Goal: Task Accomplishment & Management: Manage account settings

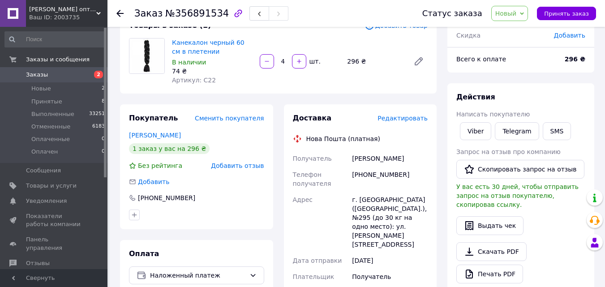
scroll to position [111, 0]
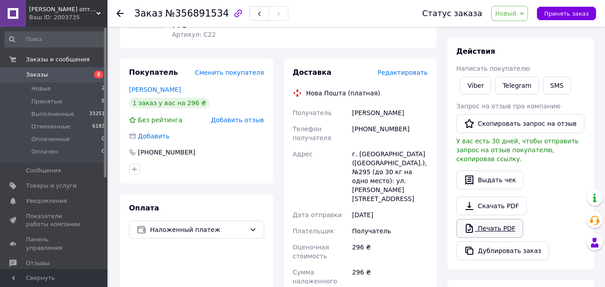
click at [492, 221] on link "Печать PDF" at bounding box center [490, 228] width 67 height 19
click at [562, 14] on span "Принять заказ" at bounding box center [566, 13] width 45 height 7
click at [120, 13] on use at bounding box center [119, 13] width 7 height 7
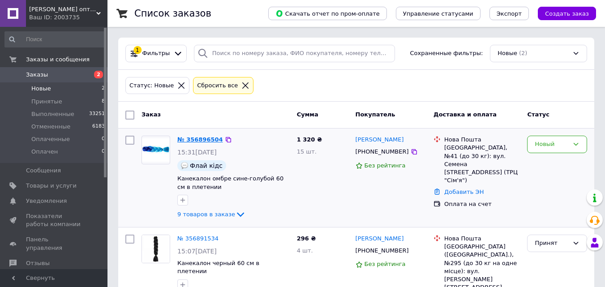
click at [198, 139] on link "№ 356896504" at bounding box center [200, 139] width 46 height 7
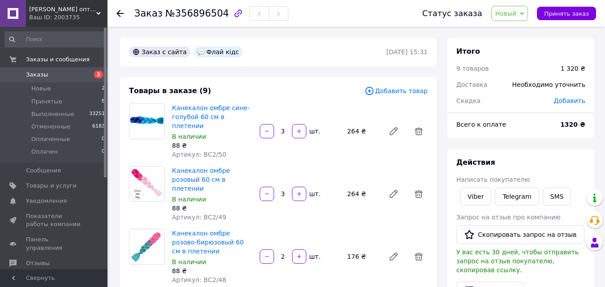
click at [568, 100] on span "Добавить" at bounding box center [569, 100] width 31 height 7
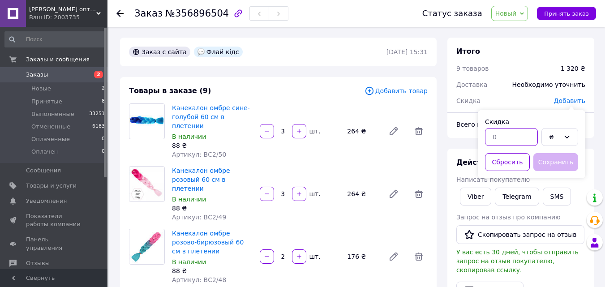
click at [498, 138] on input "text" at bounding box center [511, 137] width 53 height 18
type input "10"
click at [556, 137] on div "₴" at bounding box center [554, 137] width 11 height 10
click at [554, 173] on li "%" at bounding box center [560, 173] width 36 height 17
click at [555, 161] on button "Сохранить" at bounding box center [556, 162] width 45 height 18
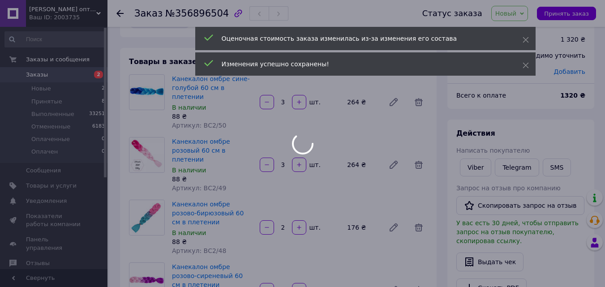
scroll to position [45, 0]
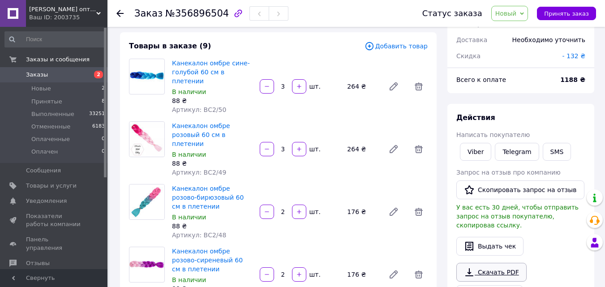
click at [487, 263] on link "Скачать PDF" at bounding box center [492, 272] width 70 height 19
click at [486, 263] on link "Скачать PDF" at bounding box center [492, 272] width 70 height 19
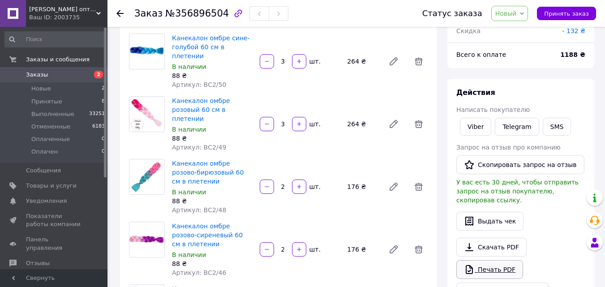
scroll to position [90, 0]
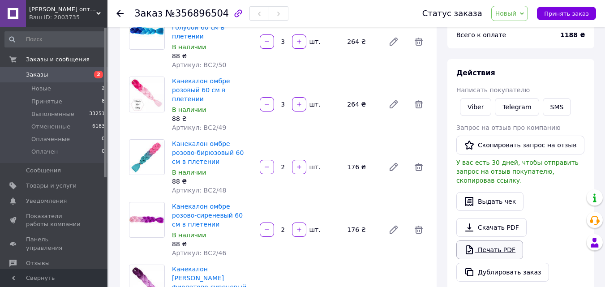
click at [486, 242] on link "Печать PDF" at bounding box center [490, 250] width 67 height 19
click at [569, 13] on span "Принять заказ" at bounding box center [566, 13] width 45 height 7
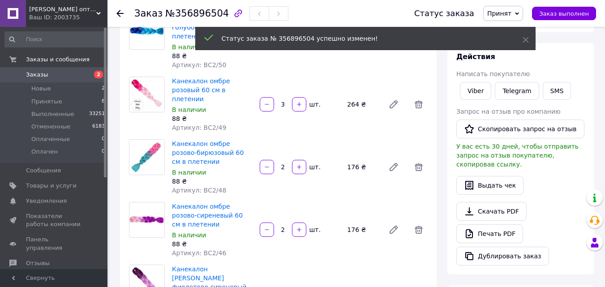
click at [119, 13] on use at bounding box center [119, 13] width 7 height 7
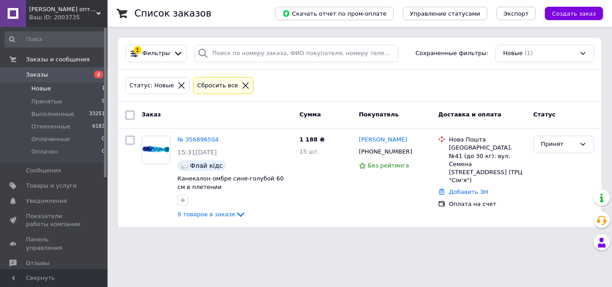
click at [41, 91] on span "Новые" at bounding box center [41, 89] width 20 height 8
click at [52, 140] on span "Оплаченные" at bounding box center [50, 139] width 39 height 8
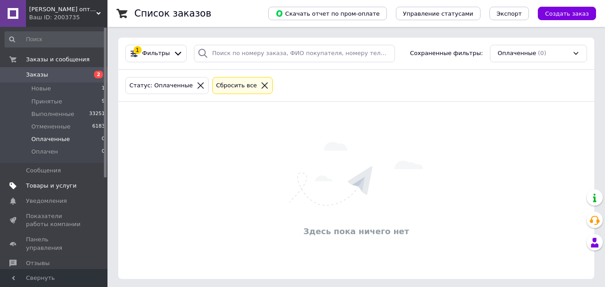
click at [38, 186] on span "Товары и услуги" at bounding box center [51, 186] width 51 height 8
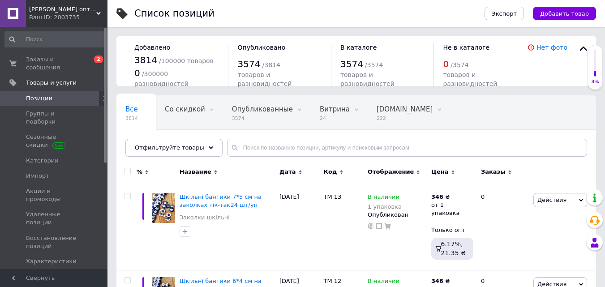
click at [209, 147] on use at bounding box center [211, 148] width 4 height 3
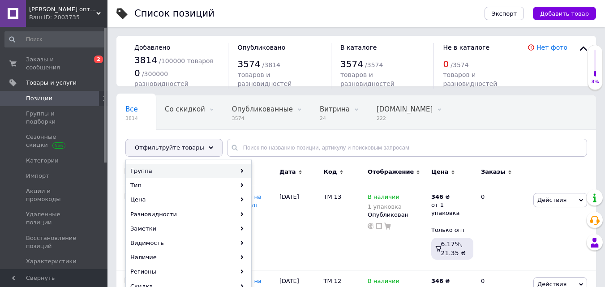
click at [239, 170] on div "Группа" at bounding box center [188, 171] width 125 height 14
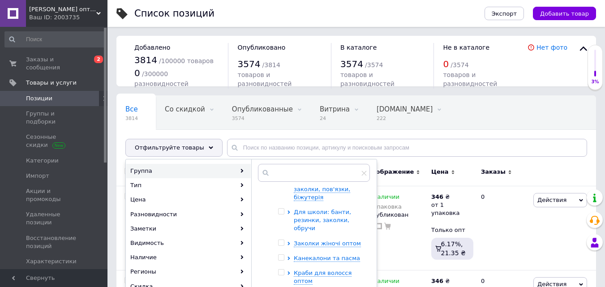
scroll to position [269, 0]
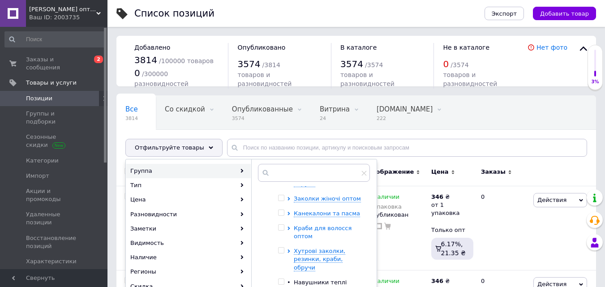
click at [307, 225] on span "Краби для волосся оптом" at bounding box center [323, 232] width 58 height 15
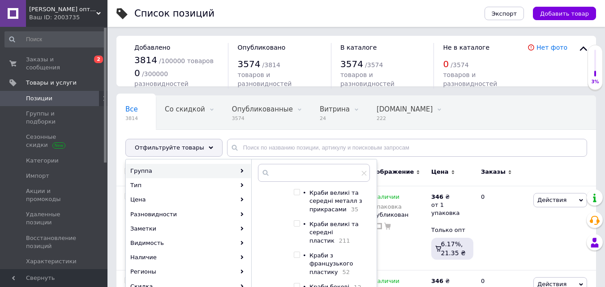
scroll to position [403, 0]
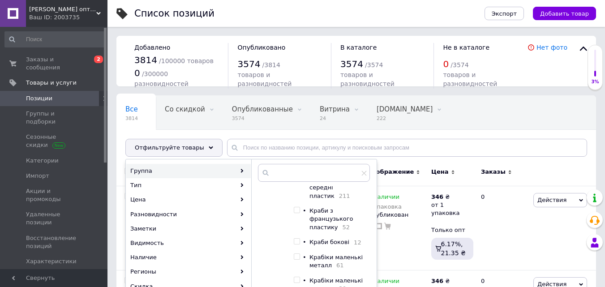
click at [298, 239] on input "checkbox" at bounding box center [297, 242] width 6 height 6
checkbox input "true"
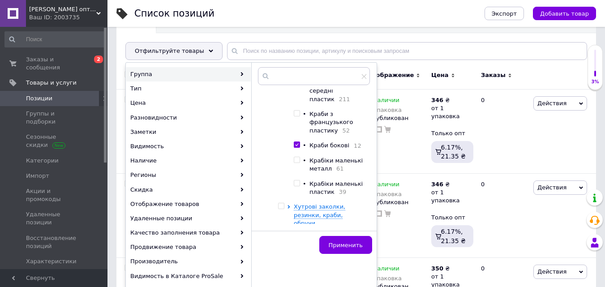
scroll to position [134, 0]
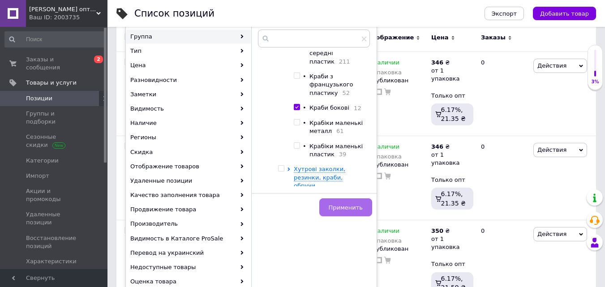
click at [345, 209] on span "Применить" at bounding box center [346, 207] width 34 height 7
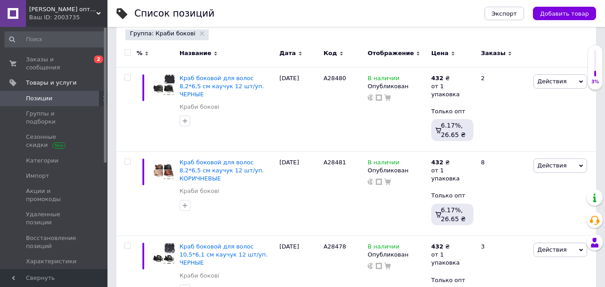
scroll to position [0, 57]
click at [40, 61] on span "Заказы и сообщения" at bounding box center [54, 64] width 57 height 16
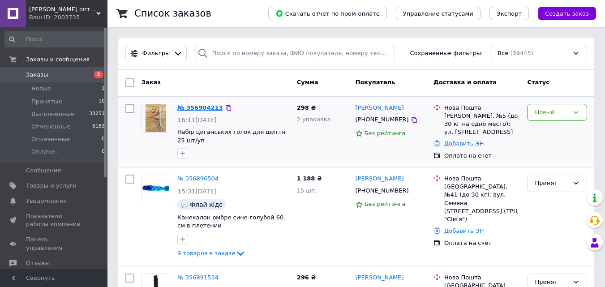
click at [197, 110] on link "№ 356904213" at bounding box center [200, 107] width 46 height 7
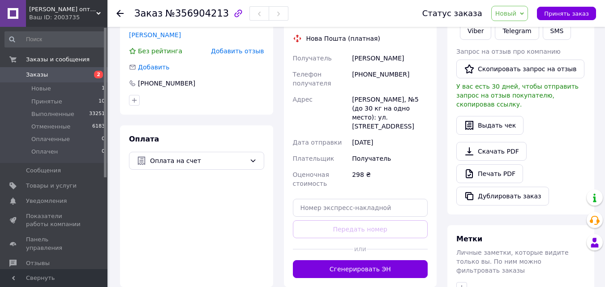
scroll to position [179, 0]
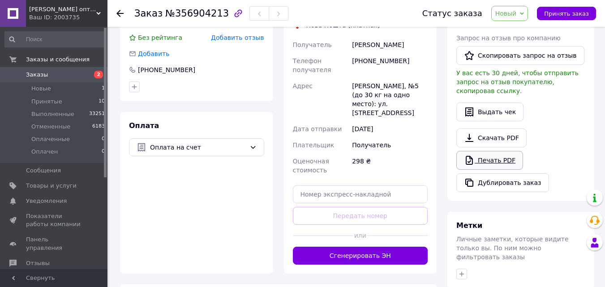
click at [491, 154] on link "Печать PDF" at bounding box center [490, 160] width 67 height 19
click at [566, 16] on span "Принять заказ" at bounding box center [566, 13] width 45 height 7
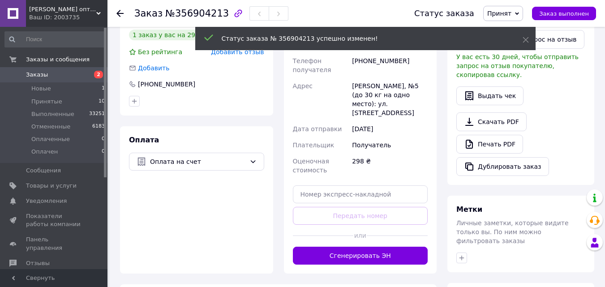
click at [118, 13] on use at bounding box center [119, 13] width 7 height 7
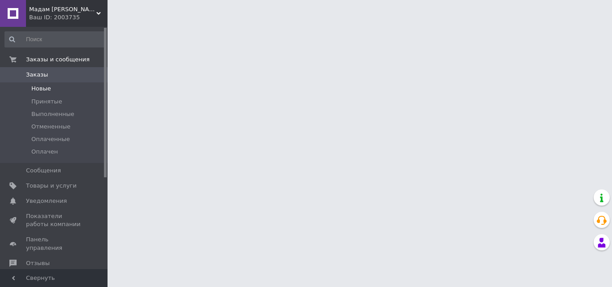
click at [39, 90] on span "Новые" at bounding box center [41, 89] width 20 height 8
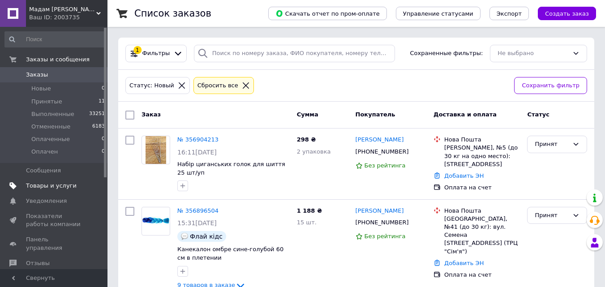
click at [38, 185] on span "Товары и услуги" at bounding box center [51, 186] width 51 height 8
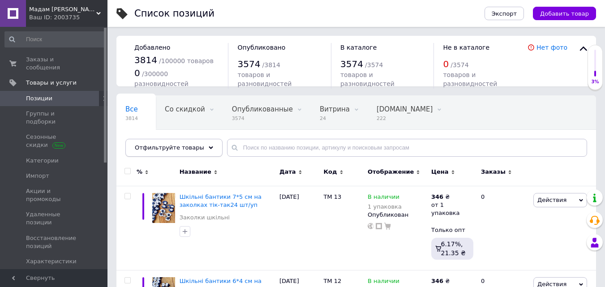
click at [209, 147] on icon at bounding box center [211, 148] width 4 height 4
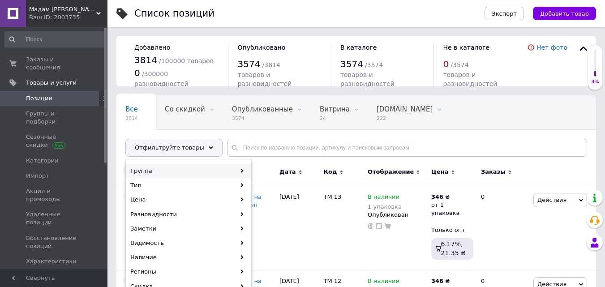
click at [243, 168] on div "Группа" at bounding box center [188, 171] width 125 height 14
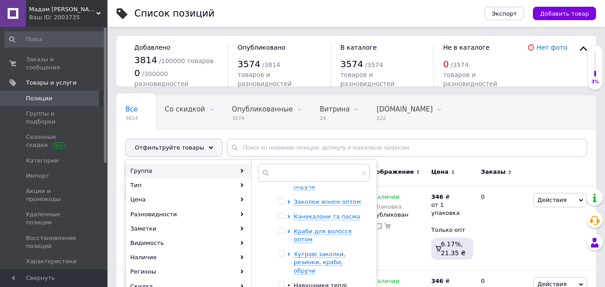
scroll to position [254, 0]
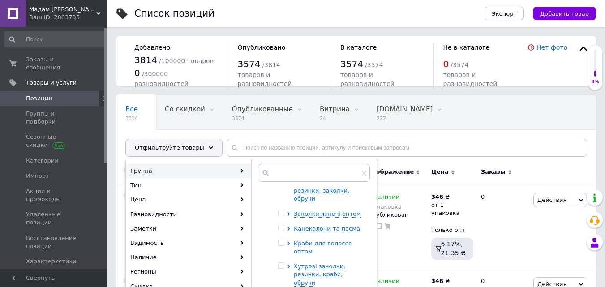
click at [309, 240] on span "Краби для волосся оптом" at bounding box center [323, 247] width 58 height 15
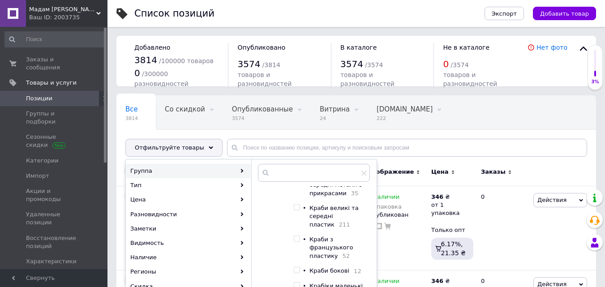
scroll to position [388, 0]
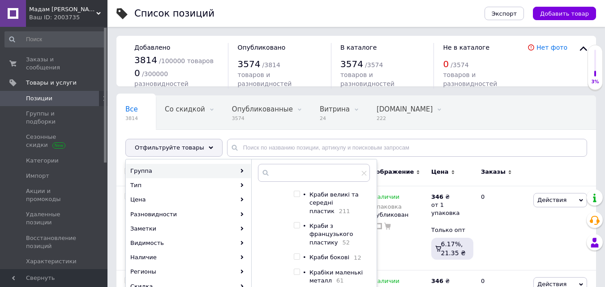
click at [295, 254] on input "checkbox" at bounding box center [297, 257] width 6 height 6
checkbox input "true"
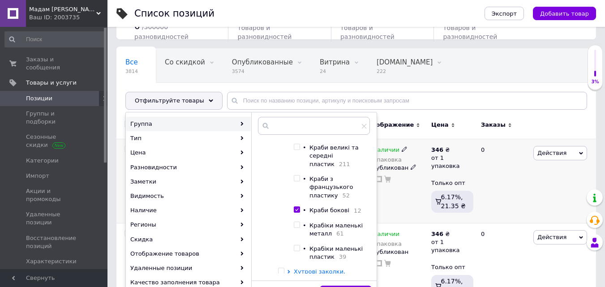
scroll to position [90, 0]
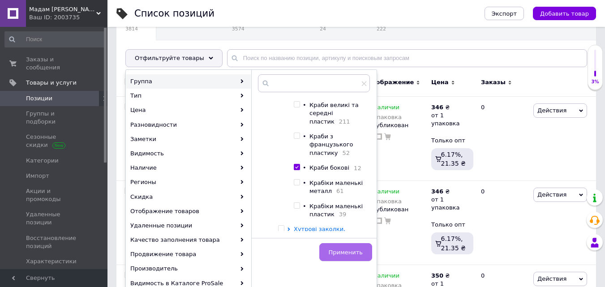
click at [348, 253] on span "Применить" at bounding box center [346, 252] width 34 height 7
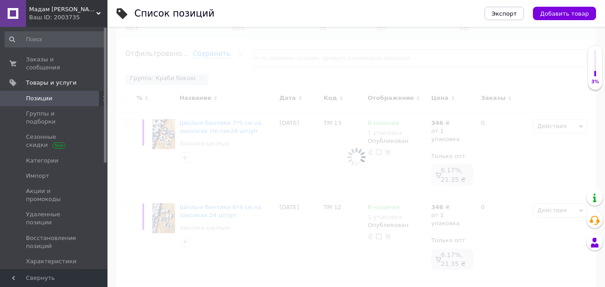
scroll to position [0, 57]
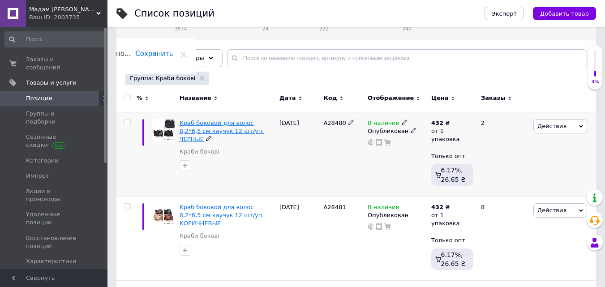
click at [212, 123] on span "Краб боковой для волос 8,2*6,5 см каучук 12 шт/уп. ЧЕРНЫЕ" at bounding box center [222, 131] width 85 height 23
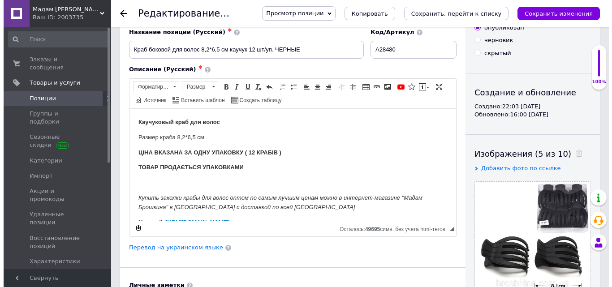
scroll to position [90, 0]
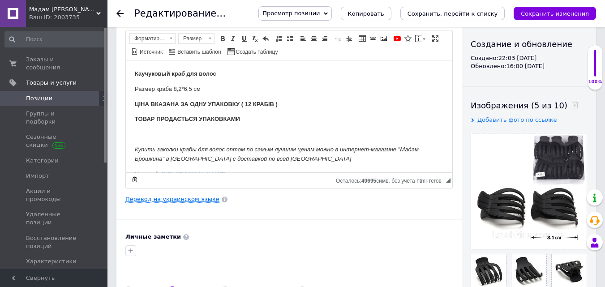
click at [166, 202] on link "Перевод на украинском языке" at bounding box center [172, 199] width 94 height 7
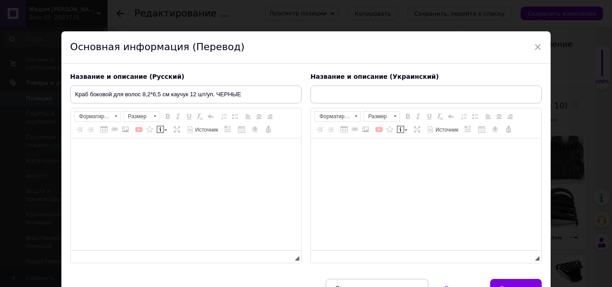
type input "Краб бічний для волосся 8,2*6,5 см каучук 12 шт./пач. ЧОРНІ"
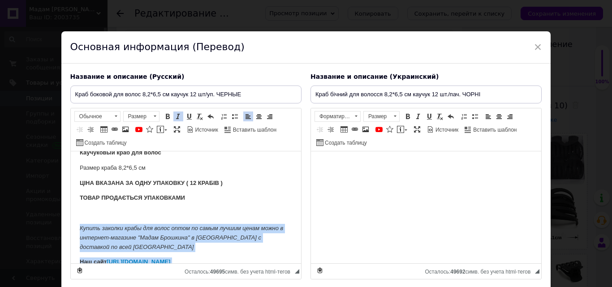
scroll to position [40, 0]
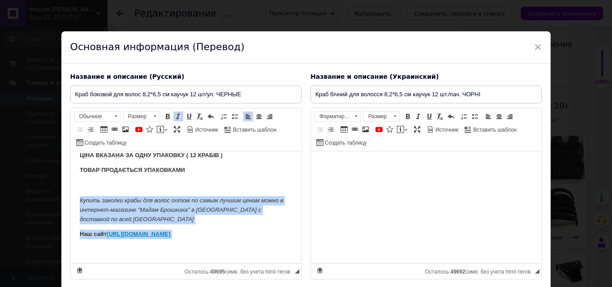
drag, startPoint x: 77, startPoint y: 238, endPoint x: 156, endPoint y: 260, distance: 82.7
click at [156, 260] on html "Каучуковый краб для волос Размер краба 8,2*6,5 см ЦІНА ВКАЗАНА ЗА ОДНУ УПАКОВКУ…" at bounding box center [185, 188] width 230 height 152
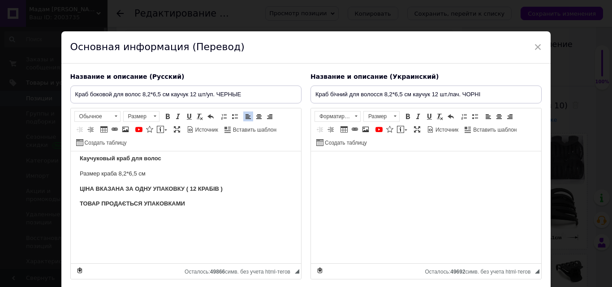
scroll to position [6, 0]
drag, startPoint x: 312, startPoint y: 93, endPoint x: 483, endPoint y: 92, distance: 170.3
click at [483, 92] on input "Краб бічний для волосся 8,2*6,5 см каучук 12 шт./пач. ЧОРНІ" at bounding box center [426, 95] width 231 height 18
drag, startPoint x: 71, startPoint y: 95, endPoint x: 250, endPoint y: 93, distance: 178.3
click at [250, 93] on input "Краб боковой для волос 8,2*6,5 см каучук 12 шт/уп. ЧЕРНЫЕ" at bounding box center [185, 95] width 231 height 18
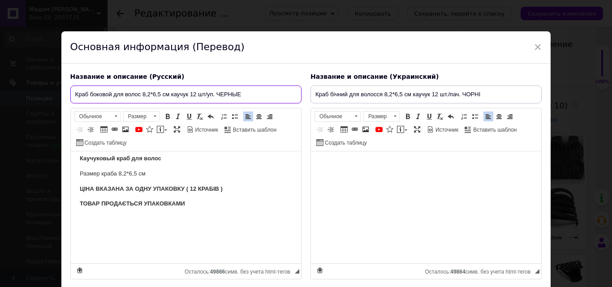
paste input "ічний для волосся 8,2*6,5 см каучук 12 шт./пач. ЧОРНІ"
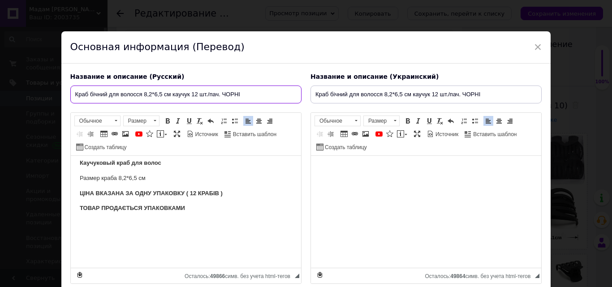
type input "Краб бічний для волосся 8,2*6,5 см каучук 12 шт./пач. ЧОРНІ"
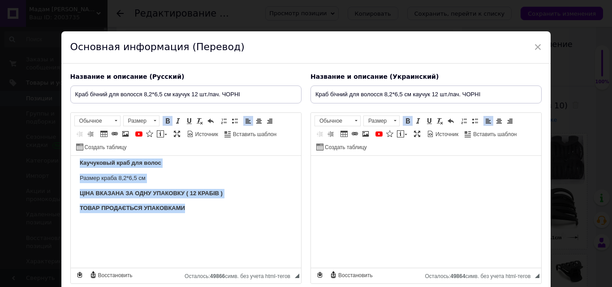
drag, startPoint x: 77, startPoint y: 162, endPoint x: 206, endPoint y: 205, distance: 135.5
click at [206, 205] on html "Каучуковый краб для волос Размер краба 8,2*6,5 см ЦІНА ВКАЗАНА ЗА ОДНУ УПАКОВКУ…" at bounding box center [185, 209] width 230 height 118
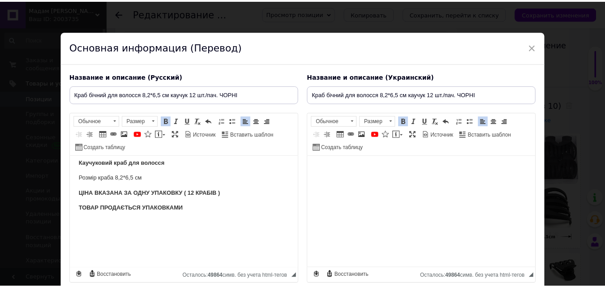
scroll to position [71, 0]
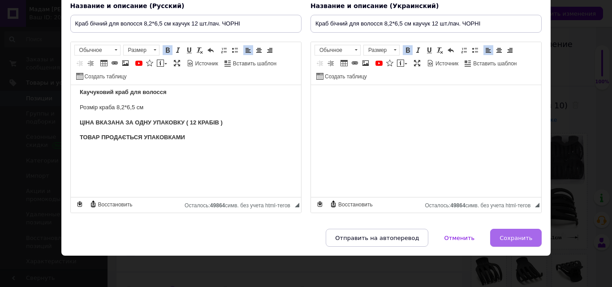
click at [512, 236] on span "Сохранить" at bounding box center [516, 238] width 33 height 7
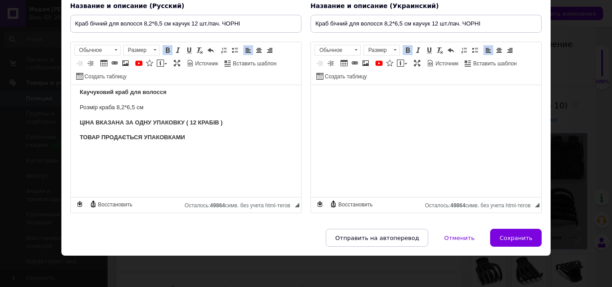
type input "Краб бічний для волосся 8,2*6,5 см каучук 12 шт./пач. ЧОРНІ"
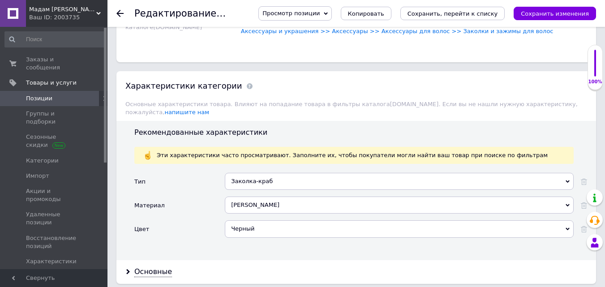
scroll to position [807, 0]
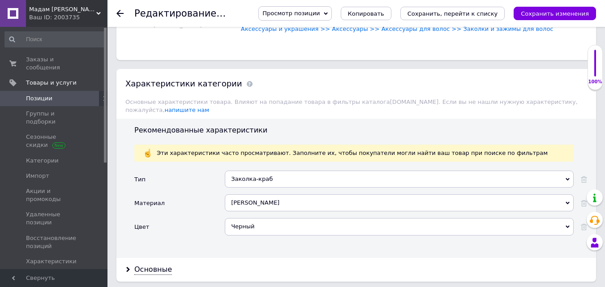
drag, startPoint x: 587, startPoint y: 173, endPoint x: 587, endPoint y: 187, distance: 13.9
click at [587, 177] on icon at bounding box center [584, 180] width 6 height 6
drag, startPoint x: 585, startPoint y: 196, endPoint x: 583, endPoint y: 216, distance: 20.3
click at [585, 200] on use at bounding box center [584, 203] width 6 height 6
drag, startPoint x: 582, startPoint y: 223, endPoint x: 493, endPoint y: 210, distance: 90.1
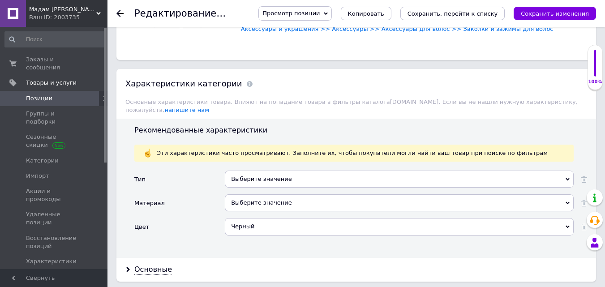
click at [582, 224] on use at bounding box center [584, 227] width 6 height 6
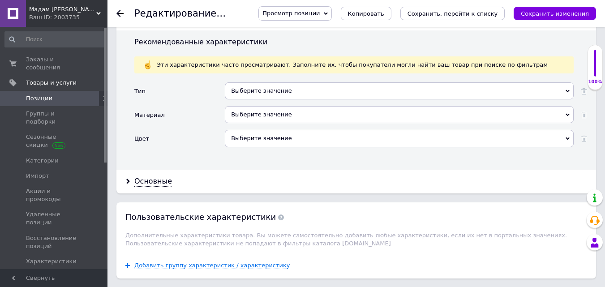
scroll to position [896, 0]
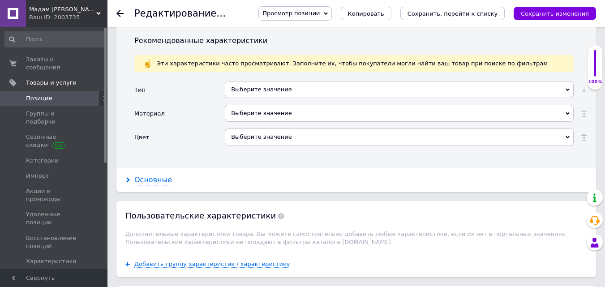
click at [157, 175] on div "Основные" at bounding box center [153, 180] width 38 height 10
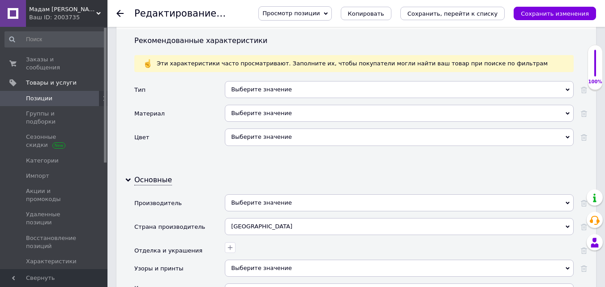
scroll to position [986, 0]
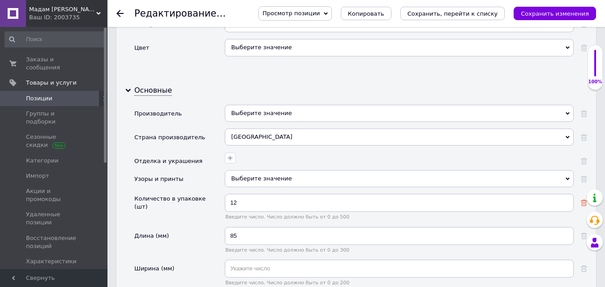
click at [582, 200] on use at bounding box center [584, 203] width 6 height 6
click at [582, 233] on use at bounding box center [584, 236] width 6 height 6
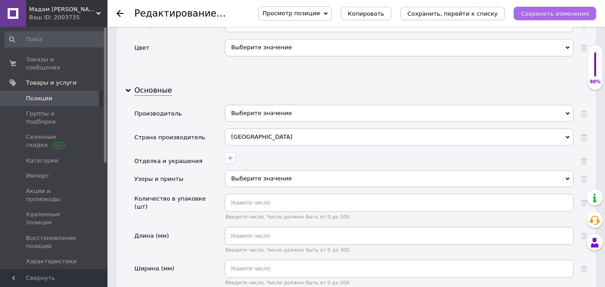
click at [556, 15] on icon "Сохранить изменения" at bounding box center [555, 13] width 68 height 7
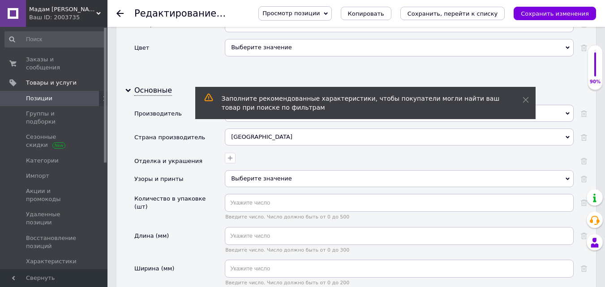
click at [117, 13] on use at bounding box center [119, 13] width 7 height 7
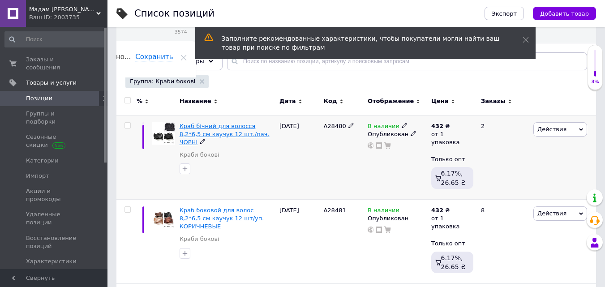
scroll to position [90, 0]
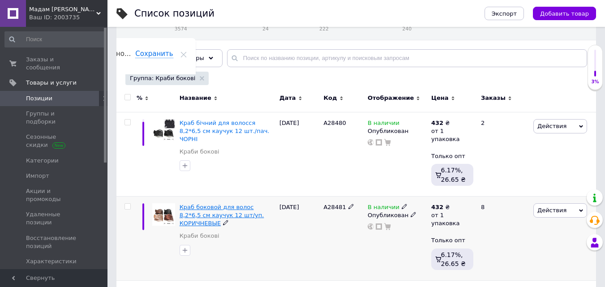
click at [208, 208] on span "Краб боковой для волос 8,2*6,5 см каучук 12 шт/уп. КОРИЧНЕВЫЕ" at bounding box center [222, 215] width 85 height 23
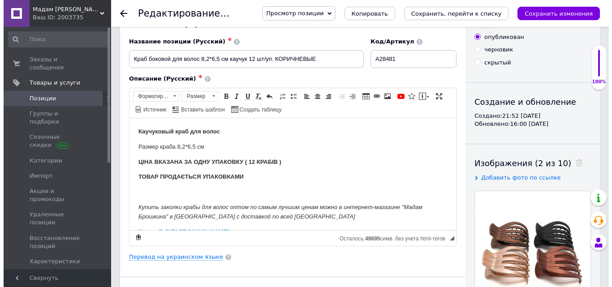
scroll to position [45, 0]
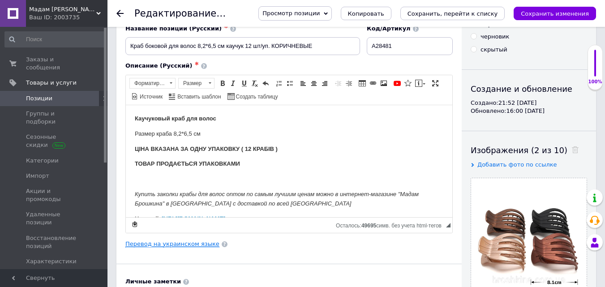
click at [171, 244] on link "Перевод на украинском языке" at bounding box center [172, 244] width 94 height 7
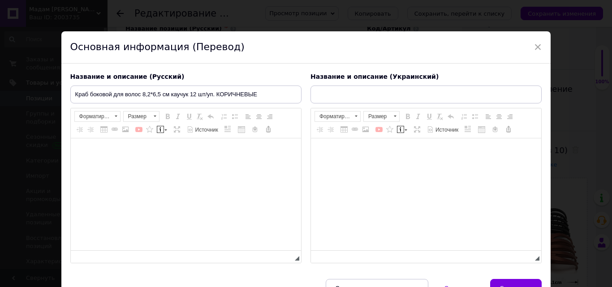
type input "Краб бічний для волосся 8,2*6,5 см каучук 12 шт./пач. КОРИЧНІ"
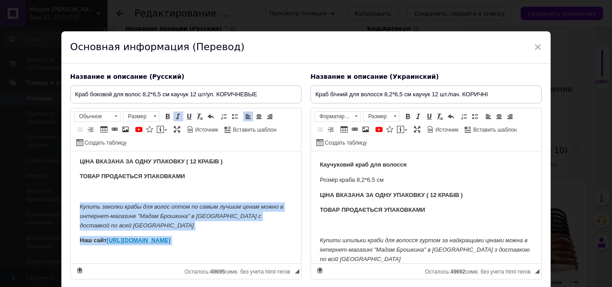
scroll to position [40, 0]
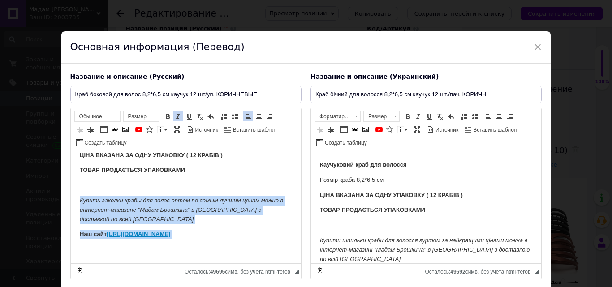
drag, startPoint x: 77, startPoint y: 238, endPoint x: 188, endPoint y: 257, distance: 113.2
click at [188, 258] on html "Каучуковый краб для волос Размер краба 8,2*6,5 см ЦІНА ВКАЗАНА ЗА ОДНУ УПАКОВКУ…" at bounding box center [185, 188] width 230 height 152
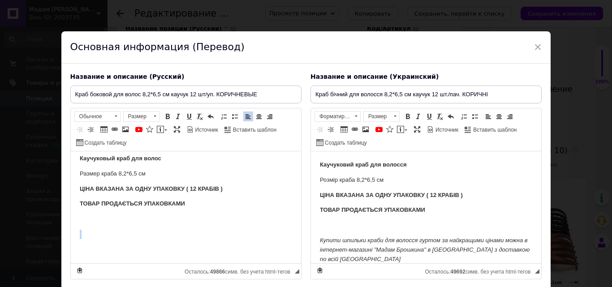
scroll to position [6, 0]
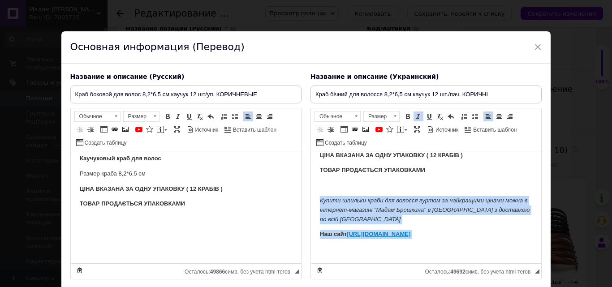
drag, startPoint x: 316, startPoint y: 237, endPoint x: 425, endPoint y: 272, distance: 114.2
click at [425, 263] on html "Каучуковий краб для волосся Розмір краба 8,2*6,5 см ЦІНА ВКАЗАНА ЗА ОДНУ УПАКОВ…" at bounding box center [426, 188] width 230 height 152
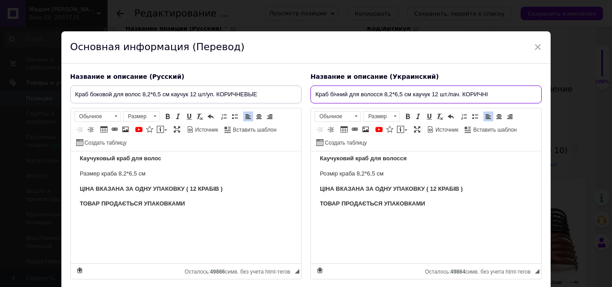
drag, startPoint x: 312, startPoint y: 94, endPoint x: 495, endPoint y: 98, distance: 182.8
click at [495, 97] on input "Краб бічний для волосся 8,2*6,5 см каучук 12 шт./пач. КОРИЧНІ" at bounding box center [426, 95] width 231 height 18
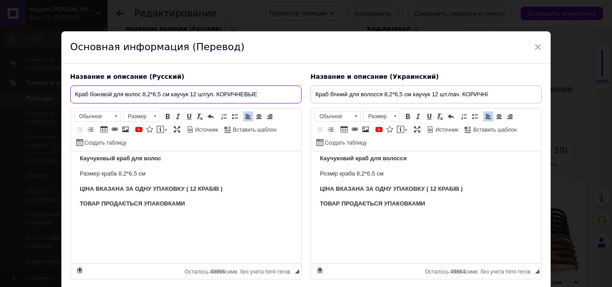
drag, startPoint x: 71, startPoint y: 95, endPoint x: 263, endPoint y: 99, distance: 192.3
click at [263, 99] on input "Краб боковой для волос 8,2*6,5 см каучук 12 шт/уп. КОРИЧНЕВЫЕ" at bounding box center [185, 95] width 231 height 18
paste input "ічний для волосся 8,2*6,5 см каучук 12 шт./пач. КОРИЧНІ"
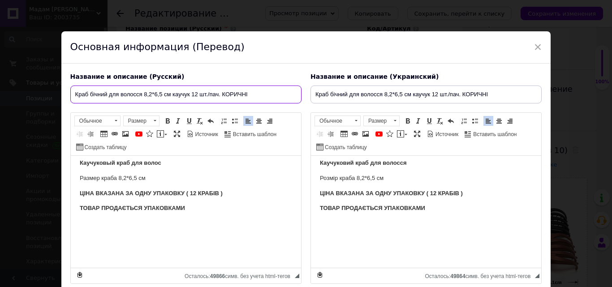
type input "Краб бічний для волосся 8,2*6,5 см каучук 12 шт./пач. КОРИЧНІ"
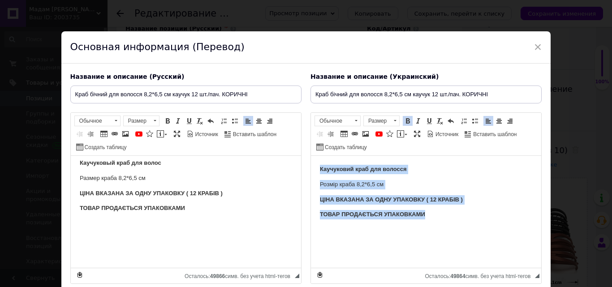
drag, startPoint x: 327, startPoint y: 162, endPoint x: 456, endPoint y: 207, distance: 136.6
click at [456, 207] on html "Каучуковий краб для волосся Розмір краба 8,2*6,5 см ЦІНА ВКАЗАНА ЗА ОДНУ УПАКОВ…" at bounding box center [426, 215] width 230 height 118
copy body "Каучуковий краб для волосся Розмір краба 8,2*6,5 см ЦІНА ВКАЗАНА ЗА ОДНУ УПАКОВ…"
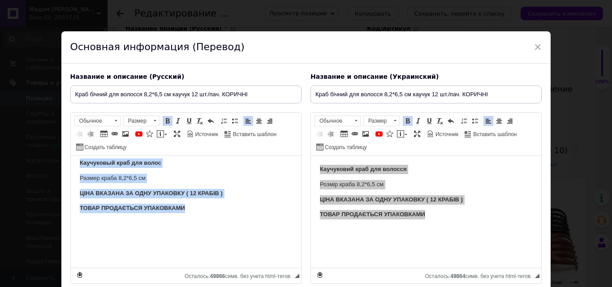
drag, startPoint x: 75, startPoint y: 161, endPoint x: 202, endPoint y: 207, distance: 134.8
click at [202, 207] on html "Каучуковый краб для волос Размер краба 8,2*6,5 см ЦІНА ВКАЗАНА ЗА ОДНУ УПАКОВКУ…" at bounding box center [185, 209] width 230 height 118
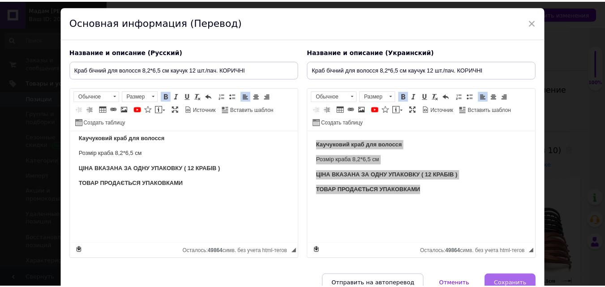
scroll to position [45, 0]
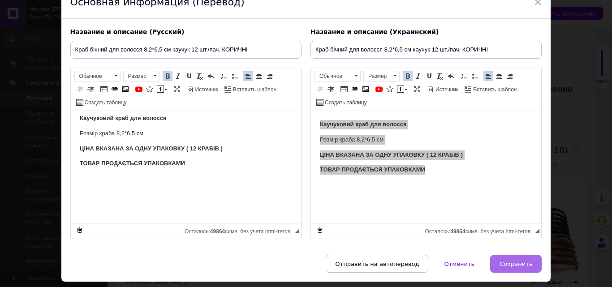
click at [509, 267] on span "Сохранить" at bounding box center [516, 264] width 33 height 7
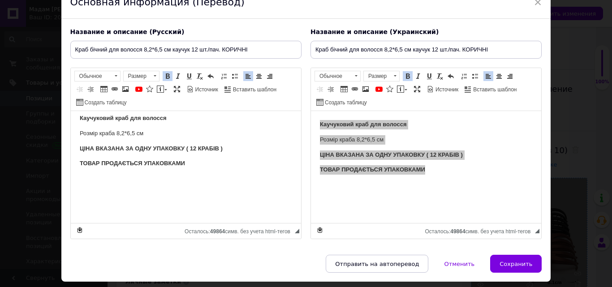
type input "Краб бічний для волосся 8,2*6,5 см каучук 12 шт./пач. КОРИЧНІ"
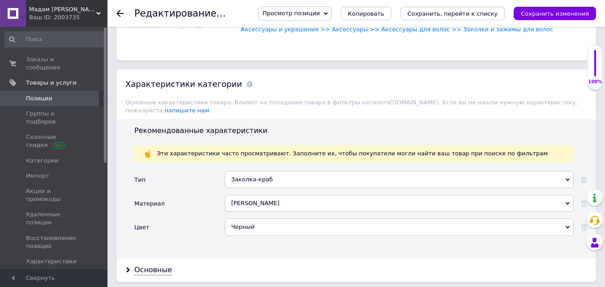
scroll to position [807, 0]
click at [583, 177] on icon at bounding box center [584, 180] width 6 height 6
click at [585, 200] on use at bounding box center [584, 203] width 6 height 6
click at [583, 224] on icon at bounding box center [584, 227] width 6 height 6
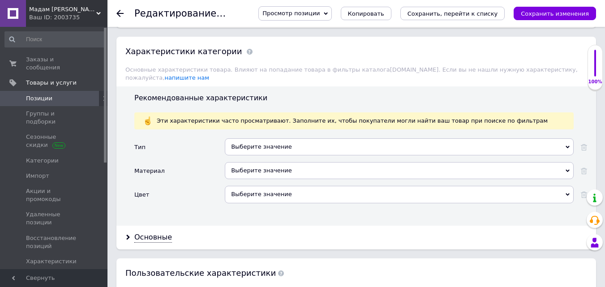
scroll to position [896, 0]
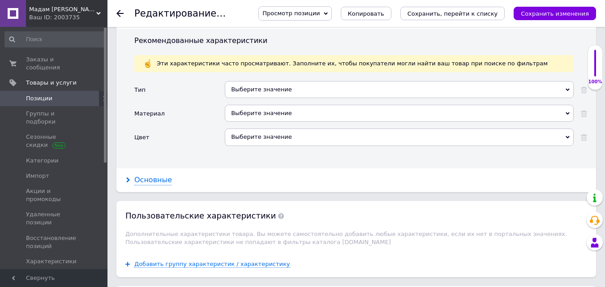
click at [152, 175] on div "Основные" at bounding box center [153, 180] width 38 height 10
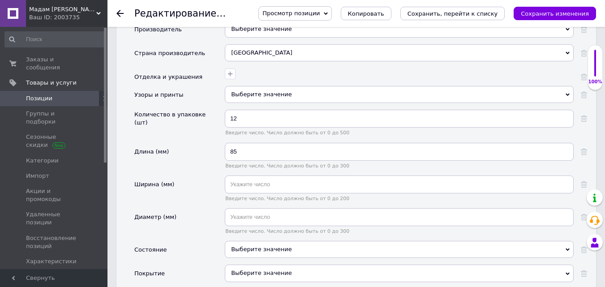
scroll to position [1075, 0]
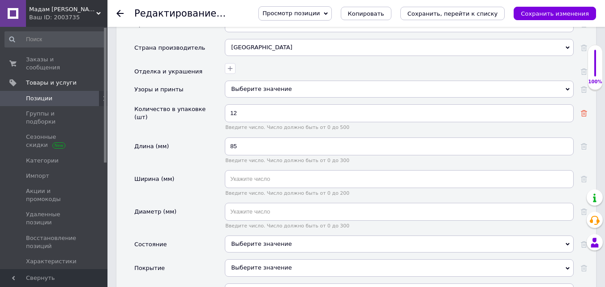
click at [586, 110] on icon at bounding box center [584, 113] width 6 height 6
click at [584, 143] on use at bounding box center [584, 146] width 6 height 6
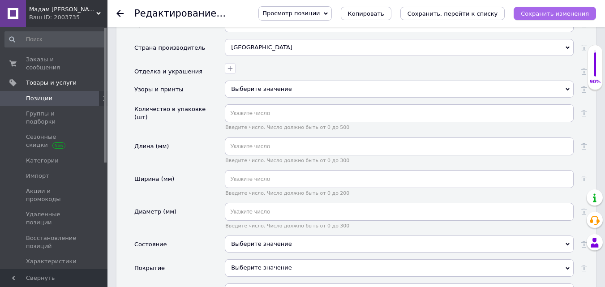
click at [555, 18] on button "Сохранить изменения" at bounding box center [555, 13] width 82 height 13
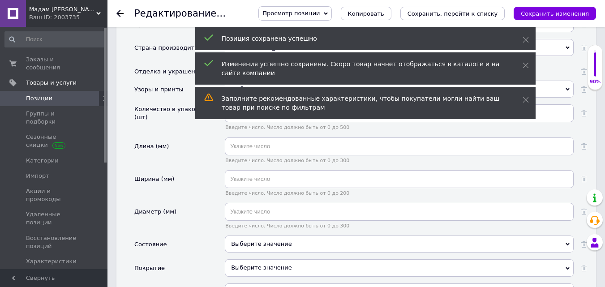
click at [119, 12] on use at bounding box center [119, 13] width 7 height 7
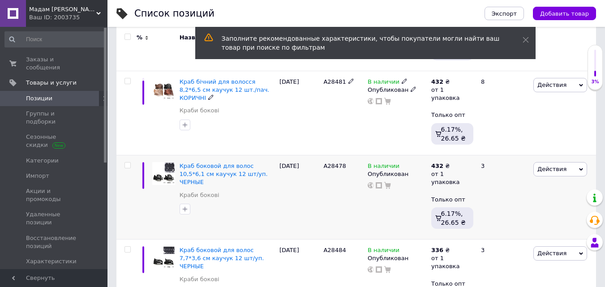
scroll to position [224, 0]
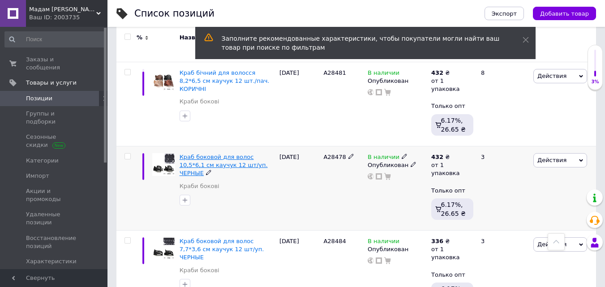
click at [210, 159] on span "Краб боковой для волос 10,5*6,1 см каучук 12 шт/уп. ЧЕРНЫЕ" at bounding box center [224, 165] width 88 height 23
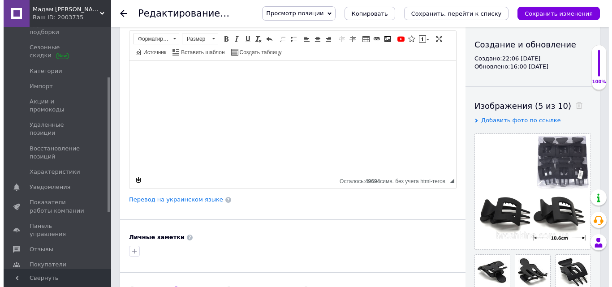
scroll to position [90, 0]
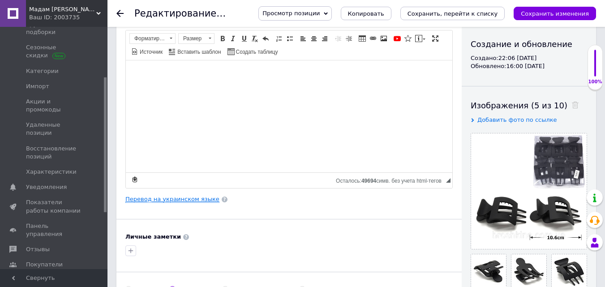
click at [163, 199] on link "Перевод на украинском языке" at bounding box center [172, 199] width 94 height 7
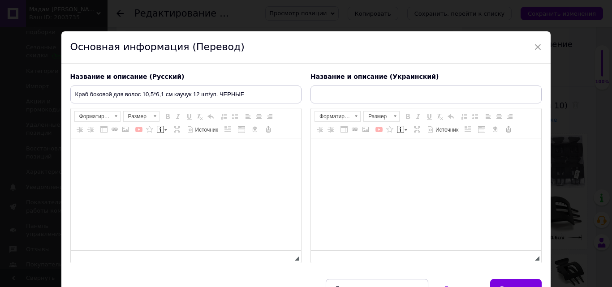
type input "Краб бічний для волосся 10,5*6,1 см каучук 12 шт./пач. ЧОРНІ"
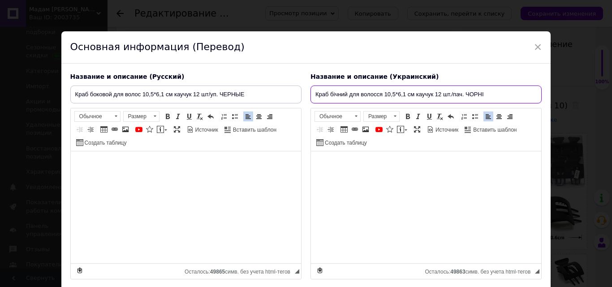
drag, startPoint x: 311, startPoint y: 93, endPoint x: 487, endPoint y: 97, distance: 175.7
click at [487, 97] on input "Краб бічний для волосся 10,5*6,1 см каучук 12 шт./пач. ЧОРНІ" at bounding box center [426, 95] width 231 height 18
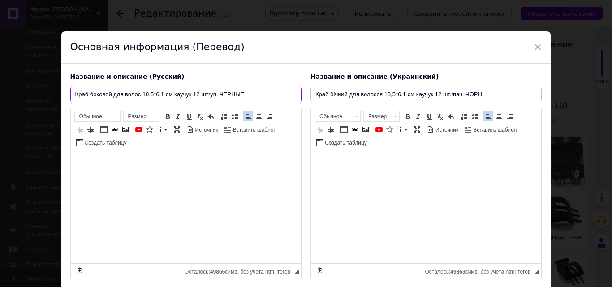
drag, startPoint x: 72, startPoint y: 95, endPoint x: 255, endPoint y: 97, distance: 182.8
click at [255, 97] on input "Краб боковой для волос 10,5*6,1 см каучук 12 шт/уп. ЧЕРНЫЕ" at bounding box center [185, 95] width 231 height 18
paste input "ічний для волосся 10,5*6,1 см каучук 12 шт./пач. ЧОРНІ"
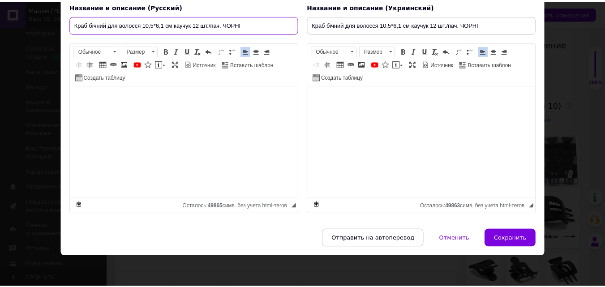
scroll to position [71, 0]
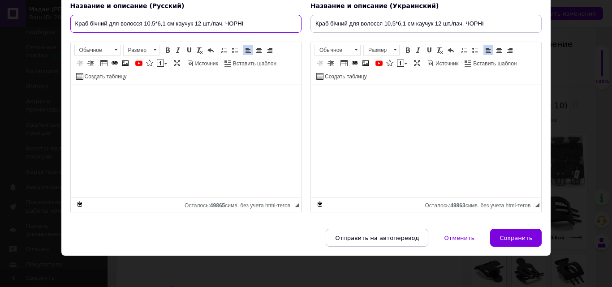
type input "Краб бічний для волосся 10,5*6,1 см каучук 12 шт./пач. ЧОРНІ"
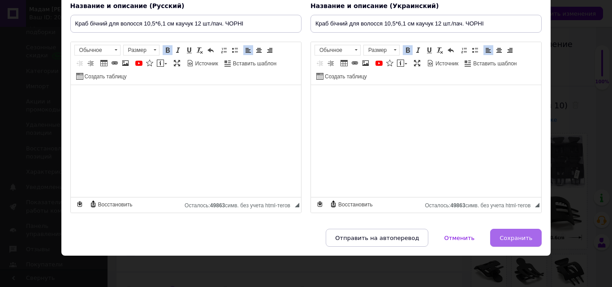
click at [520, 240] on span "Сохранить" at bounding box center [516, 238] width 33 height 7
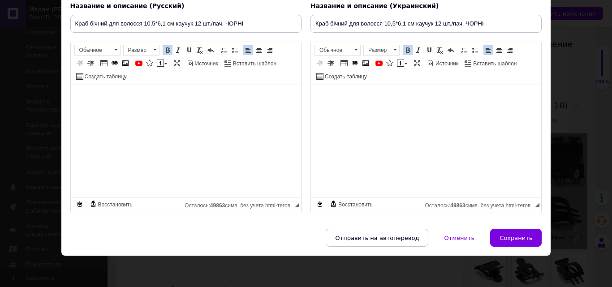
type input "Краб бічний для волосся 10,5*6,1 см каучук 12 шт./пач. ЧОРНІ"
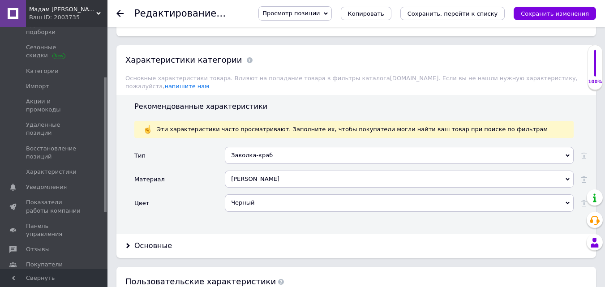
scroll to position [851, 0]
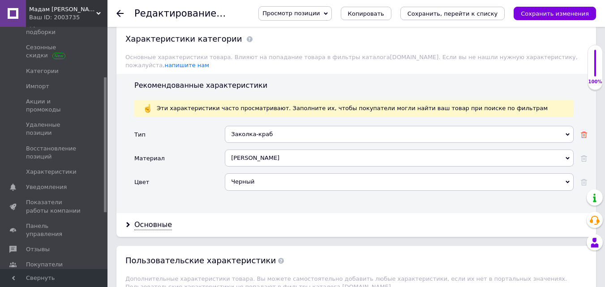
click at [582, 132] on use at bounding box center [584, 135] width 6 height 6
click at [586, 155] on div at bounding box center [584, 159] width 6 height 8
click at [583, 179] on icon at bounding box center [584, 182] width 6 height 6
click at [149, 220] on div "Основные" at bounding box center [153, 225] width 38 height 10
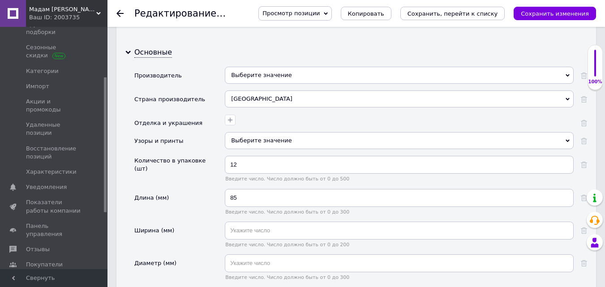
scroll to position [1031, 0]
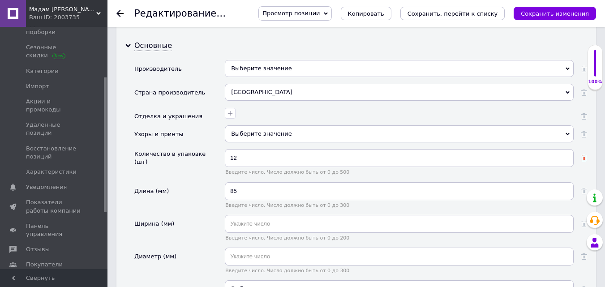
click at [586, 155] on use at bounding box center [584, 158] width 6 height 6
click at [585, 188] on use at bounding box center [584, 191] width 6 height 6
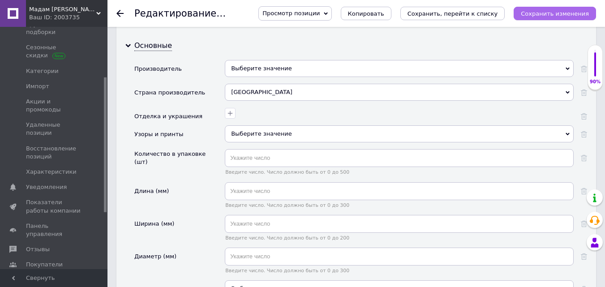
click at [555, 14] on icon "Сохранить изменения" at bounding box center [555, 13] width 68 height 7
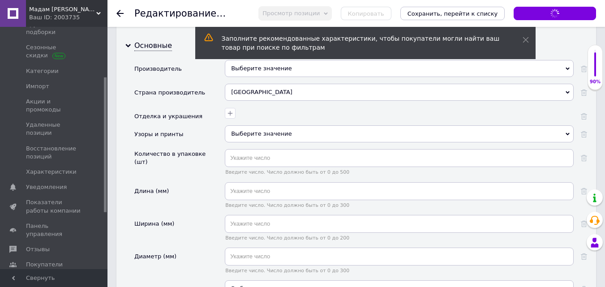
click at [117, 13] on use at bounding box center [119, 13] width 7 height 7
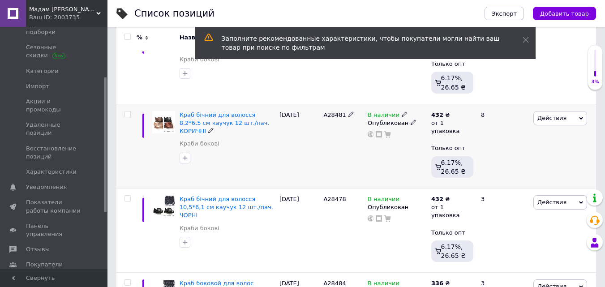
scroll to position [269, 0]
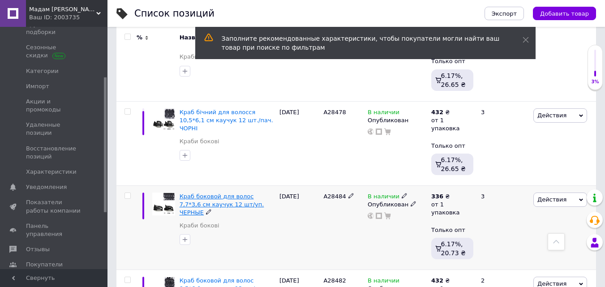
click at [208, 198] on span "Краб боковой для волос 7,7*3,6 см каучук 12 шт/уп. ЧЕРНЫЕ" at bounding box center [222, 204] width 85 height 23
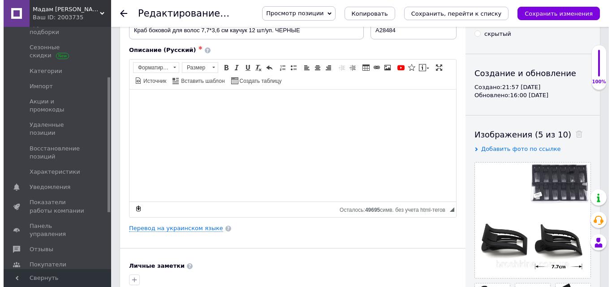
scroll to position [90, 0]
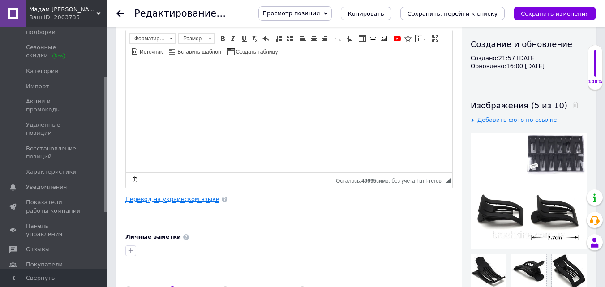
click at [162, 202] on link "Перевод на украинском языке" at bounding box center [172, 199] width 94 height 7
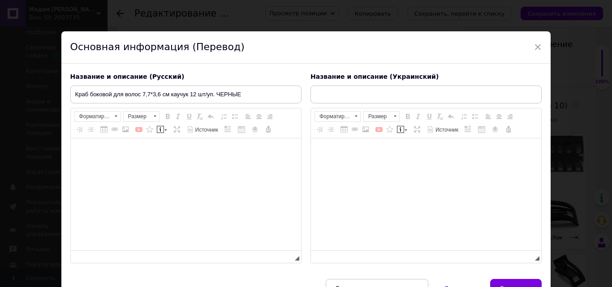
type input "Краб бічний для волосся 7,7*3,6 см каучук 12 шт./пач. ЧОРНІ"
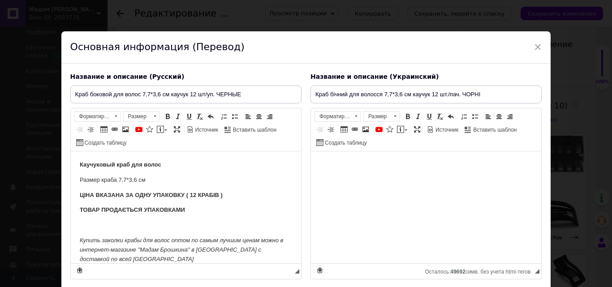
scroll to position [0, 0]
drag, startPoint x: 312, startPoint y: 92, endPoint x: 487, endPoint y: 96, distance: 174.4
click at [487, 96] on input "Краб бічний для волосся 7,7*3,6 см каучук 12 шт./пач. ЧОРНІ" at bounding box center [426, 95] width 231 height 18
drag, startPoint x: 74, startPoint y: 96, endPoint x: 242, endPoint y: 95, distance: 167.6
click at [242, 95] on input "Краб боковой для волос 7,7*3,6 см каучук 12 шт/уп. ЧЕРНЫЕ" at bounding box center [185, 95] width 231 height 18
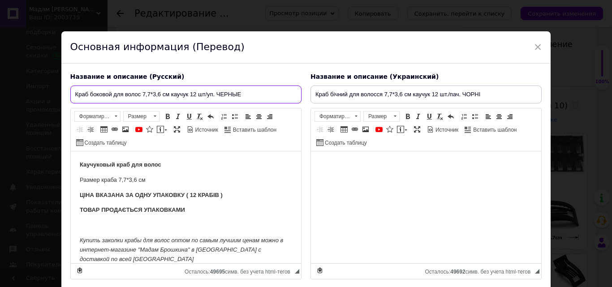
paste input "ічний для волосся 7,7*3,6 см каучук 12 шт./пач. ЧОРНІ"
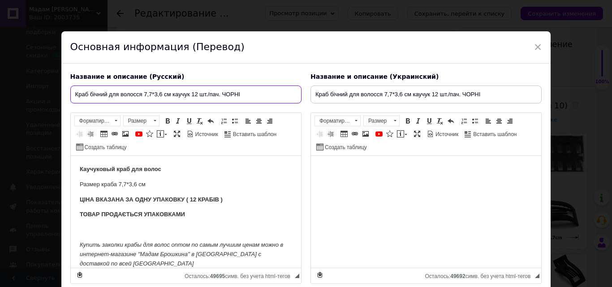
type input "Краб бічний для волосся 7,7*3,6 см каучук 12 шт./пач. ЧОРНІ"
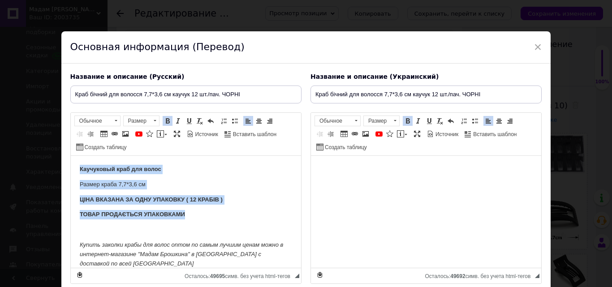
drag, startPoint x: 72, startPoint y: 166, endPoint x: 194, endPoint y: 210, distance: 129.8
click at [194, 210] on html "Каучуковый краб для волос Размер краба 7,7*3,6 см ЦІНА ВКАЗАНА ЗА ОДНУ УПАКОВКУ…" at bounding box center [185, 232] width 230 height 152
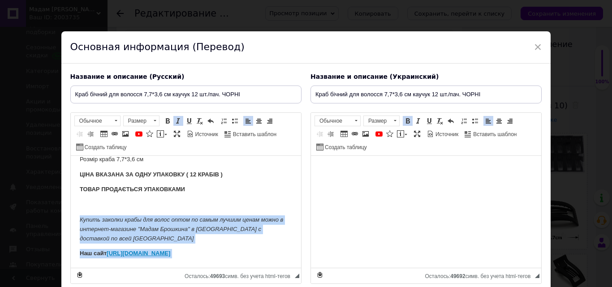
scroll to position [40, 0]
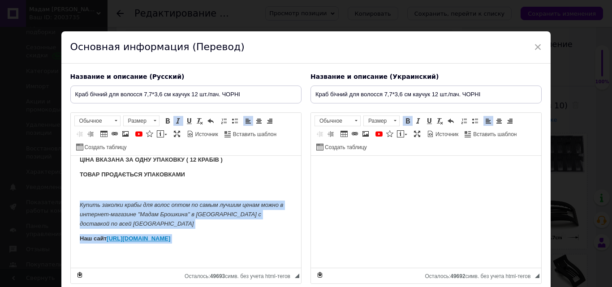
drag, startPoint x: 72, startPoint y: 244, endPoint x: 141, endPoint y: 264, distance: 71.5
click at [141, 264] on html "Каучуковий краб для волосся Розмір краба 7,7*3,6 см ЦІНА ВКАЗАНА ЗА ОДНУ УПАКОВ…" at bounding box center [185, 192] width 230 height 152
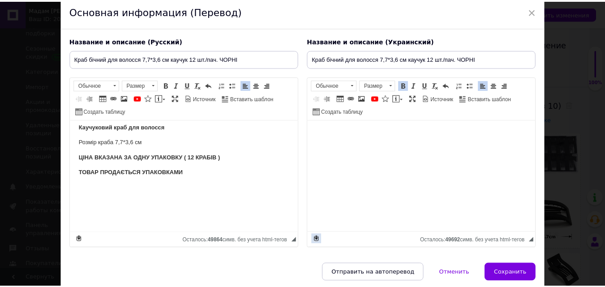
scroll to position [45, 0]
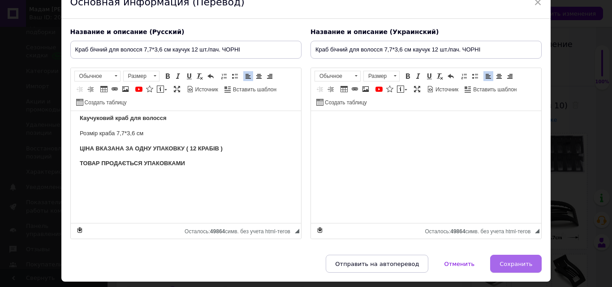
click at [514, 262] on span "Сохранить" at bounding box center [516, 264] width 33 height 7
type input "Краб бічний для волосся 7,7*3,6 см каучук 12 шт./пач. ЧОРНІ"
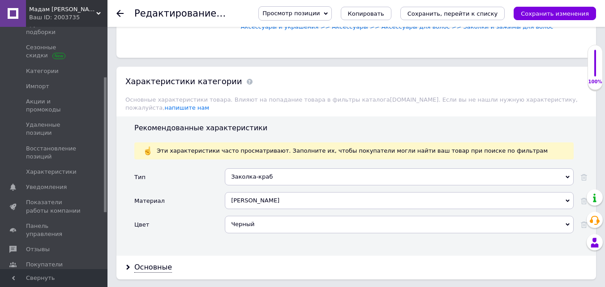
scroll to position [851, 0]
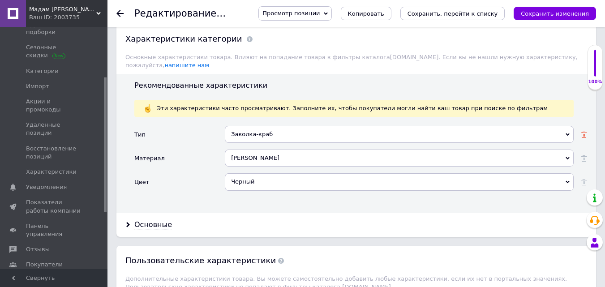
click at [587, 132] on icon at bounding box center [584, 135] width 6 height 6
click at [583, 155] on icon at bounding box center [584, 158] width 6 height 6
click at [582, 179] on use at bounding box center [584, 182] width 6 height 6
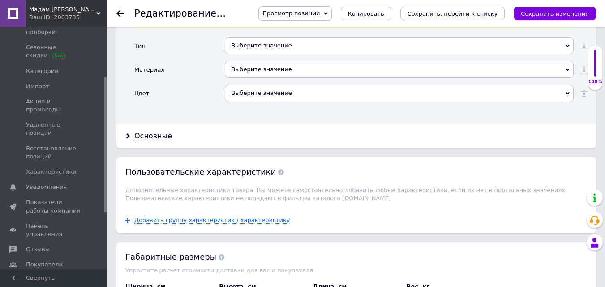
scroll to position [941, 0]
click at [157, 130] on div "Основные" at bounding box center [153, 135] width 38 height 10
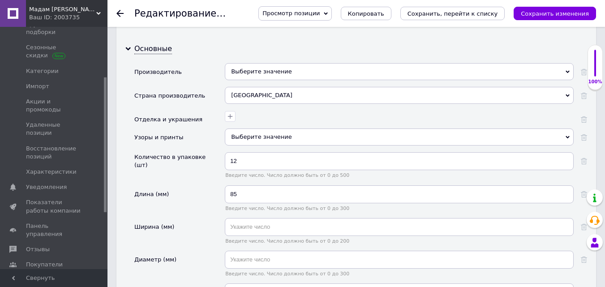
scroll to position [1075, 0]
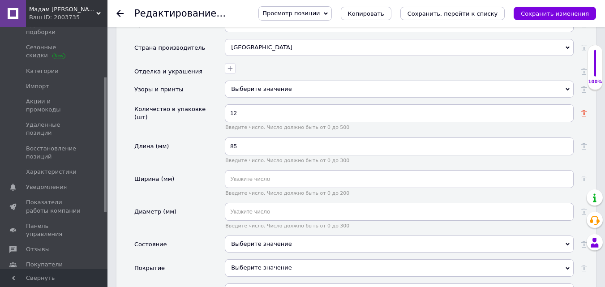
click at [583, 110] on use at bounding box center [584, 113] width 6 height 6
click at [583, 143] on icon at bounding box center [584, 146] width 6 height 6
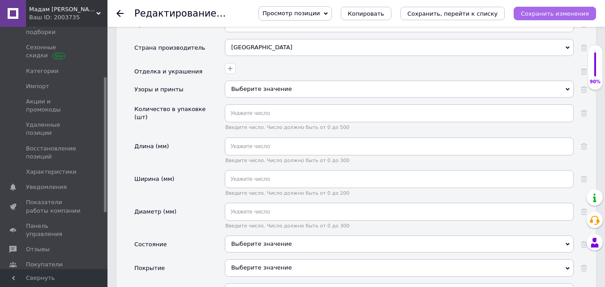
click at [561, 10] on icon "Сохранить изменения" at bounding box center [555, 13] width 68 height 7
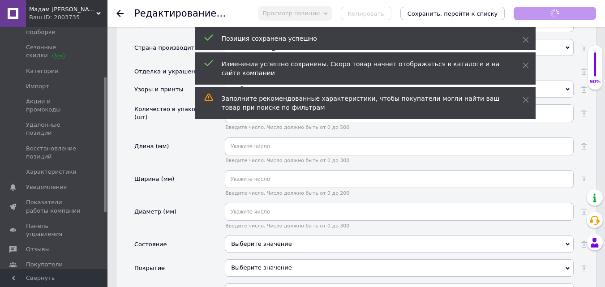
click at [119, 13] on use at bounding box center [119, 13] width 7 height 7
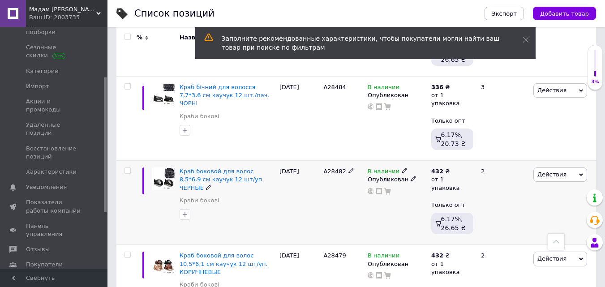
scroll to position [403, 0]
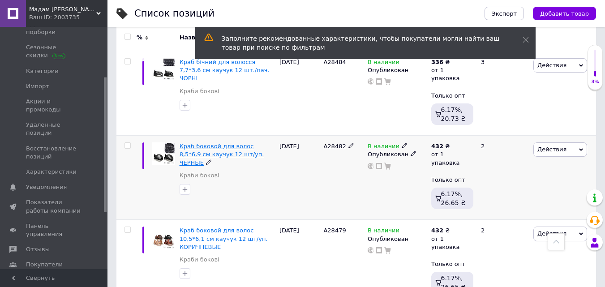
click at [203, 145] on span "Краб боковой для волос 8,5*6,9 см каучук 12 шт/уп. ЧЕРНЫЕ" at bounding box center [222, 154] width 85 height 23
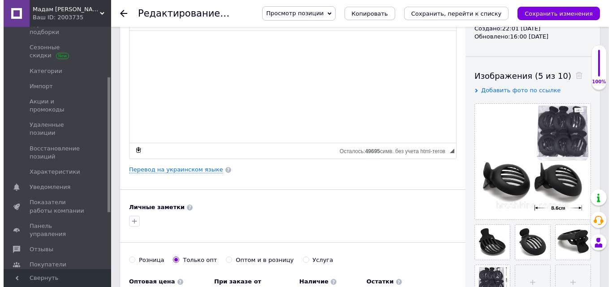
scroll to position [134, 0]
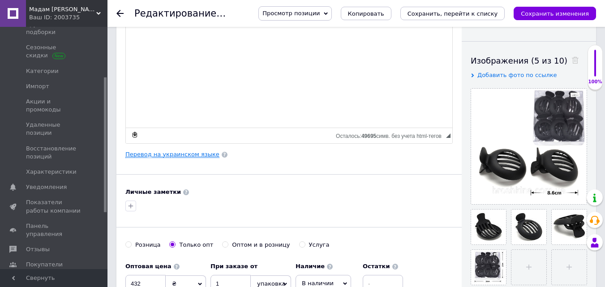
click at [163, 155] on link "Перевод на украинском языке" at bounding box center [172, 154] width 94 height 7
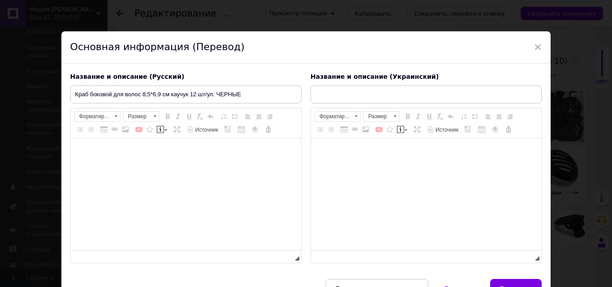
type input "Краб бічний для волосся 8,5*6,9 см каучук 12 шт./пач. ЧОРНІ"
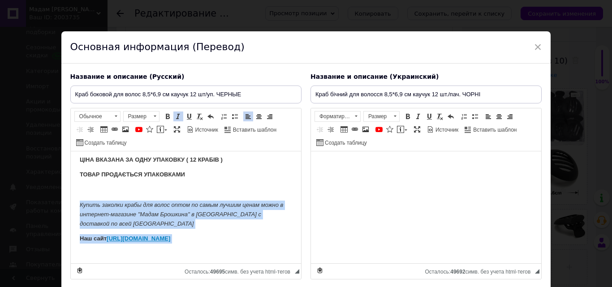
scroll to position [40, 0]
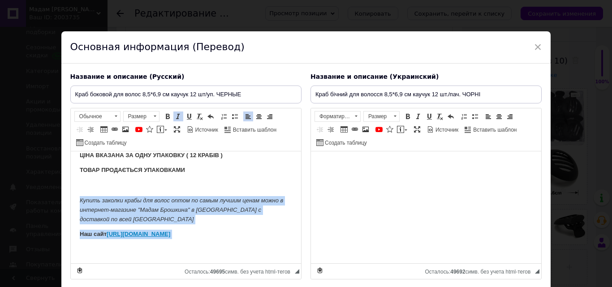
drag, startPoint x: 75, startPoint y: 234, endPoint x: 179, endPoint y: 261, distance: 107.4
click at [179, 261] on html "Каучуковый краб для волос Размер краба 8,5*6,9 см ЦІНА ВКАЗАНА ЗА ОДНУ УПАКОВКУ…" at bounding box center [185, 188] width 230 height 152
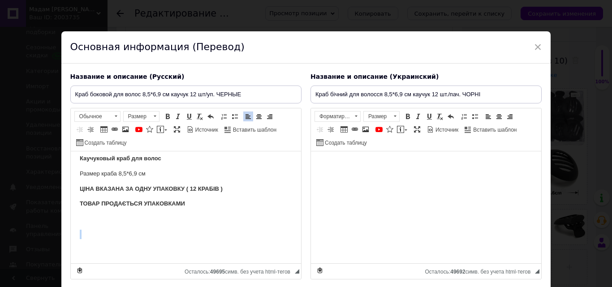
scroll to position [6, 0]
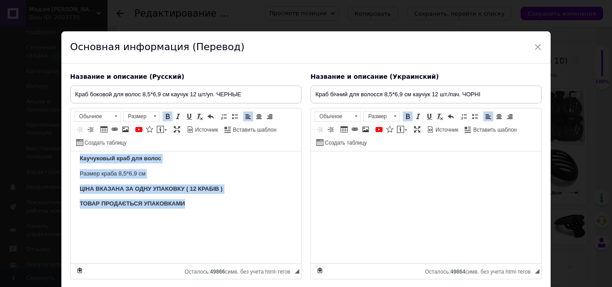
drag, startPoint x: 74, startPoint y: 157, endPoint x: 199, endPoint y: 203, distance: 133.8
click at [199, 203] on html "Каучуковый краб для волос Размер краба 8,5*6,9 см ЦІНА ВКАЗАНА ЗА ОДНУ УПАКОВКУ…" at bounding box center [185, 204] width 230 height 118
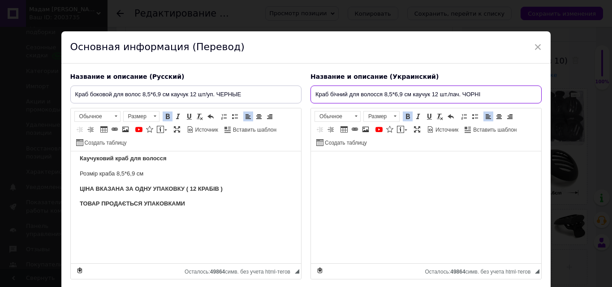
drag, startPoint x: 311, startPoint y: 94, endPoint x: 480, endPoint y: 94, distance: 169.8
click at [480, 94] on input "Краб бічний для волосся 8,5*6,9 см каучук 12 шт./пач. ЧОРНІ" at bounding box center [426, 95] width 231 height 18
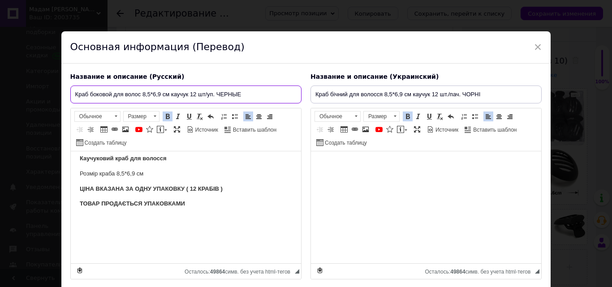
drag, startPoint x: 72, startPoint y: 93, endPoint x: 253, endPoint y: 98, distance: 181.5
click at [253, 98] on input "Краб боковой для волос 8,5*6,9 см каучук 12 шт/уп. ЧЕРНЫЕ" at bounding box center [185, 95] width 231 height 18
paste input "ічний для волосся 8,5*6,9 см каучук 12 шт./пач. ЧОРНІ"
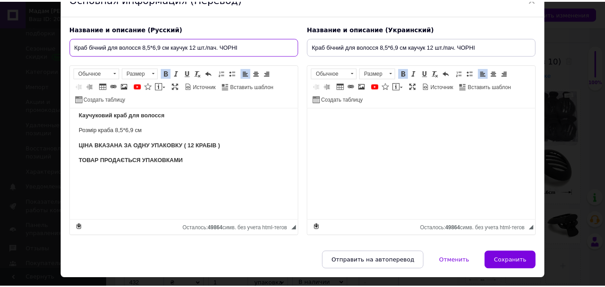
scroll to position [71, 0]
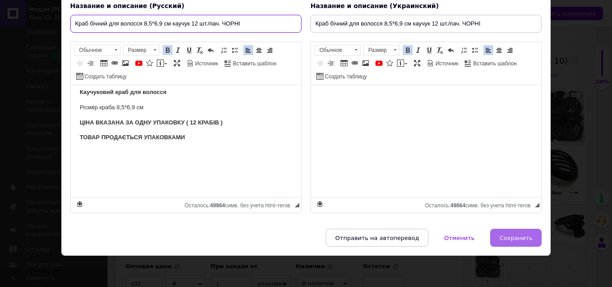
type input "Краб бічний для волосся 8,5*6,9 см каучук 12 шт./пач. ЧОРНІ"
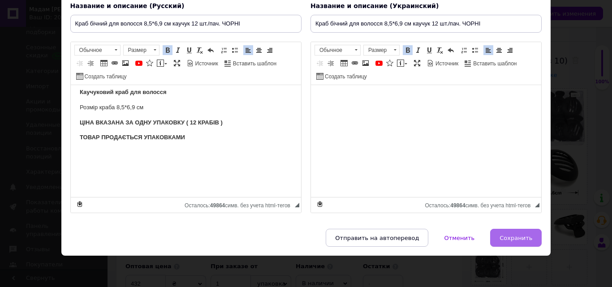
click at [514, 237] on span "Сохранить" at bounding box center [516, 238] width 33 height 7
type input "Краб бічний для волосся 8,5*6,9 см каучук 12 шт./пач. ЧОРНІ"
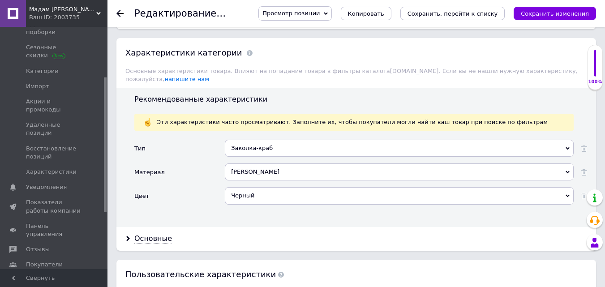
scroll to position [851, 0]
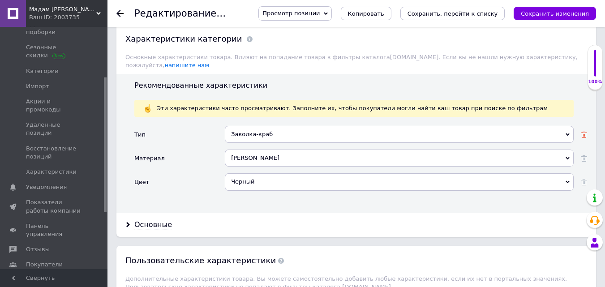
click at [583, 132] on icon at bounding box center [584, 135] width 6 height 6
click at [584, 155] on icon at bounding box center [584, 158] width 6 height 6
click at [583, 179] on use at bounding box center [584, 182] width 6 height 6
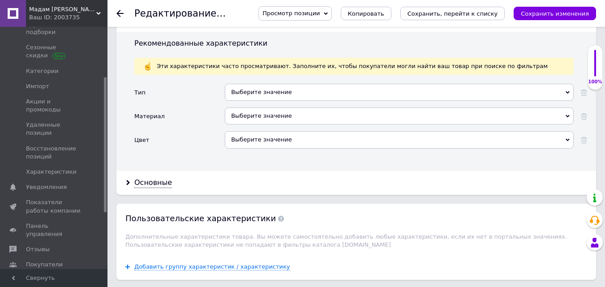
scroll to position [941, 0]
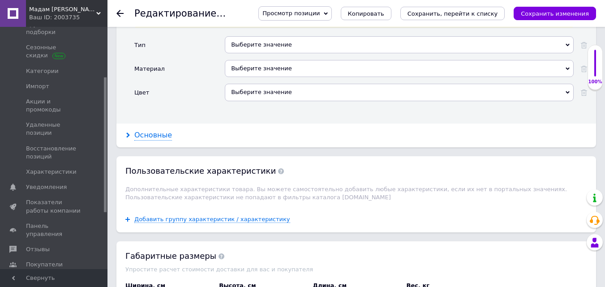
click at [151, 130] on div "Основные" at bounding box center [153, 135] width 38 height 10
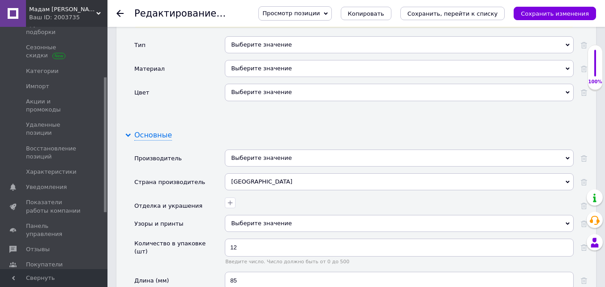
scroll to position [1031, 0]
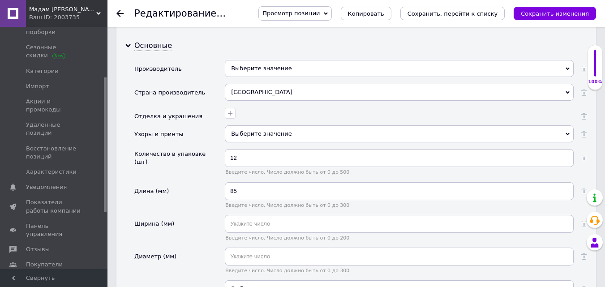
click at [583, 155] on icon at bounding box center [584, 158] width 6 height 6
click at [582, 188] on use at bounding box center [584, 191] width 6 height 6
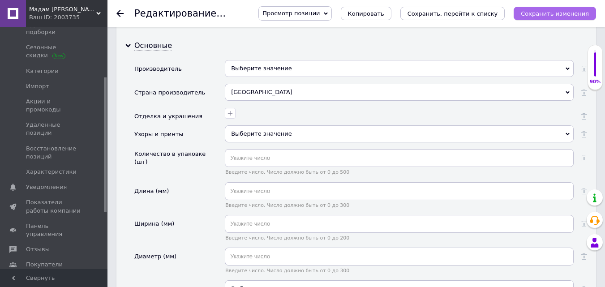
click at [552, 15] on icon "Сохранить изменения" at bounding box center [555, 13] width 68 height 7
click at [551, 16] on icon "Сохранить изменения" at bounding box center [555, 13] width 68 height 7
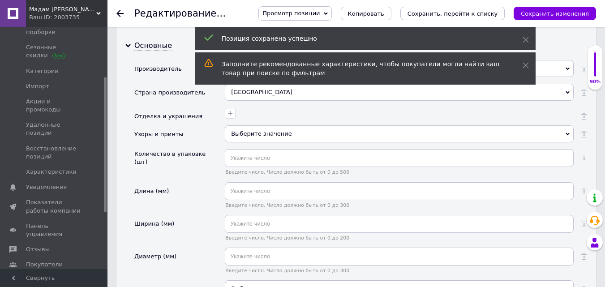
click at [118, 13] on use at bounding box center [119, 13] width 7 height 7
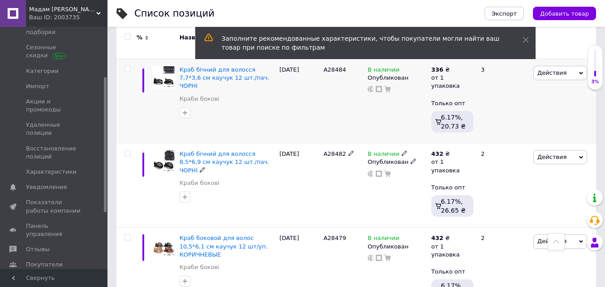
scroll to position [403, 0]
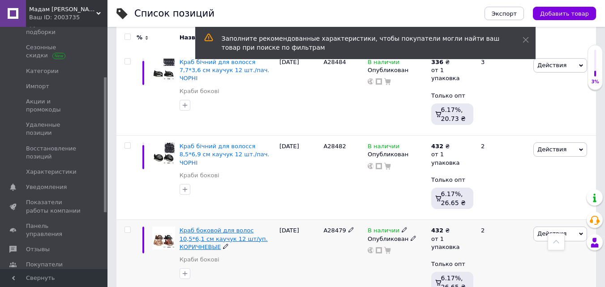
click at [214, 228] on span "Краб боковой для волос 10,5*6,1 см каучук 12 шт/уп. КОРИЧНЕВЫЕ" at bounding box center [224, 238] width 88 height 23
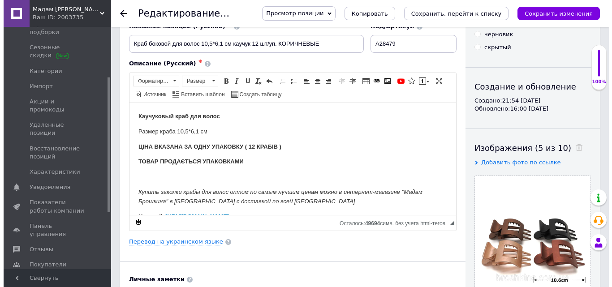
scroll to position [90, 0]
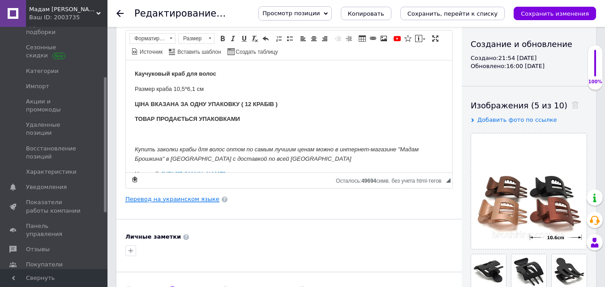
click at [168, 200] on link "Перевод на украинском языке" at bounding box center [172, 199] width 94 height 7
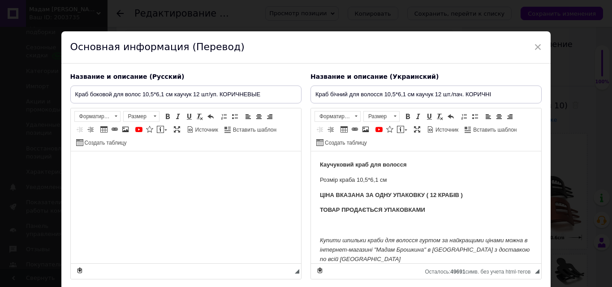
scroll to position [0, 0]
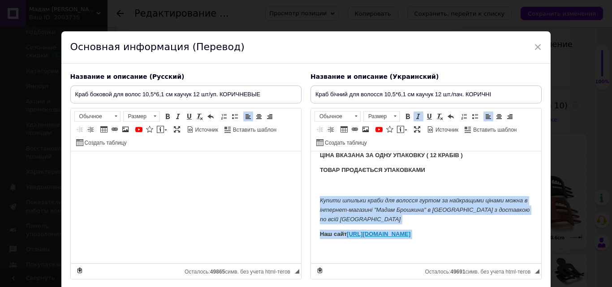
drag, startPoint x: 318, startPoint y: 241, endPoint x: 733, endPoint y: 415, distance: 450.4
click at [423, 263] on html "Каучуковий краб для волосся Розмір краба 10,5*6,1 см ЦІНА ВКАЗАНА ЗА ОДНУ УПАКО…" at bounding box center [426, 188] width 230 height 152
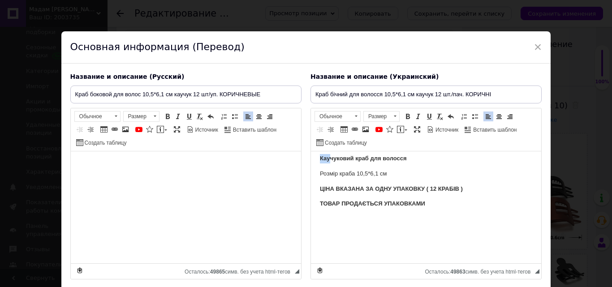
scroll to position [3, 0]
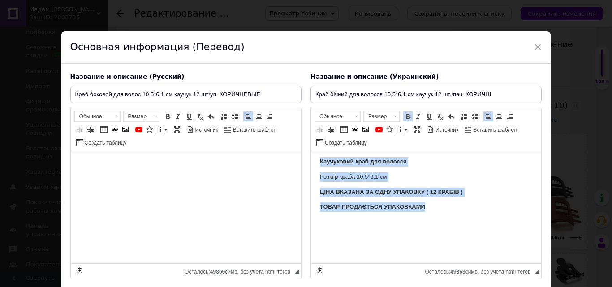
drag, startPoint x: 314, startPoint y: 158, endPoint x: 455, endPoint y: 203, distance: 148.1
click at [453, 205] on html "Каучуковий краб для волосся Розмір краба 10,5*6,1 см ЦІНА ВКАЗАНА ЗА ОДНУ УПАКО…" at bounding box center [426, 207] width 230 height 118
copy body "Каучуковий краб для волосся Розмір краба 10,5*6,1 см ЦІНА ВКАЗАНА ЗА ОДНУ УПАКО…"
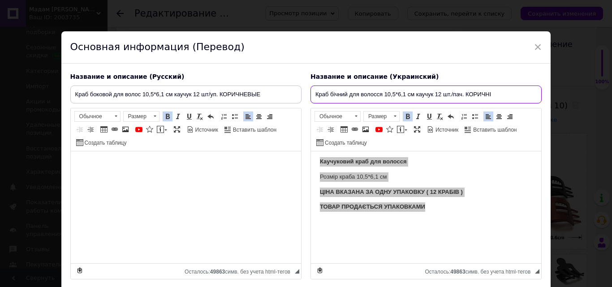
drag, startPoint x: 311, startPoint y: 92, endPoint x: 497, endPoint y: 93, distance: 186.0
click at [497, 93] on input "Краб бічний для волосся 10,5*6,1 см каучук 12 шт./пач. КОРИЧНІ" at bounding box center [426, 95] width 231 height 18
click at [497, 95] on input "Краб бічний для волосся 10,5*6,1 см каучук 12 шт./пач. КОРИЧНІ" at bounding box center [426, 95] width 231 height 18
click at [494, 94] on input "Краб бічний для волосся 10,5*6,1 см каучук 12 шт./пач. КОРИЧНІ" at bounding box center [426, 95] width 231 height 18
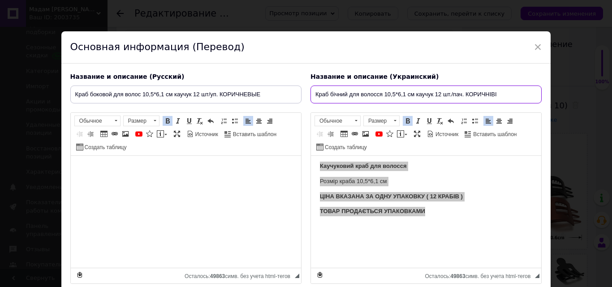
click at [491, 93] on input "Краб бічний для волосся 10,5*6,1 см каучук 12 шт./пач. КОРИЧНІВІ" at bounding box center [426, 95] width 231 height 18
drag, startPoint x: 314, startPoint y: 95, endPoint x: 499, endPoint y: 99, distance: 185.1
click at [499, 99] on input "Краб бічний для волосся 10,5*6,1 см каучук 12 шт./пач. [GEOGRAPHIC_DATA]" at bounding box center [426, 95] width 231 height 18
type input "Краб бічний для волосся 10,5*6,1 см каучук 12 шт./пач. [GEOGRAPHIC_DATA]"
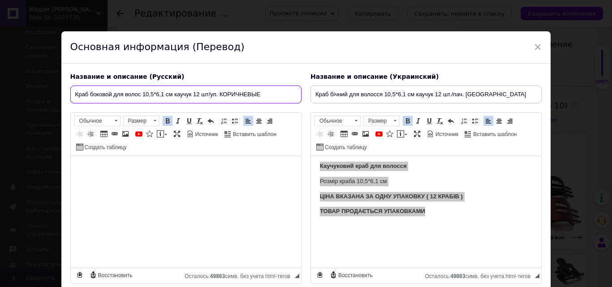
drag, startPoint x: 72, startPoint y: 94, endPoint x: 278, endPoint y: 91, distance: 205.7
click at [278, 91] on input "Краб боковой для волос 10,5*6,1 см каучук 12 шт/уп. КОРИЧНЕВЫЕ" at bounding box center [185, 95] width 231 height 18
paste input "ічний для волосся 10,5*6,1 см каучук 12 шт./пач. [GEOGRAPHIC_DATA]"
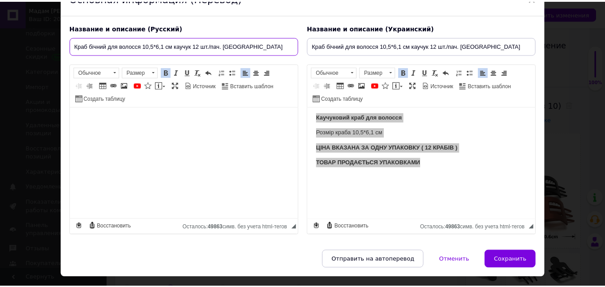
scroll to position [71, 0]
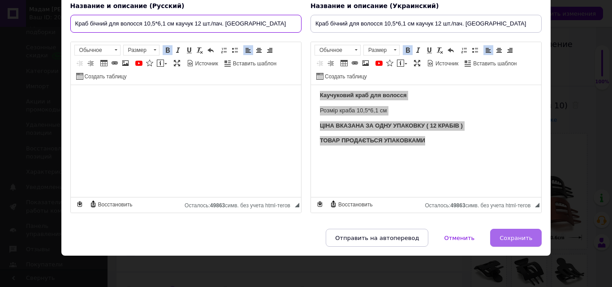
type input "Краб бічний для волосся 10,5*6,1 см каучук 12 шт./пач. [GEOGRAPHIC_DATA]"
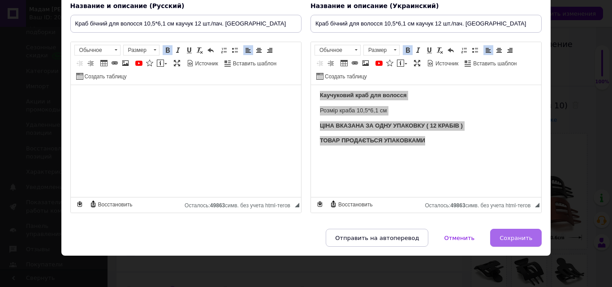
click at [516, 237] on span "Сохранить" at bounding box center [516, 238] width 33 height 7
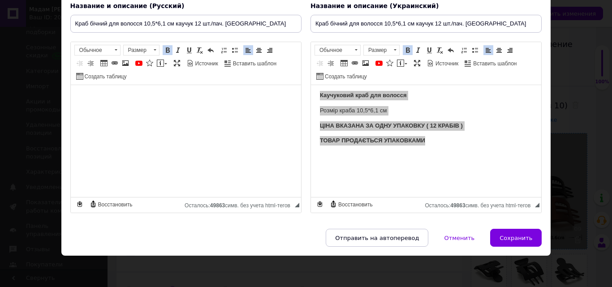
type input "Краб бічний для волосся 10,5*6,1 см каучук 12 шт./пач. [GEOGRAPHIC_DATA]"
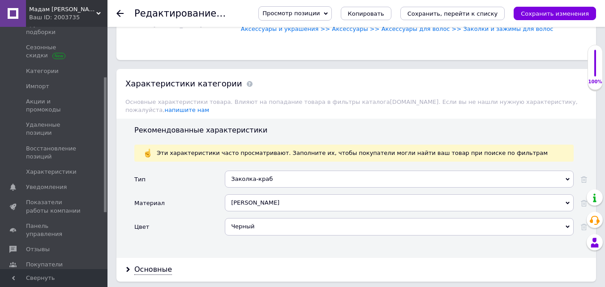
scroll to position [896, 0]
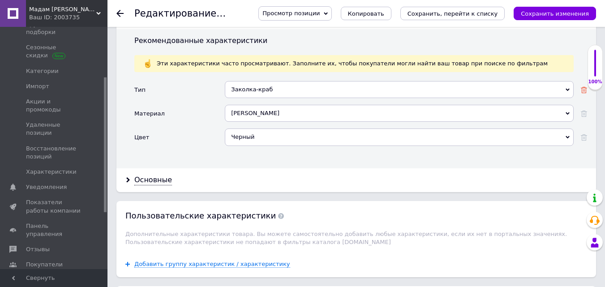
click at [584, 87] on icon at bounding box center [584, 90] width 6 height 6
click at [583, 111] on icon at bounding box center [584, 114] width 6 height 6
click at [583, 134] on use at bounding box center [584, 137] width 6 height 6
click at [152, 175] on div "Основные" at bounding box center [153, 180] width 38 height 10
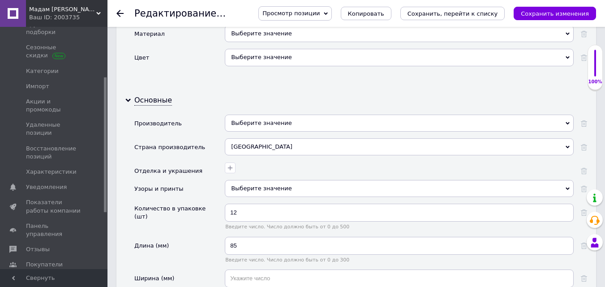
scroll to position [986, 0]
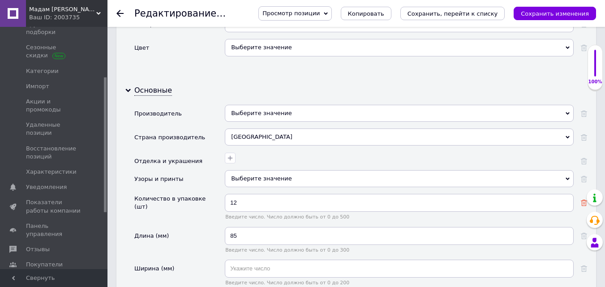
click at [583, 200] on use at bounding box center [584, 203] width 6 height 6
click at [582, 233] on use at bounding box center [584, 236] width 6 height 6
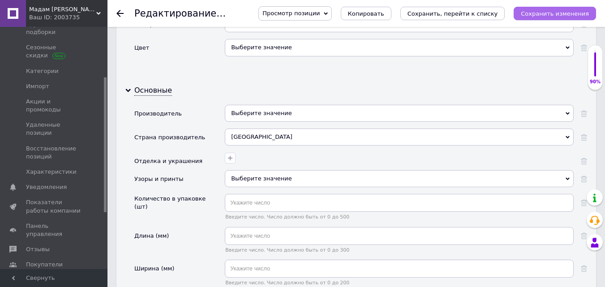
click at [551, 11] on icon "Сохранить изменения" at bounding box center [555, 13] width 68 height 7
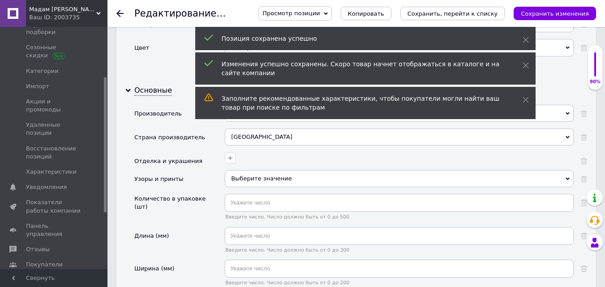
click at [116, 13] on icon at bounding box center [119, 13] width 7 height 7
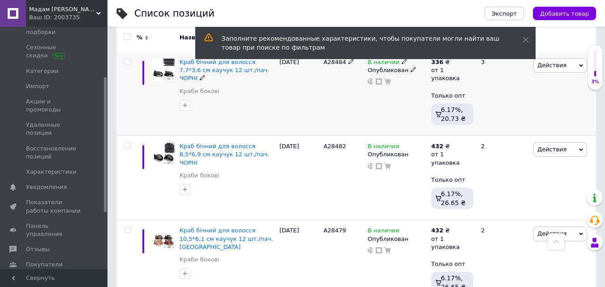
scroll to position [538, 0]
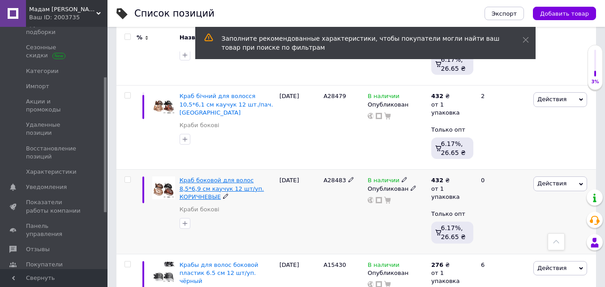
click at [211, 179] on span "Краб боковой для волос 8,5*6,9 см каучук 12 шт/уп. КОРИЧНЕВЫЕ" at bounding box center [222, 188] width 85 height 23
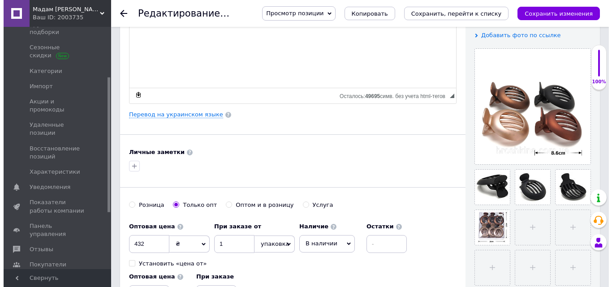
scroll to position [179, 0]
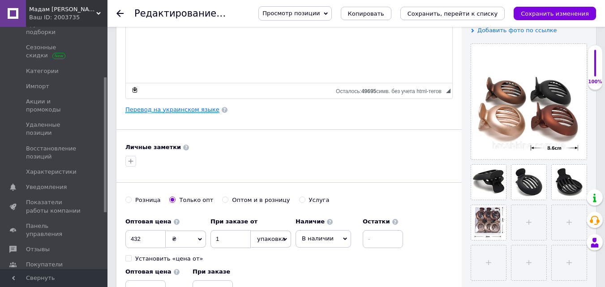
click at [161, 111] on link "Перевод на украинском языке" at bounding box center [172, 109] width 94 height 7
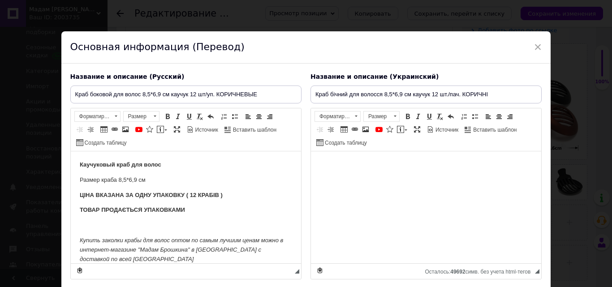
scroll to position [0, 0]
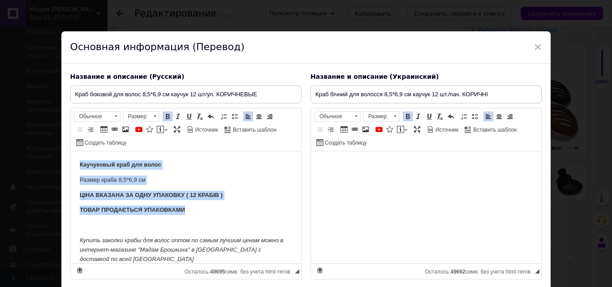
drag, startPoint x: 93, startPoint y: 163, endPoint x: 215, endPoint y: 211, distance: 131.7
click at [215, 211] on html "Каучуковый краб для волос Размер краба 8,5*6,9 см ЦІНА ВКАЗАНА ЗА ОДНУ УПАКОВКУ…" at bounding box center [185, 227] width 230 height 152
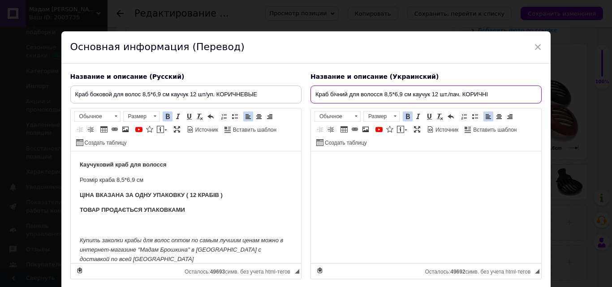
click at [491, 95] on input "Краб бічний для волосся 8,5*6,9 см каучук 12 шт./пач. КОРИЧНІ" at bounding box center [426, 95] width 231 height 18
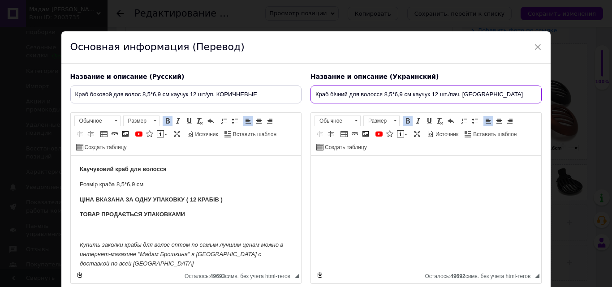
drag, startPoint x: 312, startPoint y: 93, endPoint x: 500, endPoint y: 95, distance: 188.6
click at [500, 95] on input "Краб бічний для волосся 8,5*6,9 см каучук 12 шт./пач. [GEOGRAPHIC_DATA]" at bounding box center [426, 95] width 231 height 18
type input "Краб бічний для волосся 8,5*6,9 см каучук 12 шт./пач. [GEOGRAPHIC_DATA]"
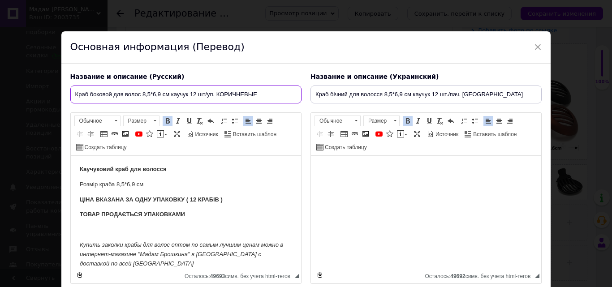
drag, startPoint x: 73, startPoint y: 93, endPoint x: 270, endPoint y: 98, distance: 196.8
click at [270, 98] on input "Краб боковой для волос 8,5*6,9 см каучук 12 шт/уп. КОРИЧНЕВЫЕ" at bounding box center [185, 95] width 231 height 18
paste input "ічний для волосся 8,5*6,9 см каучук 12 шт./пач. [GEOGRAPHIC_DATA]"
type input "Краб бічний для волосся 8,5*6,9 см каучук 12 шт./пач. [GEOGRAPHIC_DATA]"
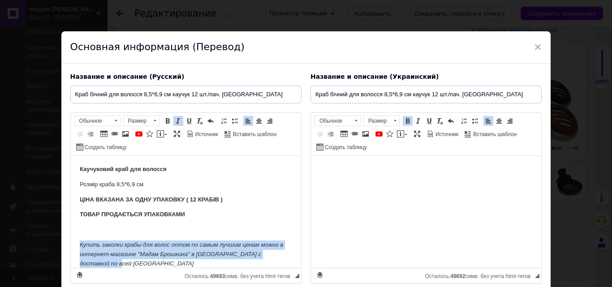
scroll to position [40, 0]
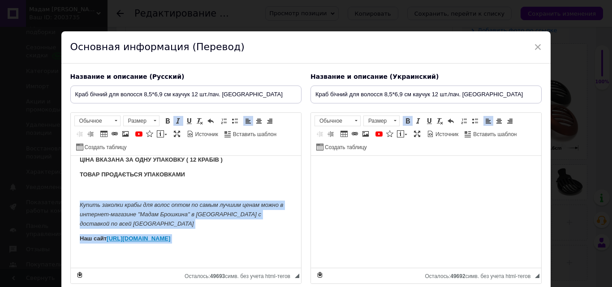
drag, startPoint x: 77, startPoint y: 243, endPoint x: 194, endPoint y: 266, distance: 119.6
click at [194, 266] on html "Каучуковий краб для волосся Розмір краба 8,5*6,9 см ЦІНА ВКАЗАНА ЗА ОДНУ УПАКОВ…" at bounding box center [185, 192] width 230 height 152
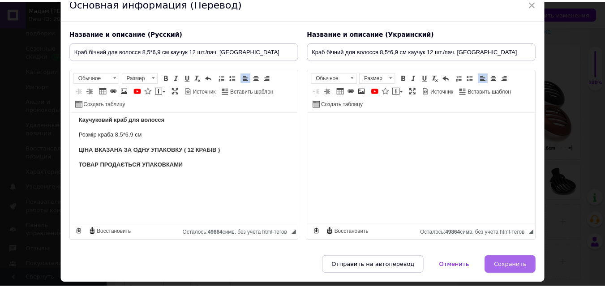
scroll to position [71, 0]
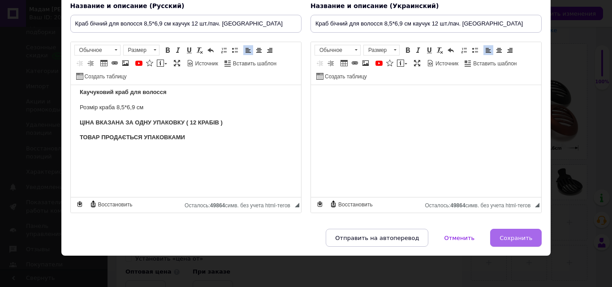
click at [518, 241] on span "Сохранить" at bounding box center [516, 238] width 33 height 7
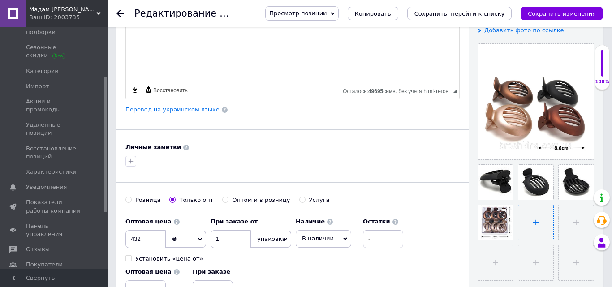
type input "Краб бічний для волосся 8,5*6,9 см каучук 12 шт./пач. [GEOGRAPHIC_DATA]"
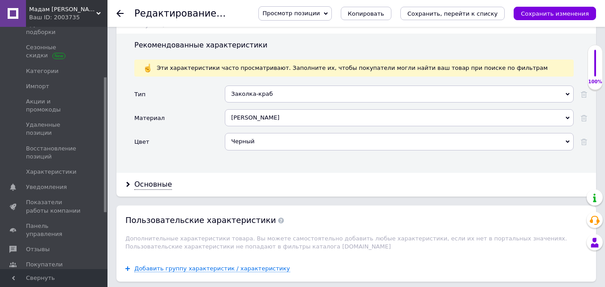
scroll to position [896, 0]
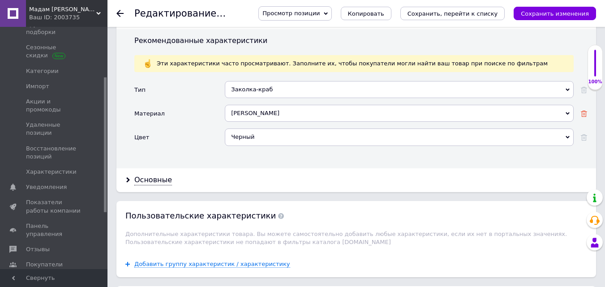
click at [583, 111] on icon at bounding box center [584, 114] width 6 height 6
click at [586, 134] on icon at bounding box center [584, 137] width 6 height 6
click at [148, 175] on div "Основные" at bounding box center [153, 180] width 38 height 10
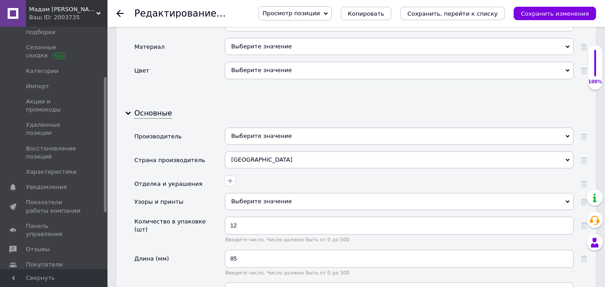
scroll to position [1031, 0]
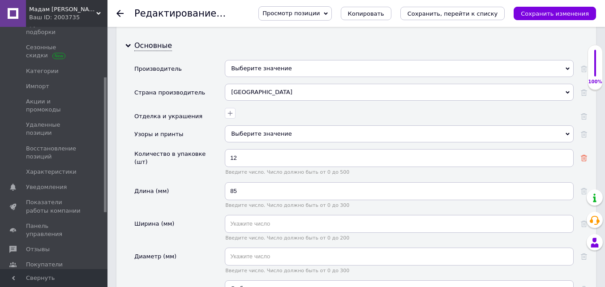
click at [586, 155] on icon at bounding box center [584, 158] width 6 height 6
click at [582, 188] on use at bounding box center [584, 191] width 6 height 6
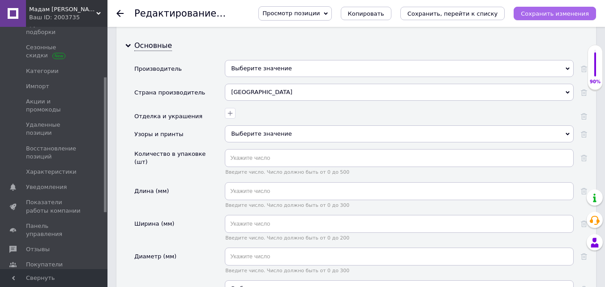
click at [554, 16] on icon "Сохранить изменения" at bounding box center [555, 13] width 68 height 7
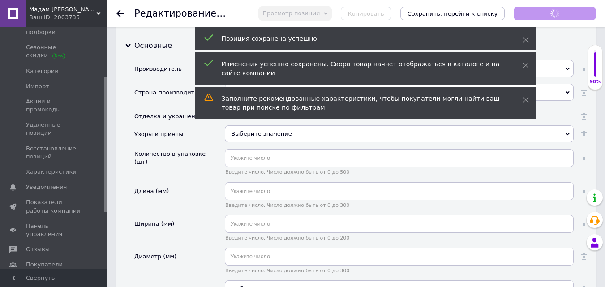
click at [121, 13] on use at bounding box center [119, 13] width 7 height 7
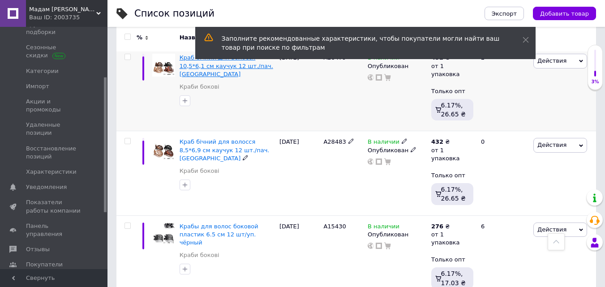
scroll to position [582, 0]
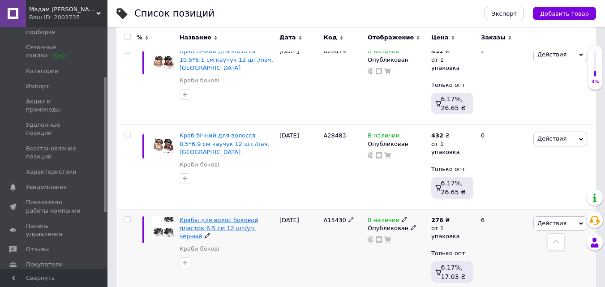
click at [198, 221] on span "Крабы для волос боковой пластик 6.5 см 12 шт/уп. чёрный" at bounding box center [219, 228] width 79 height 23
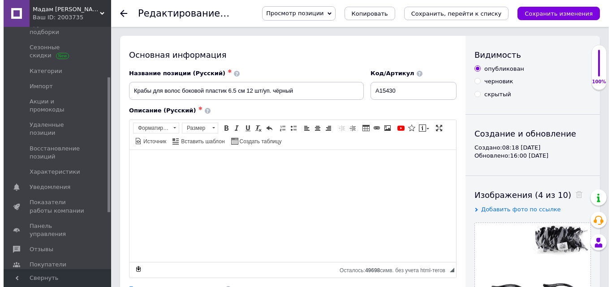
scroll to position [90, 0]
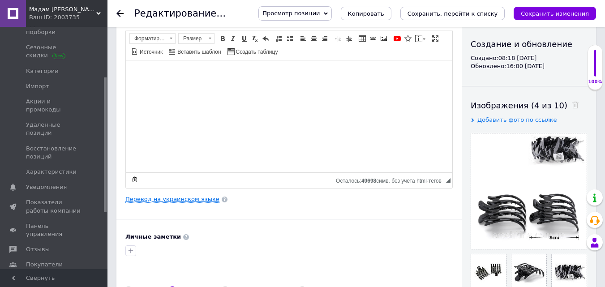
click at [161, 198] on link "Перевод на украинском языке" at bounding box center [172, 199] width 94 height 7
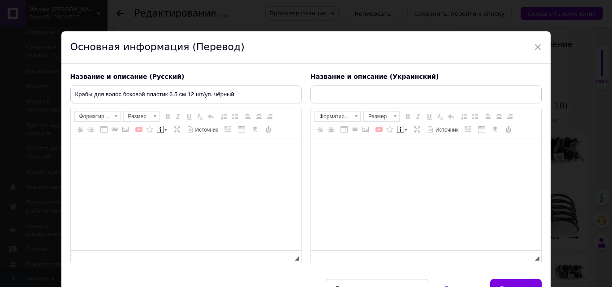
type input "Краби для волосся бічний пластик 6.5 см 12 шт./пач. чорний"
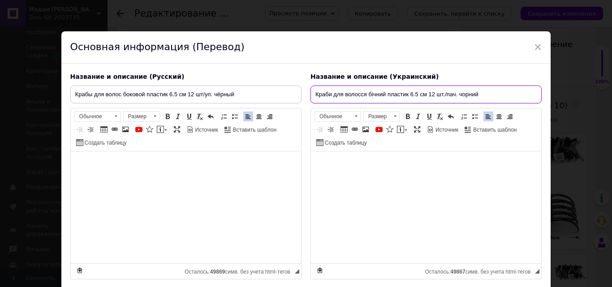
drag, startPoint x: 311, startPoint y: 95, endPoint x: 483, endPoint y: 102, distance: 172.6
click at [483, 102] on input "Краби для волосся бічний пластик 6.5 см 12 шт./пач. чорний" at bounding box center [426, 95] width 231 height 18
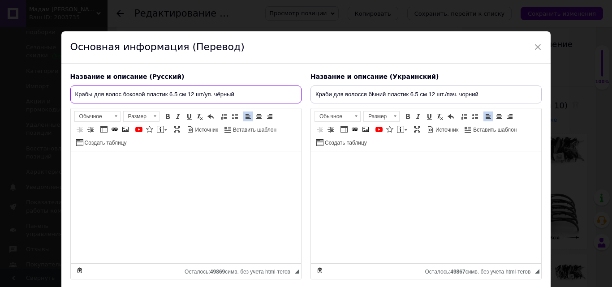
drag, startPoint x: 71, startPoint y: 93, endPoint x: 249, endPoint y: 91, distance: 178.3
click at [249, 91] on input "Крабы для волос боковой пластик 6.5 см 12 шт/уп. чёрный" at bounding box center [185, 95] width 231 height 18
paste input "и для волосся бічний пластик 6.5 см 12 шт./пач. чорни"
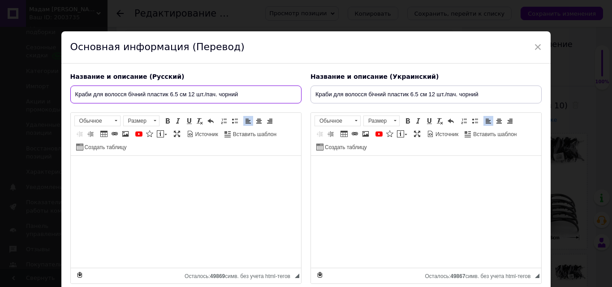
type input "Краби для волосся бічний пластик 6.5 см 12 шт./пач. чорний"
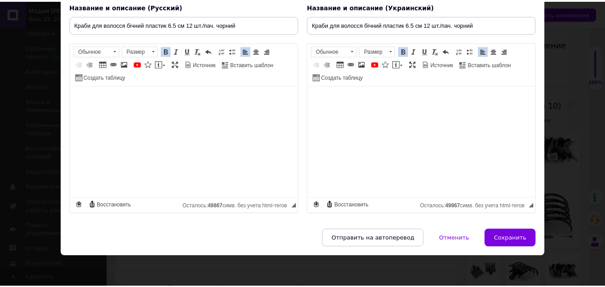
scroll to position [71, 0]
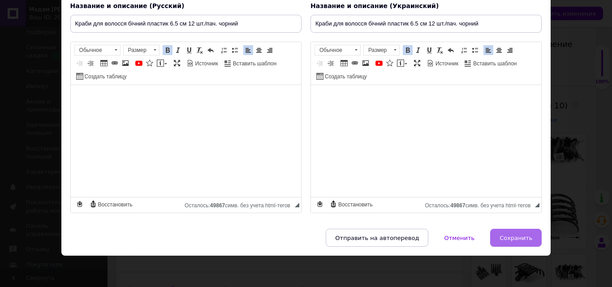
click at [513, 241] on span "Сохранить" at bounding box center [516, 238] width 33 height 7
type input "Краби для волосся бічний пластик 6.5 см 12 шт./пач. чорний"
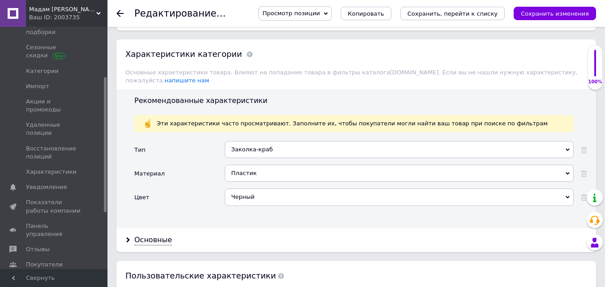
scroll to position [896, 0]
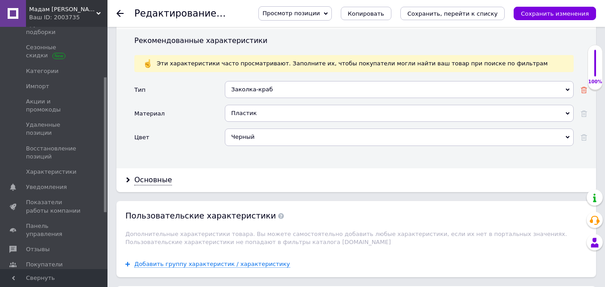
click at [585, 87] on use at bounding box center [584, 90] width 6 height 6
click at [583, 111] on icon at bounding box center [584, 114] width 6 height 6
click at [584, 134] on use at bounding box center [584, 137] width 6 height 6
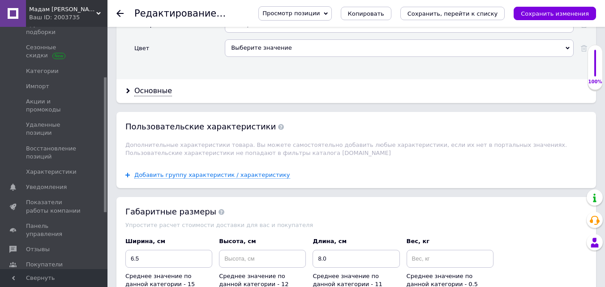
scroll to position [986, 0]
click at [144, 86] on div "Основные" at bounding box center [153, 91] width 38 height 10
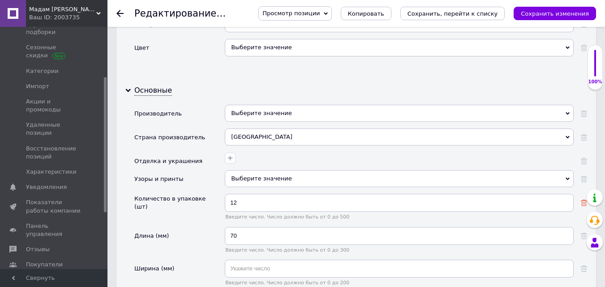
click at [582, 200] on icon at bounding box center [584, 203] width 6 height 6
click at [584, 233] on use at bounding box center [584, 236] width 6 height 6
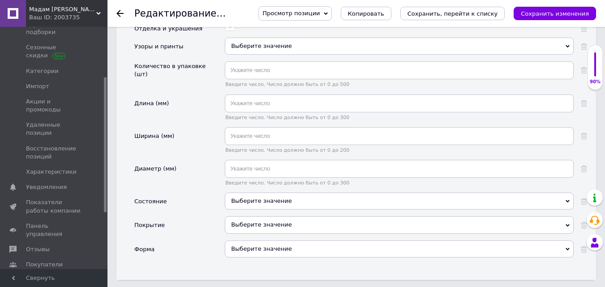
scroll to position [1120, 0]
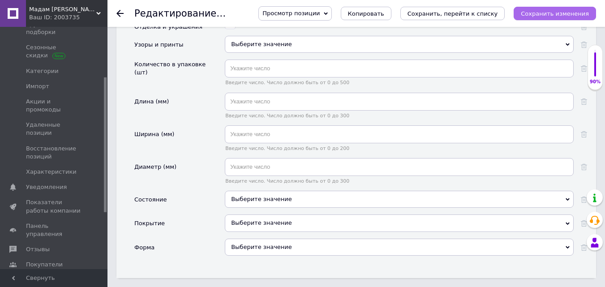
click at [553, 15] on icon "Сохранить изменения" at bounding box center [555, 13] width 68 height 7
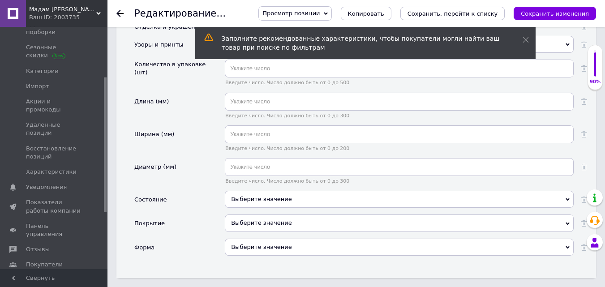
click at [120, 14] on use at bounding box center [119, 13] width 7 height 7
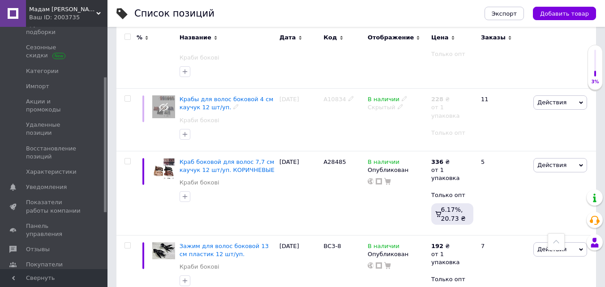
scroll to position [941, 0]
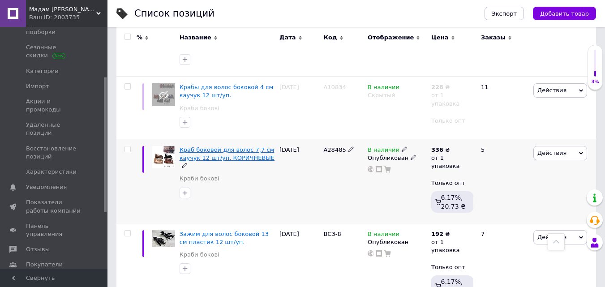
click at [216, 147] on span "Краб боковой для волос 7,7 см каучук 12 шт/уп. КОРИЧНЕВЫЕ" at bounding box center [227, 154] width 95 height 15
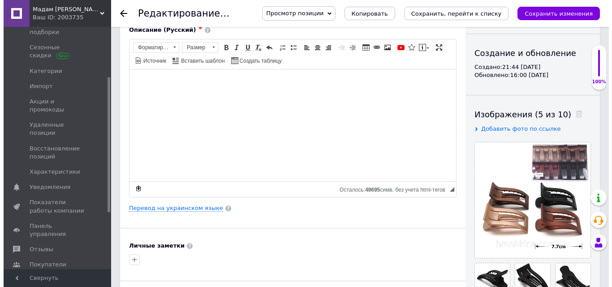
scroll to position [90, 0]
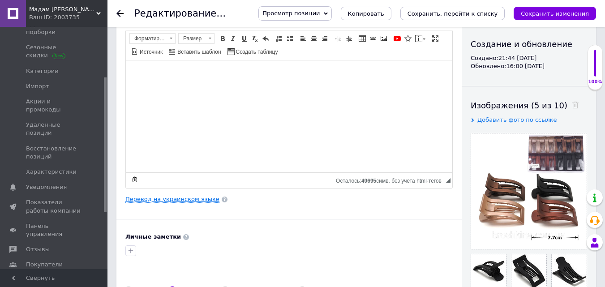
click at [167, 200] on link "Перевод на украинском языке" at bounding box center [172, 199] width 94 height 7
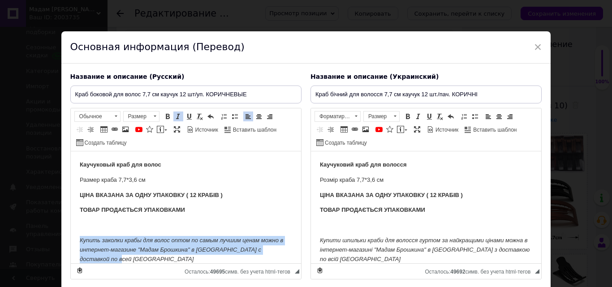
scroll to position [40, 0]
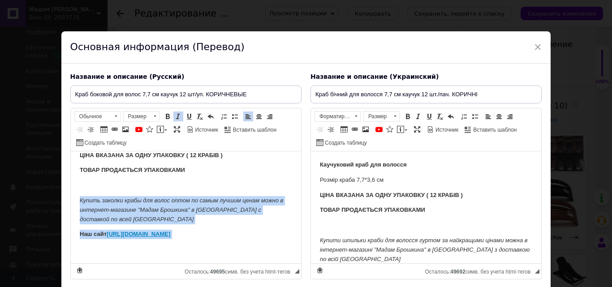
drag, startPoint x: 76, startPoint y: 236, endPoint x: 172, endPoint y: 263, distance: 100.1
click at [172, 263] on html "Каучуковый краб для волос Размер краба 7,7*3,6 см ЦІНА ВКАЗАНА ЗА ОДНУ УПАКОВКУ…" at bounding box center [185, 188] width 230 height 152
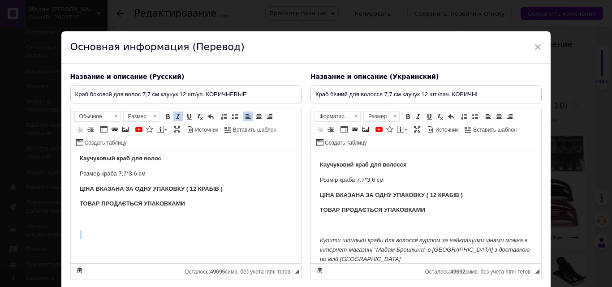
scroll to position [6, 0]
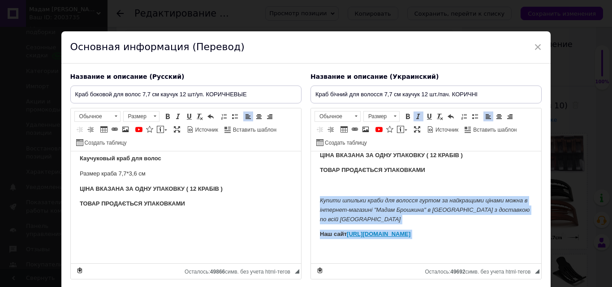
drag, startPoint x: 311, startPoint y: 234, endPoint x: 730, endPoint y: 415, distance: 456.2
click at [420, 263] on html "Каучуковий краб для волосся Розмір краба 7,7*3,6 см ЦІНА ВКАЗАНА ЗА ОДНУ УПАКОВ…" at bounding box center [426, 188] width 230 height 152
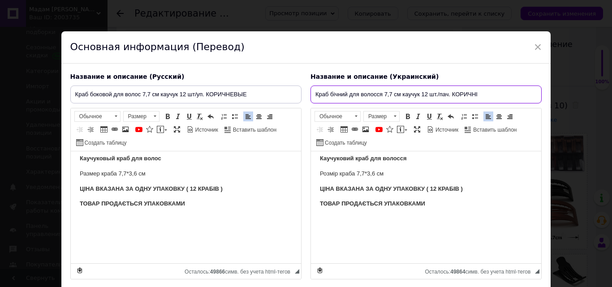
click at [477, 95] on input "Краб бічний для волосся 7,7 см каучук 12 шт./пач. КОРИЧНІ" at bounding box center [426, 95] width 231 height 18
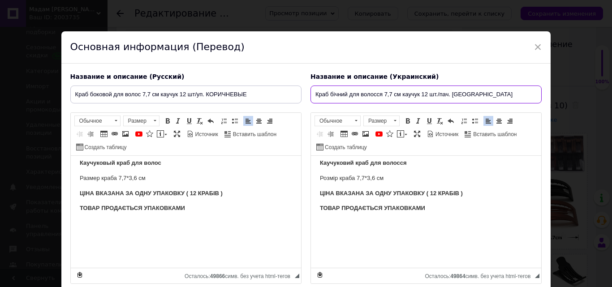
drag, startPoint x: 312, startPoint y: 93, endPoint x: 490, endPoint y: 91, distance: 177.4
click at [490, 91] on input "Краб бічний для волосся 7,7 см каучук 12 шт./пач. [GEOGRAPHIC_DATA]" at bounding box center [426, 95] width 231 height 18
type input "Краб бічний для волосся 7,7 см каучук 12 шт./пач. [GEOGRAPHIC_DATA]"
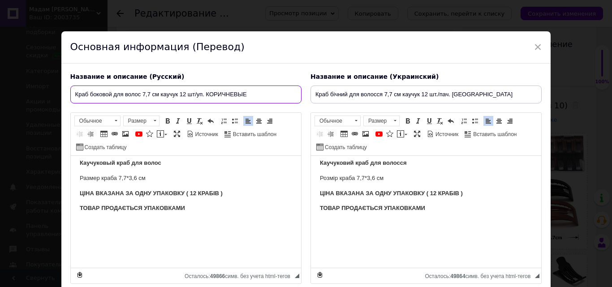
drag, startPoint x: 74, startPoint y: 94, endPoint x: 248, endPoint y: 86, distance: 173.6
click at [246, 91] on input "Краб боковой для волос 7,7 см каучук 12 шт/уп. КОРИЧНЕВЫЕ" at bounding box center [185, 95] width 231 height 18
paste input "ічний для волосся 7,7 см каучук 12 шт./пач. [GEOGRAPHIC_DATA]"
type input "Краб бічний для волосся 7,7 см каучук 12 шт./пач. [GEOGRAPHIC_DATA]"
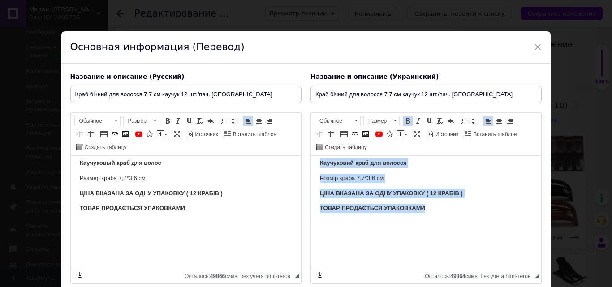
drag, startPoint x: 314, startPoint y: 162, endPoint x: 440, endPoint y: 205, distance: 133.1
click at [437, 207] on html "Каучуковий краб для волосся Розмір краба 7,7*3,6 см ЦІНА ВКАЗАНА ЗА ОДНУ УПАКОВ…" at bounding box center [426, 209] width 230 height 118
copy body "Каучуковий краб для волосся Розмір краба 7,7*3,6 см ЦІНА ВКАЗАНА ЗА ОДНУ УПАКОВ…"
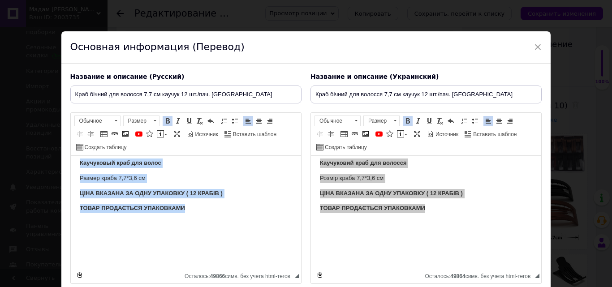
drag, startPoint x: 76, startPoint y: 161, endPoint x: 208, endPoint y: 206, distance: 139.0
click at [208, 206] on html "Каучуковый краб для волос Размер краба 7,7*3,6 см ЦІНА ВКАЗАНА ЗА ОДНУ УПАКОВКУ…" at bounding box center [185, 209] width 230 height 118
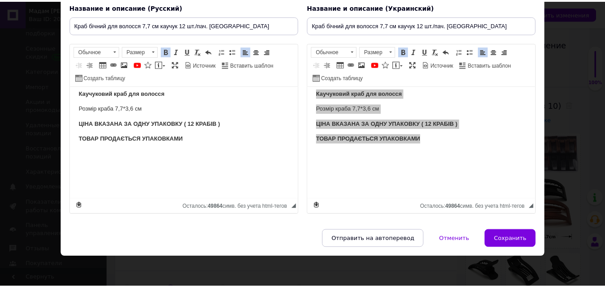
scroll to position [71, 0]
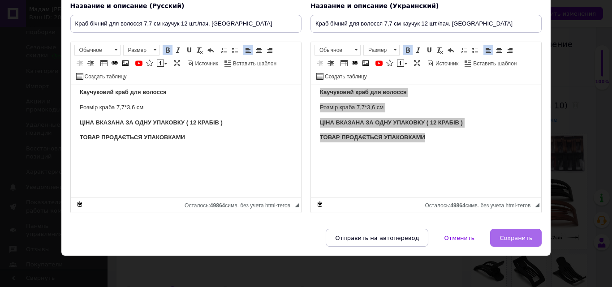
click at [518, 238] on span "Сохранить" at bounding box center [516, 238] width 33 height 7
type input "Краб бічний для волосся 7,7 см каучук 12 шт./пач. [GEOGRAPHIC_DATA]"
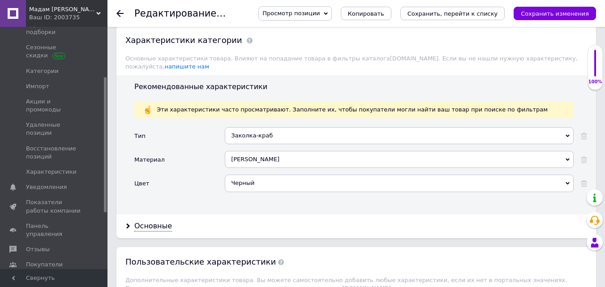
scroll to position [851, 0]
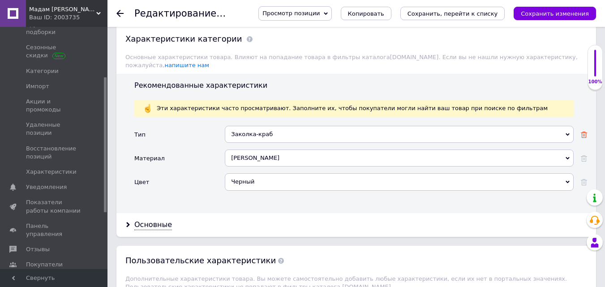
click at [587, 132] on use at bounding box center [584, 135] width 6 height 6
click at [584, 155] on icon at bounding box center [584, 158] width 6 height 6
click at [583, 179] on use at bounding box center [584, 182] width 6 height 6
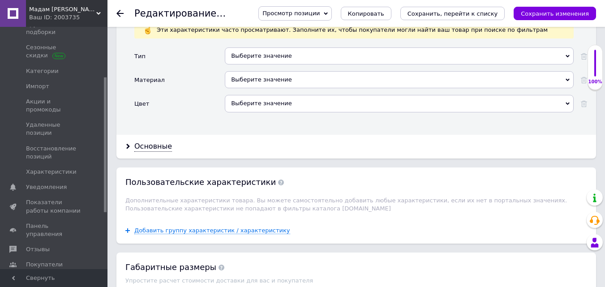
scroll to position [941, 0]
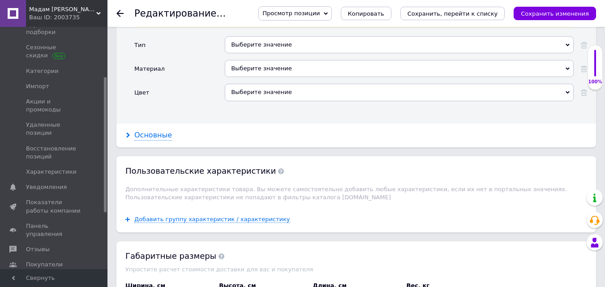
click at [147, 130] on div "Основные" at bounding box center [153, 135] width 38 height 10
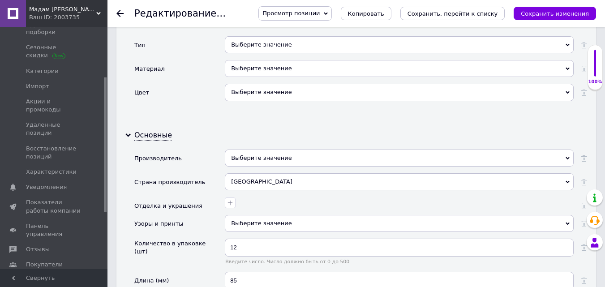
scroll to position [1031, 0]
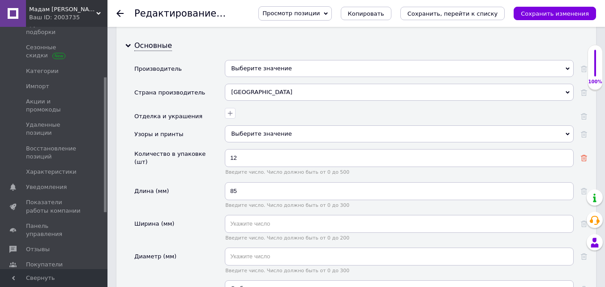
click at [582, 155] on use at bounding box center [584, 158] width 6 height 6
click at [585, 188] on use at bounding box center [584, 191] width 6 height 6
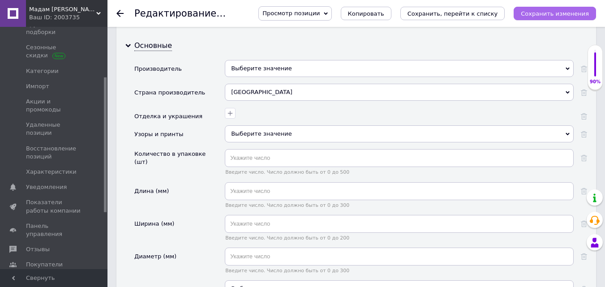
click at [552, 16] on icon "Сохранить изменения" at bounding box center [555, 13] width 68 height 7
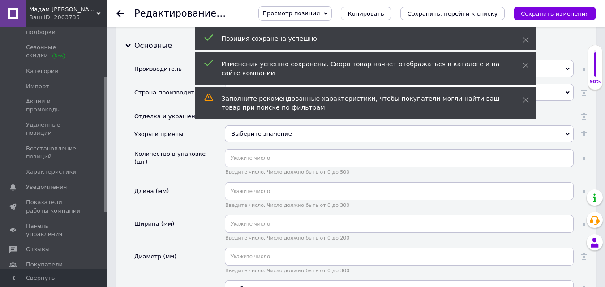
click at [121, 13] on use at bounding box center [119, 13] width 7 height 7
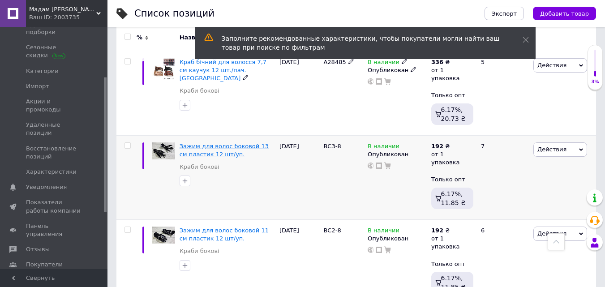
scroll to position [1031, 0]
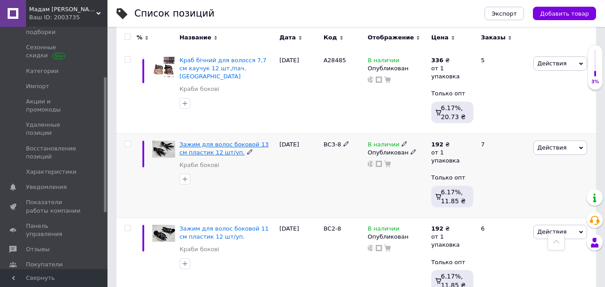
click at [208, 141] on span "Зажим для волос боковой 13 см пластик 12 шт/уп." at bounding box center [224, 148] width 89 height 15
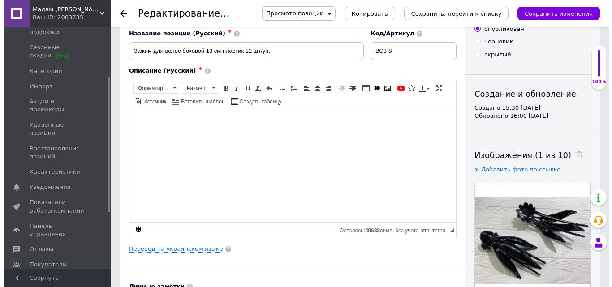
scroll to position [90, 0]
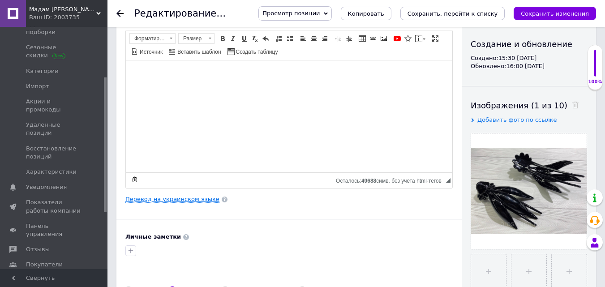
click at [160, 202] on link "Перевод на украинском языке" at bounding box center [172, 199] width 94 height 7
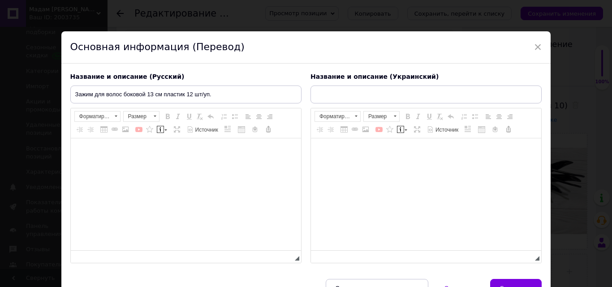
type input "Затискач для волосся бічний 13 см пластик 12 шт./пач."
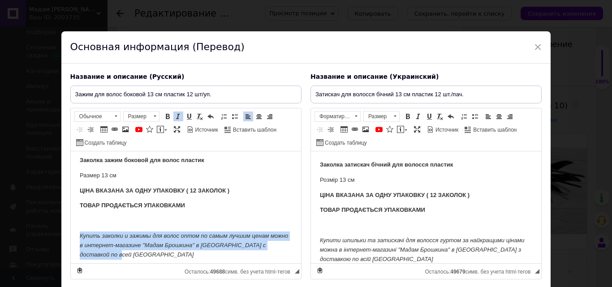
scroll to position [40, 0]
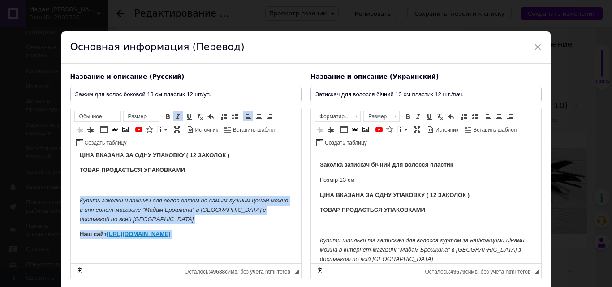
drag, startPoint x: 78, startPoint y: 236, endPoint x: 190, endPoint y: 262, distance: 114.1
click at [190, 262] on html "Заколка зажим боковой для волос пластик Размер 13 см ЦІНА ВКАЗАНА ЗА ОДНУ УПАКО…" at bounding box center [185, 188] width 230 height 152
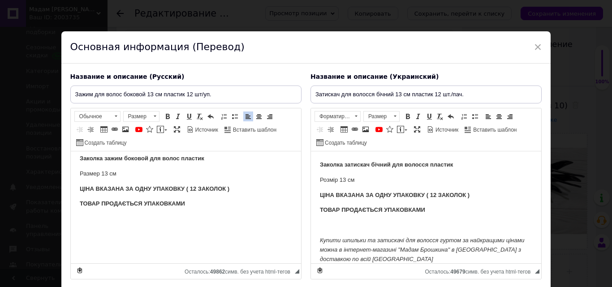
scroll to position [6, 0]
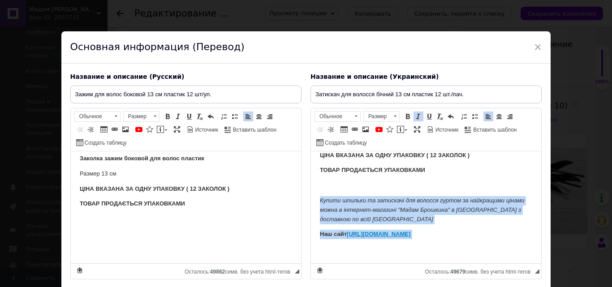
drag, startPoint x: 316, startPoint y: 239, endPoint x: 436, endPoint y: 258, distance: 120.6
click at [436, 258] on html "Заколка затискач бічний для волосся пластик Розмір 13 см ЦІНА ВКАЗАНА ЗА ОДНУ У…" at bounding box center [426, 188] width 230 height 152
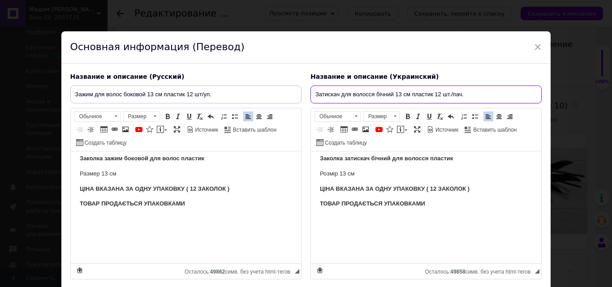
drag, startPoint x: 313, startPoint y: 95, endPoint x: 471, endPoint y: 94, distance: 158.6
click at [471, 94] on input "Затискач для волосся бічний 13 см пластик 12 шт./пач." at bounding box center [426, 95] width 231 height 18
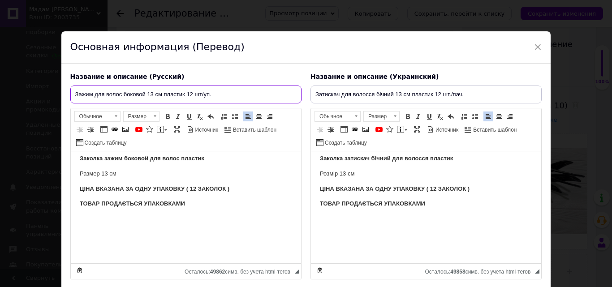
drag, startPoint x: 71, startPoint y: 92, endPoint x: 232, endPoint y: 96, distance: 160.9
click at [232, 96] on input "Зажим для волос боковой 13 см пластик 12 шт/уп." at bounding box center [185, 95] width 231 height 18
paste input "тискач для волосся бічний 13 см пластик 12 шт./пач"
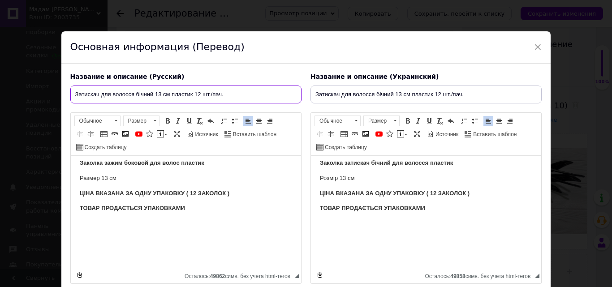
type input "Затискач для волосся бічний 13 см пластик 12 шт./пач."
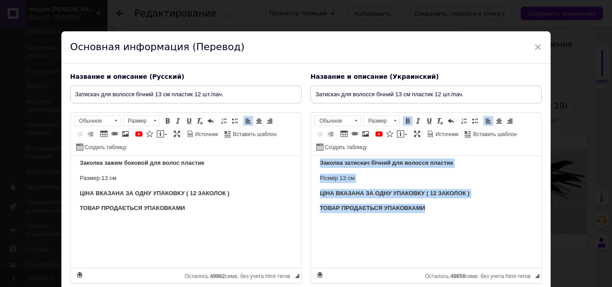
drag, startPoint x: 317, startPoint y: 162, endPoint x: 444, endPoint y: 207, distance: 135.6
click at [444, 207] on html "Заколка затискач бічний для волосся пластик Розмір 13 см ЦІНА ВКАЗАНА ЗА ОДНУ У…" at bounding box center [426, 209] width 230 height 118
copy body "Заколка затискач бічний для волосся пластик Розмір 13 см ЦІНА ВКАЗАНА ЗА ОДНУ У…"
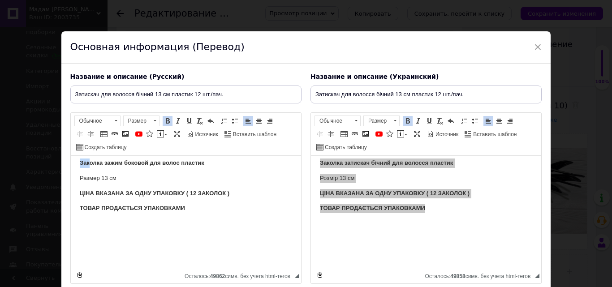
scroll to position [5, 0]
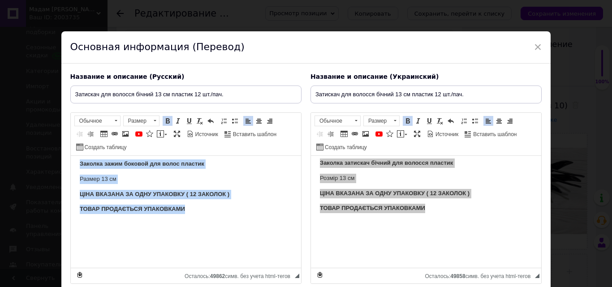
drag, startPoint x: 77, startPoint y: 161, endPoint x: 192, endPoint y: 207, distance: 124.1
click at [192, 207] on html "Заколка зажим боковой для волос пластик Размер 13 см ЦІНА ВКАЗАНА ЗА ОДНУ УПАКО…" at bounding box center [185, 210] width 230 height 118
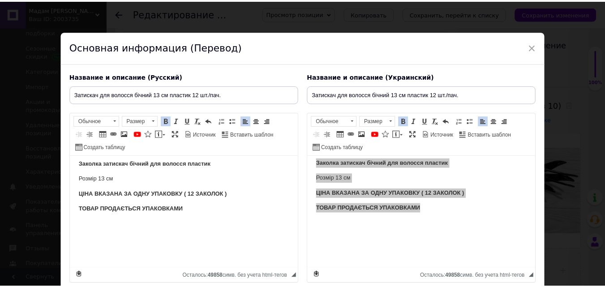
scroll to position [71, 0]
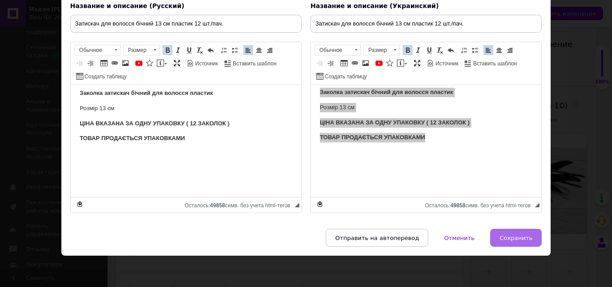
click at [511, 237] on span "Сохранить" at bounding box center [516, 238] width 33 height 7
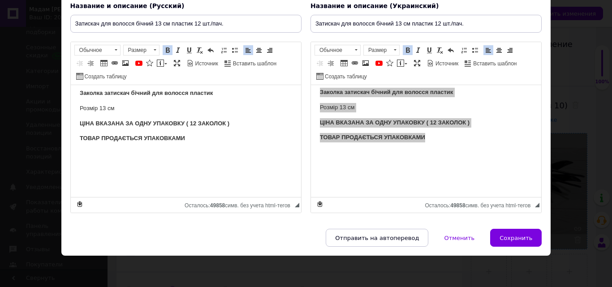
type input "Затискач для волосся бічний 13 см пластик 12 шт./пач."
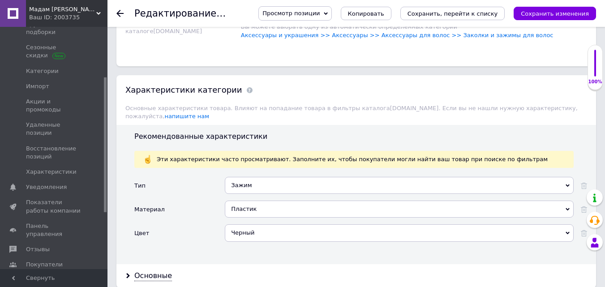
scroll to position [851, 0]
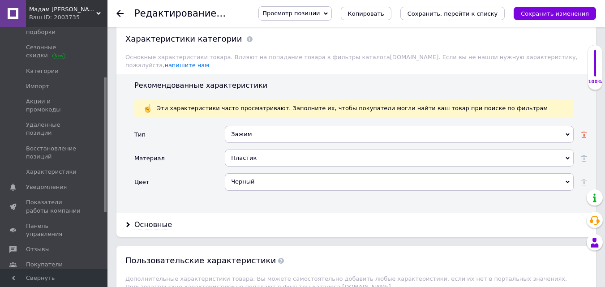
click at [582, 132] on use at bounding box center [584, 135] width 6 height 6
click at [584, 155] on icon at bounding box center [584, 158] width 6 height 6
click at [583, 179] on use at bounding box center [584, 182] width 6 height 6
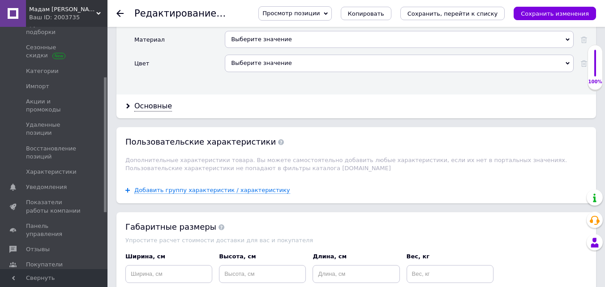
scroll to position [986, 0]
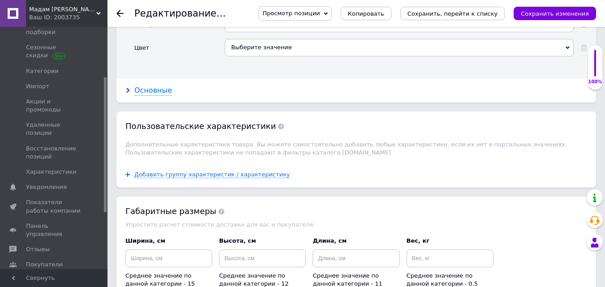
click at [153, 86] on div "Основные" at bounding box center [153, 91] width 38 height 10
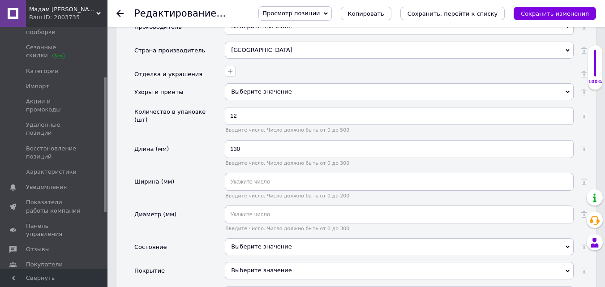
scroll to position [1075, 0]
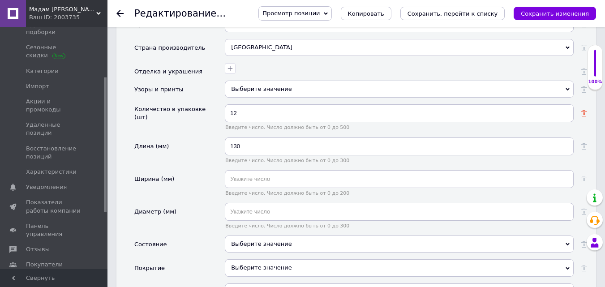
click at [582, 110] on use at bounding box center [584, 113] width 6 height 6
click at [585, 143] on icon at bounding box center [584, 146] width 6 height 6
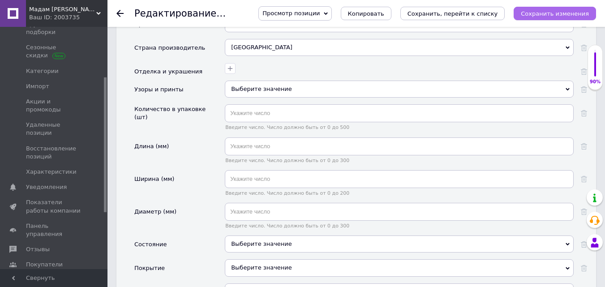
click at [555, 18] on button "Сохранить изменения" at bounding box center [555, 13] width 82 height 13
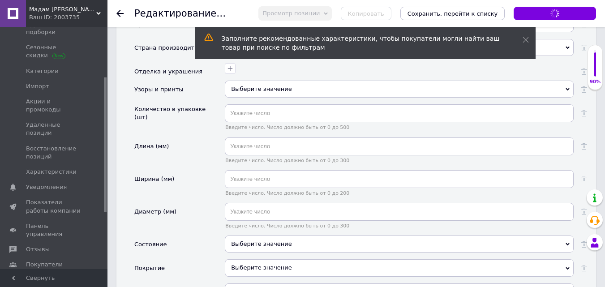
click at [121, 13] on icon at bounding box center [119, 13] width 7 height 7
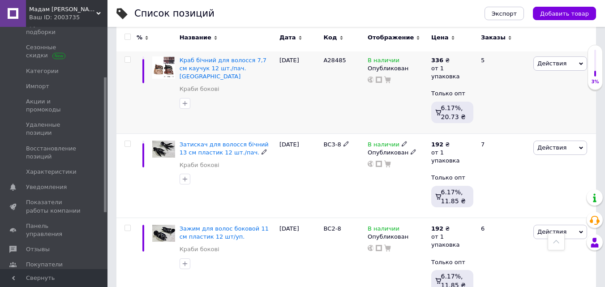
scroll to position [1075, 0]
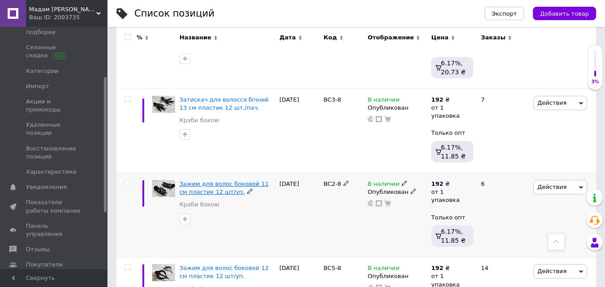
click at [210, 181] on span "Зажим для волос боковой 11 см пластик 12 шт/уп." at bounding box center [224, 188] width 89 height 15
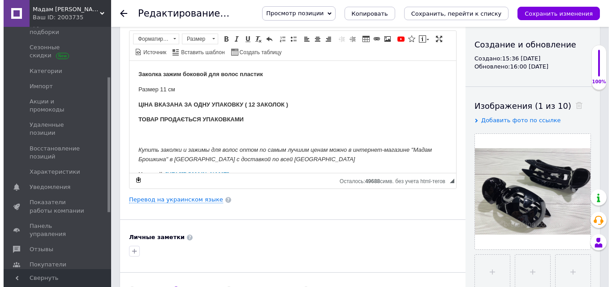
scroll to position [90, 0]
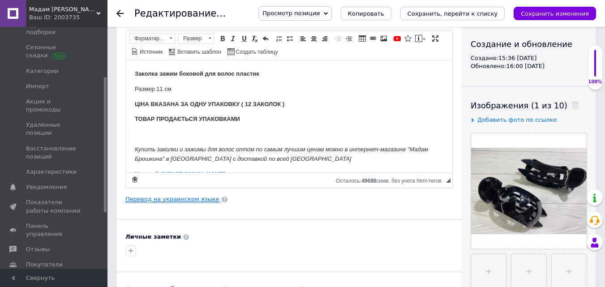
click at [169, 202] on link "Перевод на украинском языке" at bounding box center [172, 199] width 94 height 7
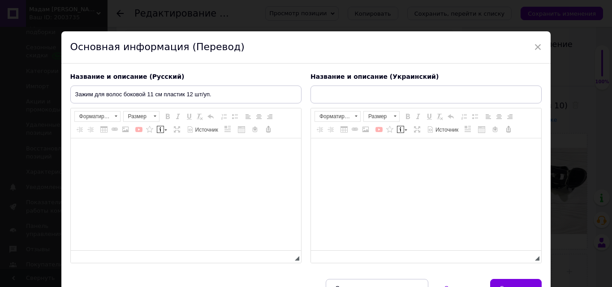
type input "Затискач для волосся бічний 11 см пластик 12 шт./пач."
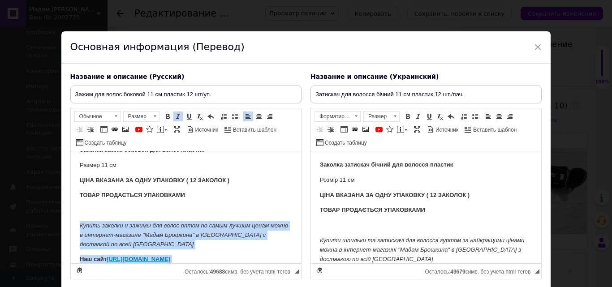
scroll to position [40, 0]
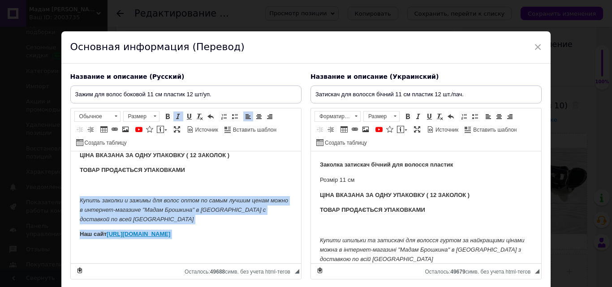
drag, startPoint x: 75, startPoint y: 238, endPoint x: 151, endPoint y: 263, distance: 79.1
click at [151, 263] on html "Заколка зажим боковой для волос пластик Размер 11 см ЦІНА ВКАЗАНА ЗА ОДНУ УПАКО…" at bounding box center [185, 188] width 230 height 152
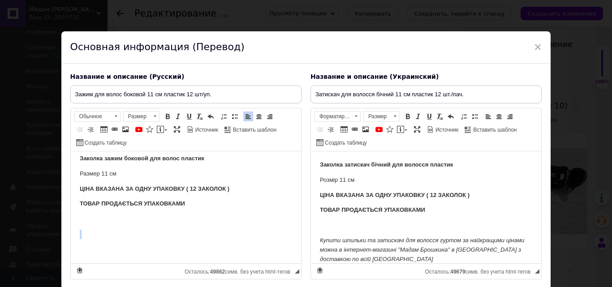
scroll to position [6, 0]
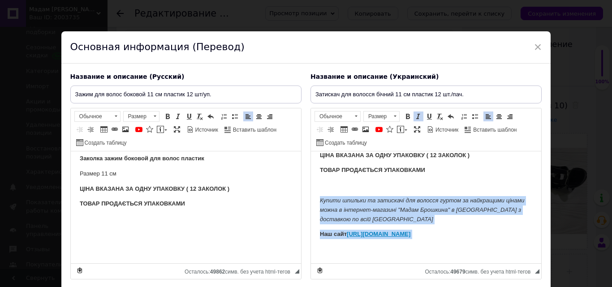
drag, startPoint x: 318, startPoint y: 240, endPoint x: 394, endPoint y: 261, distance: 79.0
click at [394, 261] on html "Заколка затискач бічний для волосся пластик Розмір 11 см ЦІНА ВКАЗАНА ЗА ОДНУ У…" at bounding box center [426, 188] width 230 height 152
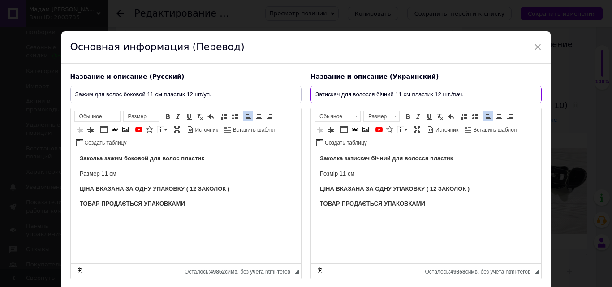
drag, startPoint x: 313, startPoint y: 94, endPoint x: 467, endPoint y: 95, distance: 154.6
click at [467, 95] on input "Затискач для волосся бічний 11 см пластик 12 шт./пач." at bounding box center [426, 95] width 231 height 18
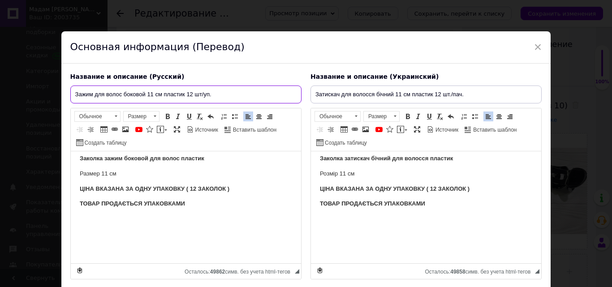
drag, startPoint x: 127, startPoint y: 96, endPoint x: 151, endPoint y: 96, distance: 24.6
click at [151, 96] on input "Зажим для волос боковой 11 см пластик 12 шт/уп." at bounding box center [185, 95] width 231 height 18
click at [220, 93] on input "Зажим для волос боковой 11 см пластик 12 шт/уп." at bounding box center [185, 95] width 231 height 18
drag, startPoint x: 72, startPoint y: 94, endPoint x: 215, endPoint y: 91, distance: 142.5
click at [215, 91] on input "Зажим для волос боковой 11 см пластик 12 шт/уп." at bounding box center [185, 95] width 231 height 18
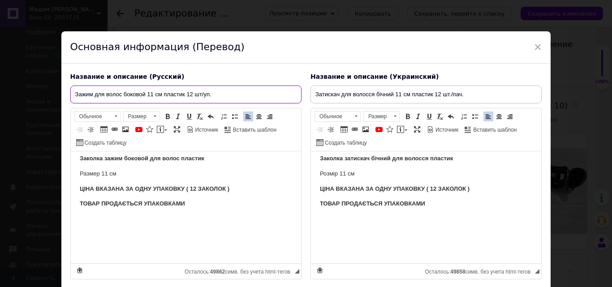
paste input "тискач для волосся бічний 11 см пластик 12 шт./пач"
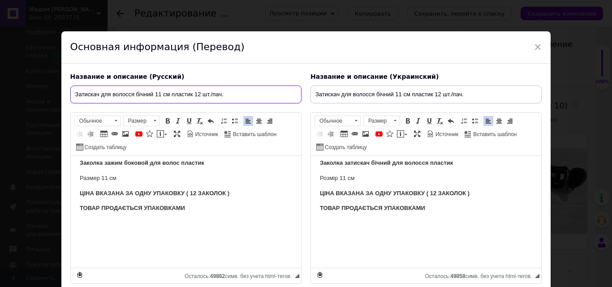
type input "Затискач для волосся бічний 11 см пластик 12 шт./пач."
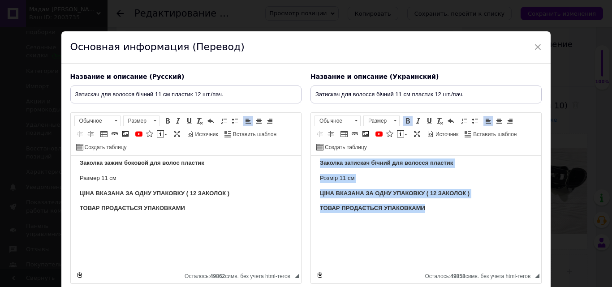
drag, startPoint x: 311, startPoint y: 164, endPoint x: 487, endPoint y: 208, distance: 181.3
click at [487, 208] on html "Заколка затискач бічний для волосся пластик Розмір 11 см ЦІНА ВКАЗАНА ЗА ОДНУ У…" at bounding box center [426, 209] width 230 height 118
copy body "Заколка затискач бічний для волосся пластик Розмір 11 см ЦІНА ВКАЗАНА ЗА ОДНУ У…"
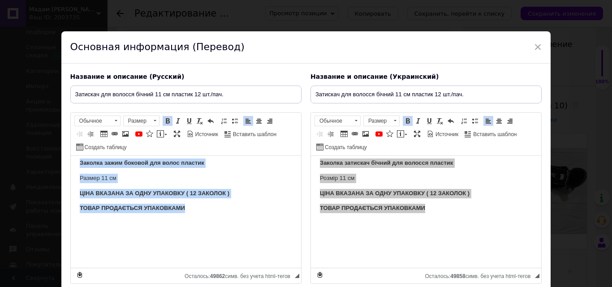
drag, startPoint x: 77, startPoint y: 160, endPoint x: 204, endPoint y: 207, distance: 135.9
click at [204, 207] on html "Заколка зажим боковой для волос пластик Размер 11 см ЦІНА ВКАЗАНА ЗА ОДНУ УПАКО…" at bounding box center [185, 209] width 230 height 118
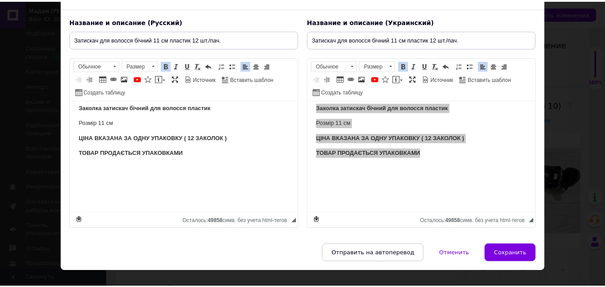
scroll to position [71, 0]
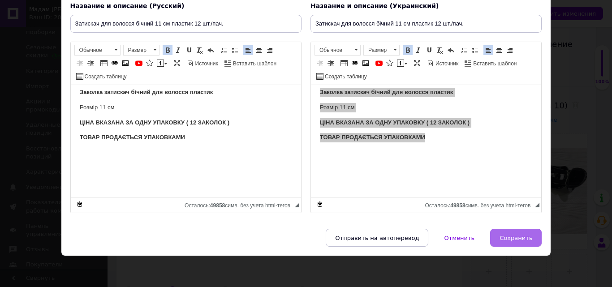
click at [510, 239] on span "Сохранить" at bounding box center [516, 238] width 33 height 7
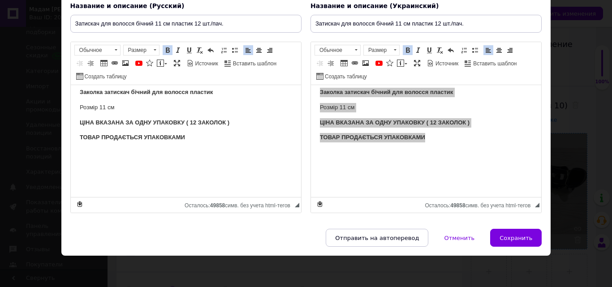
type input "Затискач для волосся бічний 11 см пластик 12 шт./пач."
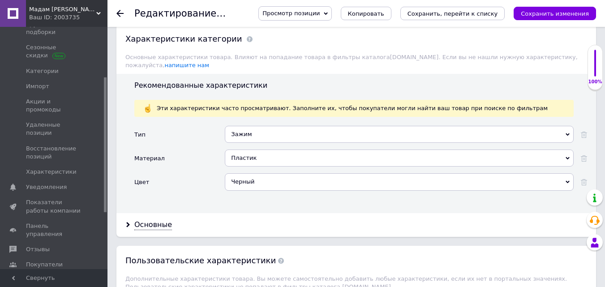
scroll to position [851, 0]
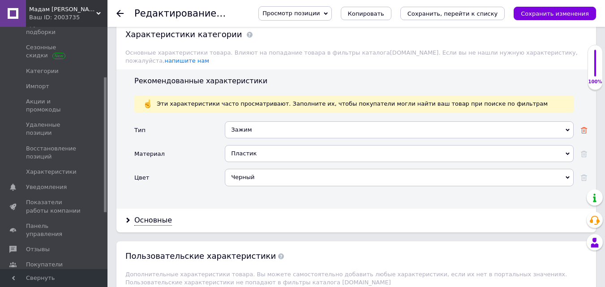
click at [582, 127] on use at bounding box center [584, 130] width 6 height 6
click at [584, 151] on use at bounding box center [584, 154] width 6 height 6
click at [585, 175] on icon at bounding box center [584, 178] width 6 height 6
click at [148, 216] on div "Основные" at bounding box center [153, 221] width 38 height 10
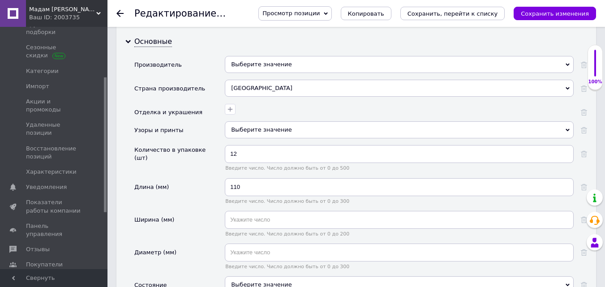
scroll to position [1031, 0]
click at [583, 151] on icon at bounding box center [584, 154] width 6 height 6
click at [586, 184] on use at bounding box center [584, 187] width 6 height 6
click at [560, 15] on icon "Сохранить изменения" at bounding box center [555, 13] width 68 height 7
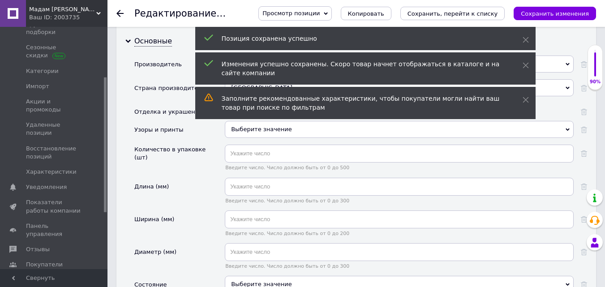
click at [116, 13] on icon at bounding box center [119, 13] width 7 height 7
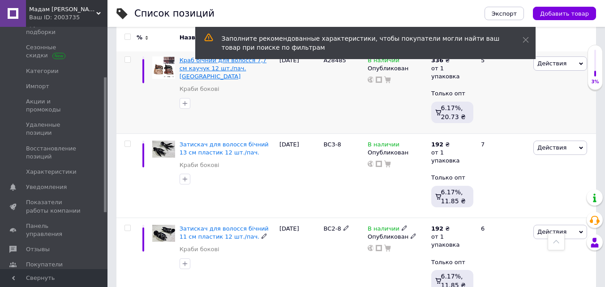
scroll to position [1120, 0]
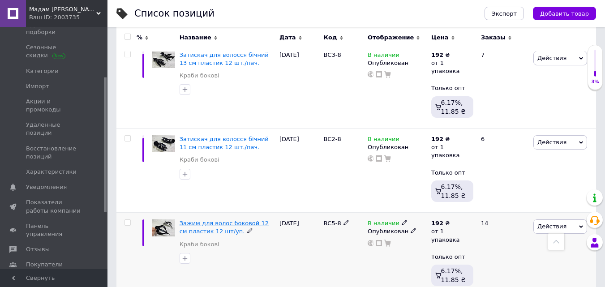
click at [207, 220] on span "Зажим для волос боковой 12 см пластик 12 шт/уп." at bounding box center [224, 227] width 89 height 15
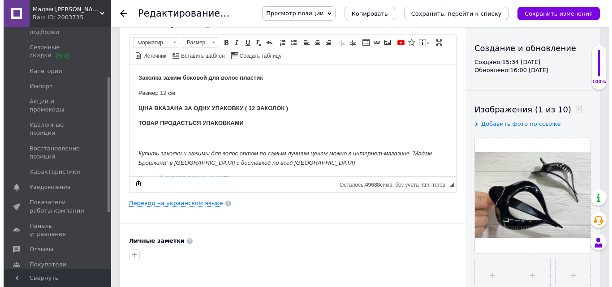
scroll to position [90, 0]
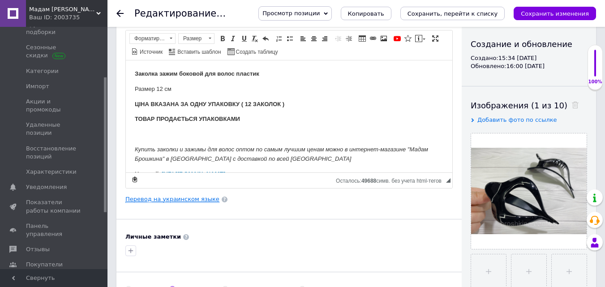
click at [161, 198] on link "Перевод на украинском языке" at bounding box center [172, 199] width 94 height 7
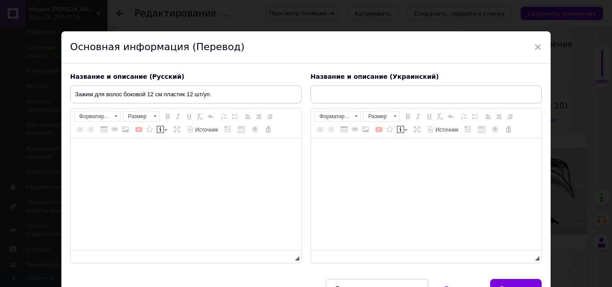
type input "Затискач для волосся бічний 12 см пластик 12 шт./пач."
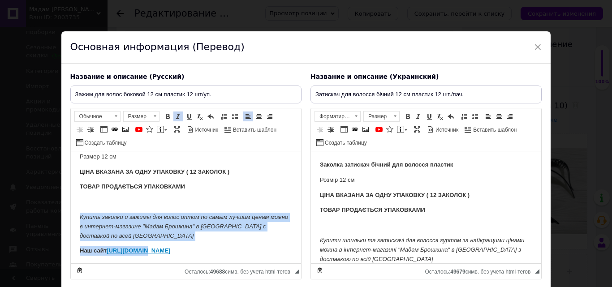
scroll to position [40, 0]
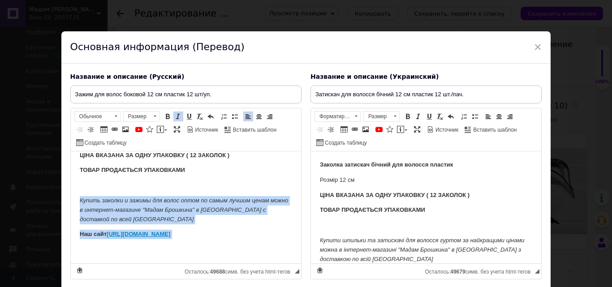
drag, startPoint x: 72, startPoint y: 234, endPoint x: 152, endPoint y: 260, distance: 84.7
click at [152, 260] on html "Заколка зажим боковой для волос пластик Размер 12 см ЦІНА ВКАЗАНА ЗА ОДНУ УПАКО…" at bounding box center [185, 188] width 230 height 152
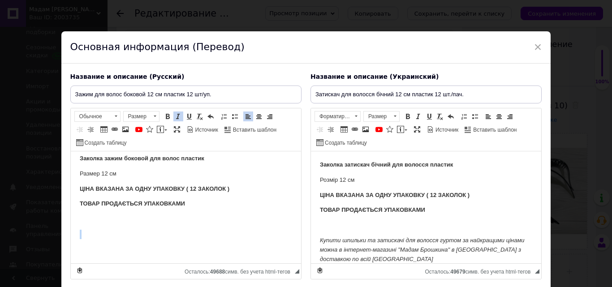
scroll to position [6, 0]
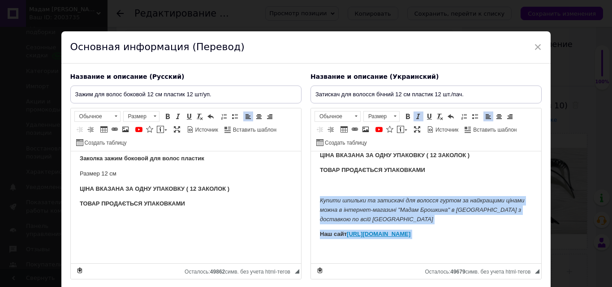
drag, startPoint x: 318, startPoint y: 237, endPoint x: 691, endPoint y: 416, distance: 413.2
click at [381, 263] on html "Заколка затискач бічний для волосся пластик Розмір 12 см ЦІНА ВКАЗАНА ЗА ОДНУ У…" at bounding box center [426, 188] width 230 height 152
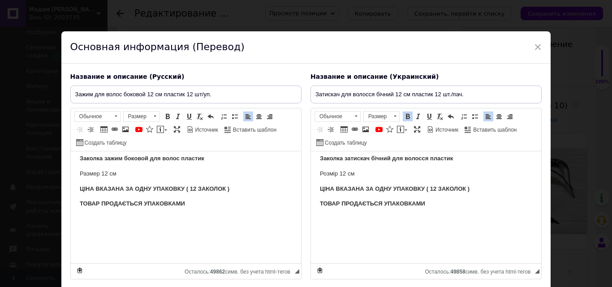
scroll to position [0, 0]
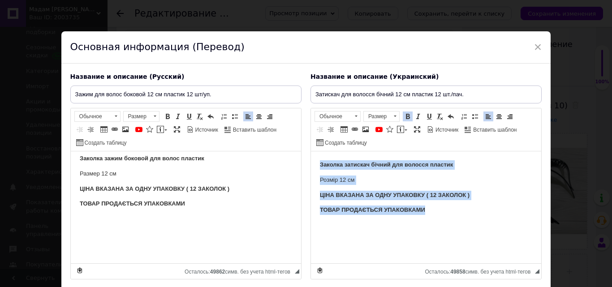
drag, startPoint x: 317, startPoint y: 153, endPoint x: 451, endPoint y: 215, distance: 148.0
click at [450, 215] on html "Заколка затискач бічний для волосся пластик Розмір 12 см ЦІНА ВКАЗАНА ЗА ОДНУ У…" at bounding box center [426, 210] width 230 height 118
copy body "Заколка затискач бічний для волосся пластик Розмір 12 см ЦІНА ВКАЗАНА ЗА ОДНУ У…"
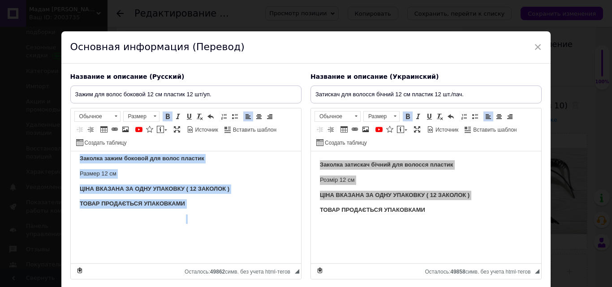
drag, startPoint x: 75, startPoint y: 156, endPoint x: 220, endPoint y: 212, distance: 155.4
click at [220, 212] on html "Заколка зажим боковой для волос пластик Размер 12 см ЦІНА ВКАЗАНА ЗА ОДНУ УПАКО…" at bounding box center [185, 204] width 230 height 118
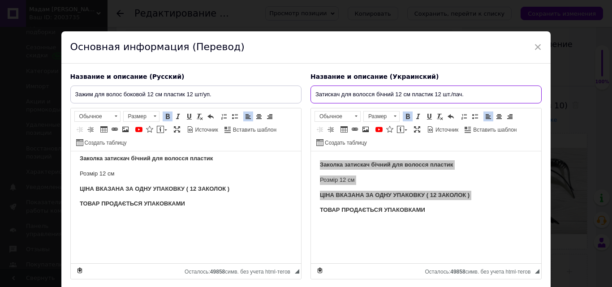
drag, startPoint x: 311, startPoint y: 91, endPoint x: 465, endPoint y: 97, distance: 153.8
click at [465, 97] on input "Затискач для волосся бічний 12 см пластик 12 шт./пач." at bounding box center [426, 95] width 231 height 18
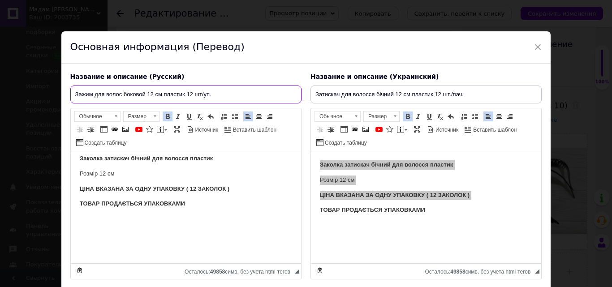
drag, startPoint x: 74, startPoint y: 93, endPoint x: 218, endPoint y: 96, distance: 144.3
click at [218, 96] on input "Зажим для волос боковой 12 см пластик 12 шт/уп." at bounding box center [185, 95] width 231 height 18
paste input "тискач для волосся бічний 12 см пластик 12 шт./пач"
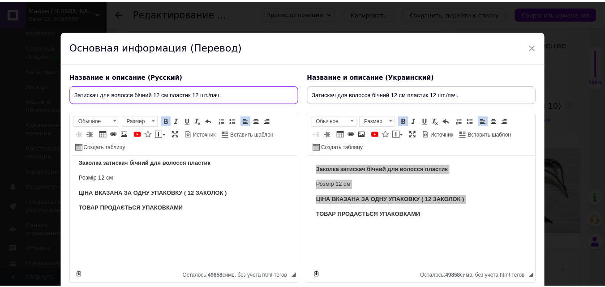
scroll to position [71, 0]
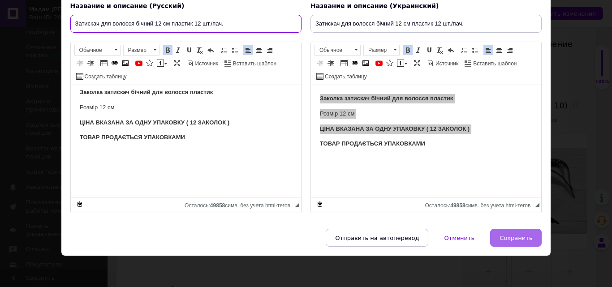
type input "Затискач для волосся бічний 12 см пластик 12 шт./пач."
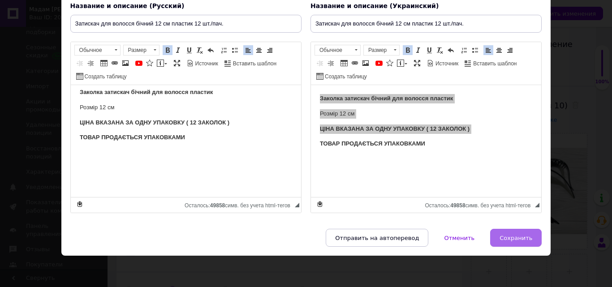
click at [508, 239] on span "Сохранить" at bounding box center [516, 238] width 33 height 7
type input "Затискач для волосся бічний 12 см пластик 12 шт./пач."
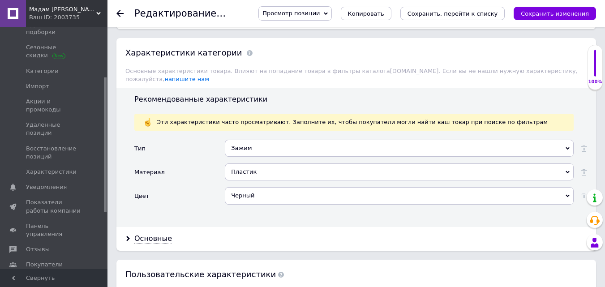
scroll to position [851, 0]
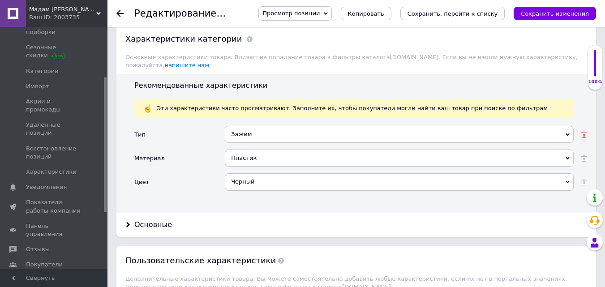
click at [583, 132] on icon at bounding box center [584, 135] width 6 height 6
click at [583, 155] on icon at bounding box center [584, 158] width 6 height 6
click at [583, 179] on icon at bounding box center [584, 182] width 6 height 6
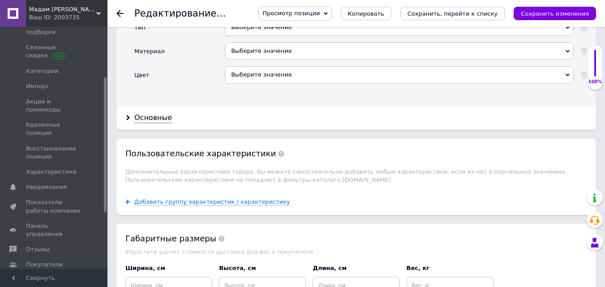
scroll to position [986, 0]
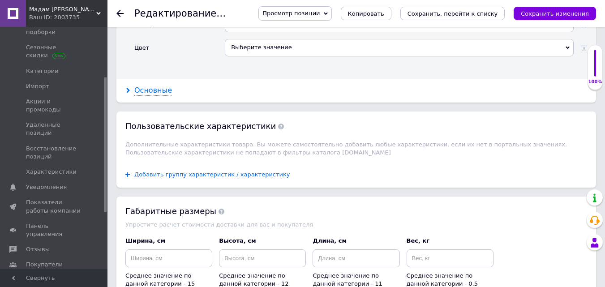
click at [148, 86] on div "Основные" at bounding box center [153, 91] width 38 height 10
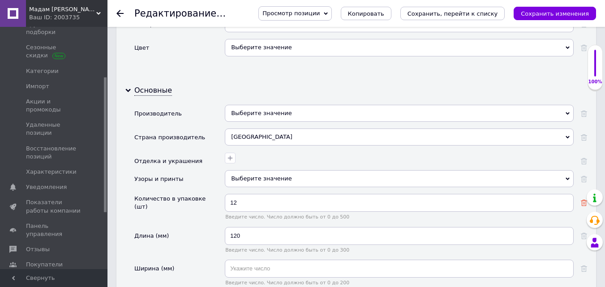
click at [583, 200] on icon at bounding box center [584, 203] width 6 height 6
click at [585, 233] on icon at bounding box center [584, 236] width 6 height 6
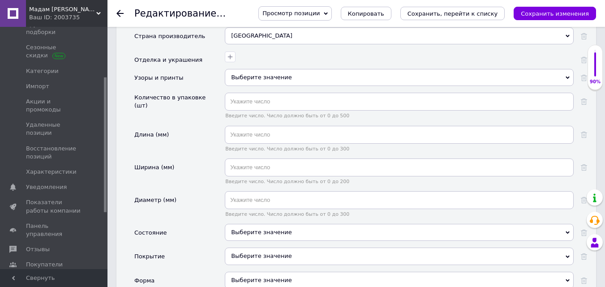
scroll to position [1075, 0]
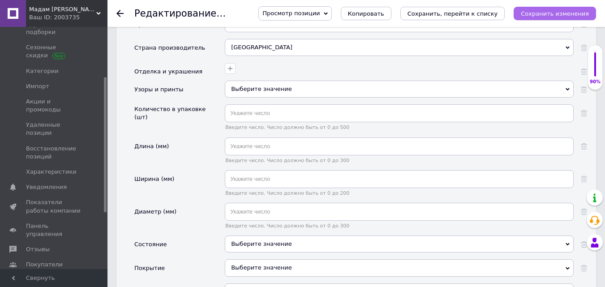
click at [560, 14] on icon "Сохранить изменения" at bounding box center [555, 13] width 68 height 7
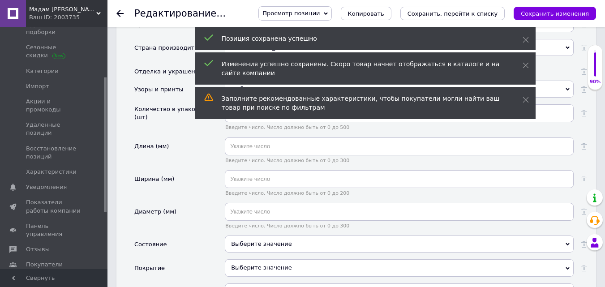
click at [119, 11] on use at bounding box center [119, 13] width 7 height 7
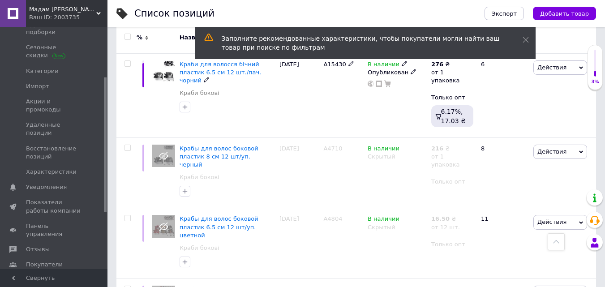
scroll to position [762, 0]
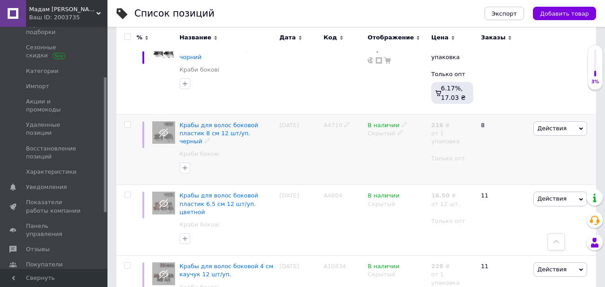
click at [398, 131] on icon at bounding box center [400, 132] width 5 height 5
click at [383, 147] on li "Опубликован" at bounding box center [395, 150] width 62 height 13
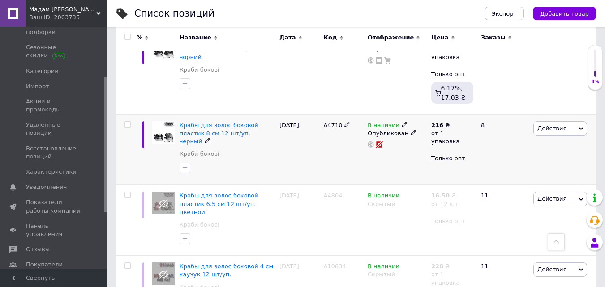
click at [220, 123] on span "Крабы для волос боковой пластик 8 см 12 шт/уп. черный" at bounding box center [219, 133] width 79 height 23
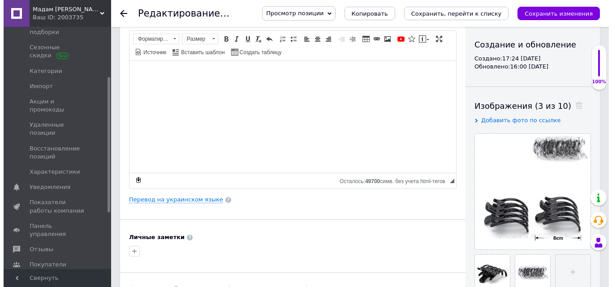
scroll to position [90, 0]
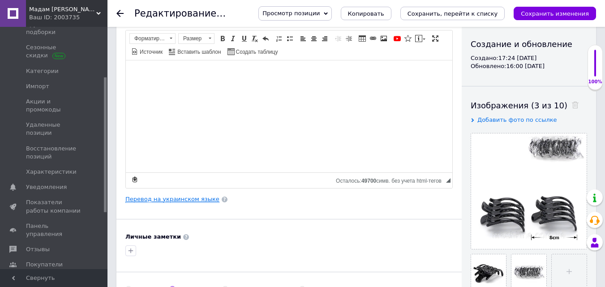
click at [154, 201] on link "Перевод на украинском языке" at bounding box center [172, 199] width 94 height 7
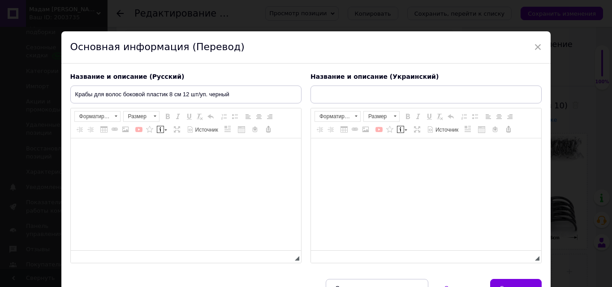
type input "Краби для волосся бічний пластик 8 см 12 шт./пач. чорний"
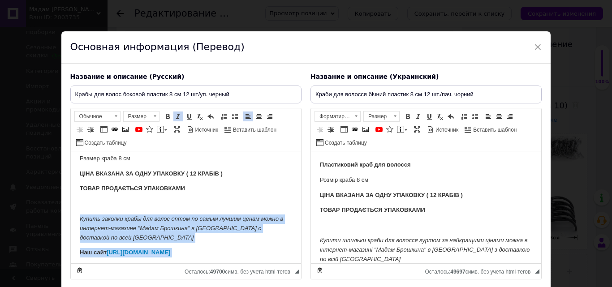
scroll to position [40, 0]
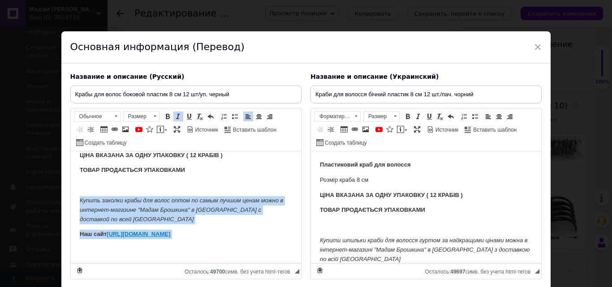
drag, startPoint x: 75, startPoint y: 239, endPoint x: 169, endPoint y: 263, distance: 97.4
click at [169, 263] on html "Пластиковый краб для волос Размер краба 8 см ЦІНА ВКАЗАНА ЗА ОДНУ УПАКОВКУ ( 12…" at bounding box center [185, 188] width 230 height 152
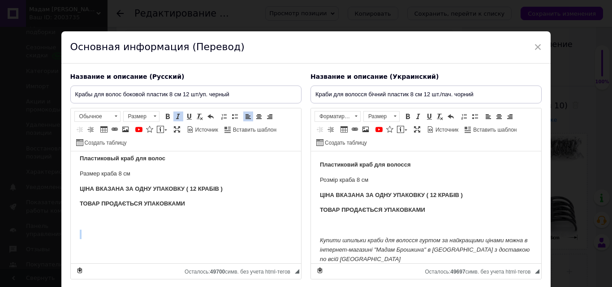
scroll to position [6, 0]
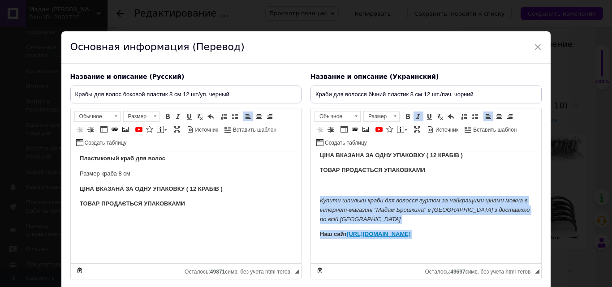
drag, startPoint x: 316, startPoint y: 235, endPoint x: 413, endPoint y: 257, distance: 99.3
click at [413, 257] on html "Пластиковий краб для волосся Розмір краба 8 см ЦІНА ВКАЗАНА ЗА ОДНУ УПАКОВКУ ( …" at bounding box center [426, 188] width 230 height 152
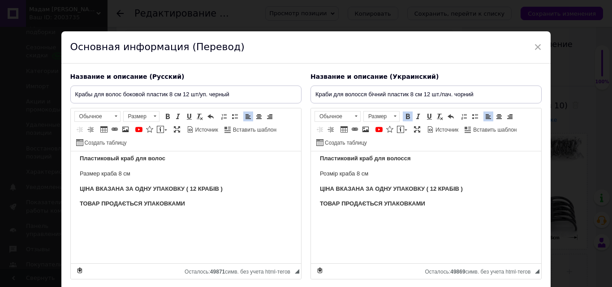
scroll to position [4, 0]
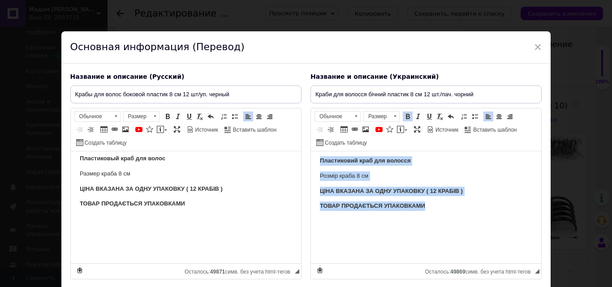
drag, startPoint x: 318, startPoint y: 157, endPoint x: 435, endPoint y: 205, distance: 126.8
click at [435, 204] on html "Пластиковий краб для волосся Розмір краба 8 см ЦІНА ВКАЗАНА ЗА ОДНУ УПАКОВКУ ( …" at bounding box center [426, 206] width 230 height 118
copy body "Пластиковий краб для волосся Розмір краба 8 см ЦІНА ВКАЗАНА ЗА ОДНУ УПАКОВКУ ( …"
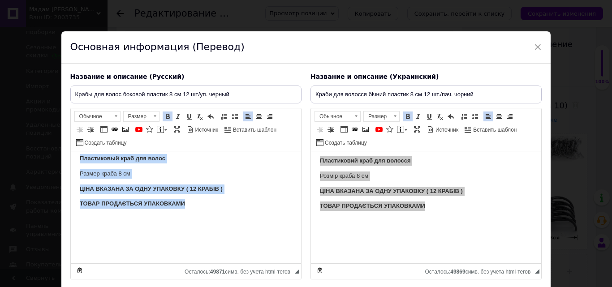
drag, startPoint x: 73, startPoint y: 155, endPoint x: 193, endPoint y: 202, distance: 127.8
click at [193, 202] on html "Пластиковый краб для волос Размер краба 8 см ЦІНА ВКАЗАНА ЗА ОДНУ УПАКОВКУ ( 12…" at bounding box center [185, 204] width 230 height 118
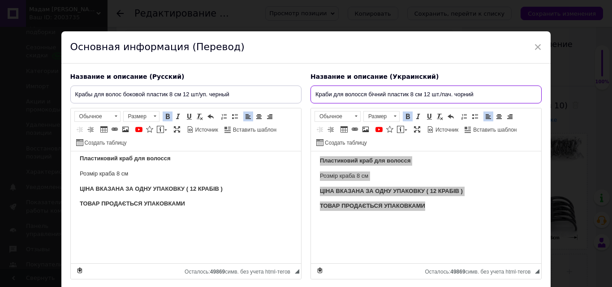
drag, startPoint x: 311, startPoint y: 91, endPoint x: 478, endPoint y: 98, distance: 167.3
click at [478, 98] on input "Краби для волосся бічний пластик 8 см 12 шт./пач. чорний" at bounding box center [426, 95] width 231 height 18
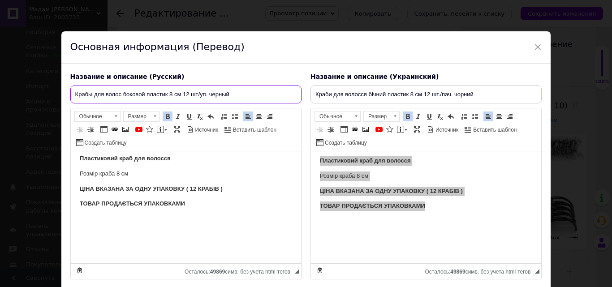
drag, startPoint x: 73, startPoint y: 94, endPoint x: 236, endPoint y: 96, distance: 162.7
click at [236, 96] on input "Крабы для волос боковой пластик 8 см 12 шт/уп. черный" at bounding box center [185, 95] width 231 height 18
paste input "и для волосся бічний пластик 8 см 12 шт./пач. чорни"
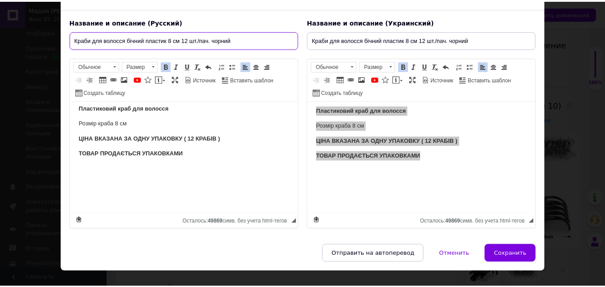
scroll to position [71, 0]
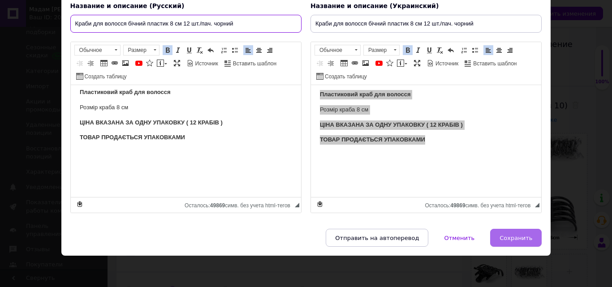
type input "Краби для волосся бічний пластик 8 см 12 шт./пач. чорний"
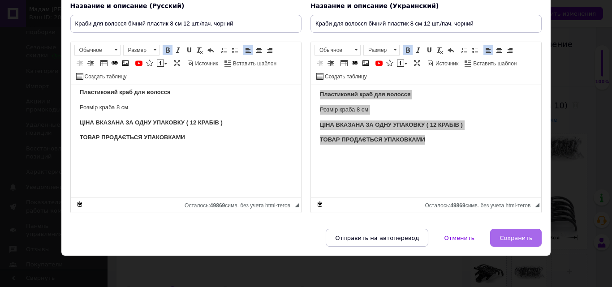
click at [518, 237] on span "Сохранить" at bounding box center [516, 238] width 33 height 7
type input "Краби для волосся бічний пластик 8 см 12 шт./пач. чорний"
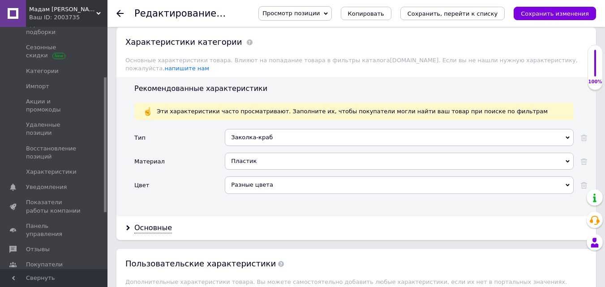
scroll to position [851, 0]
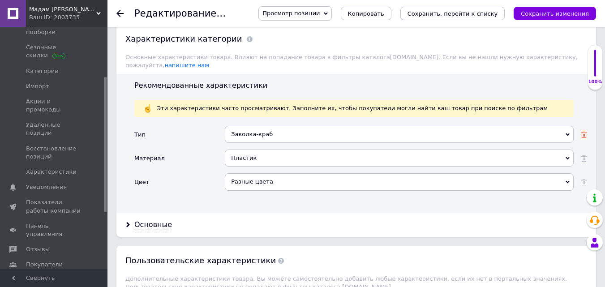
click at [585, 132] on use at bounding box center [584, 135] width 6 height 6
click at [585, 155] on use at bounding box center [584, 158] width 6 height 6
click at [584, 179] on icon at bounding box center [584, 182] width 6 height 6
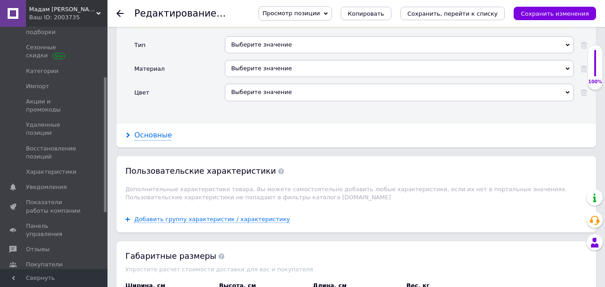
click at [153, 130] on div "Основные" at bounding box center [153, 135] width 38 height 10
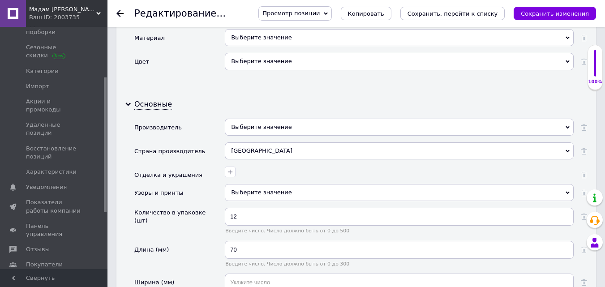
scroll to position [1031, 0]
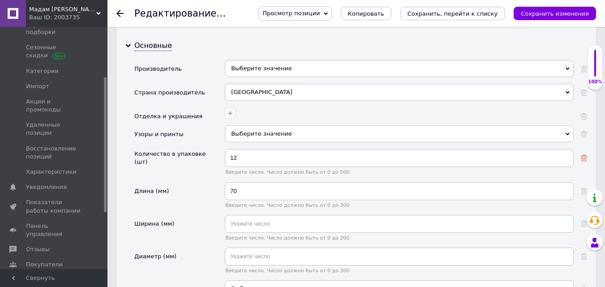
click at [584, 155] on icon at bounding box center [584, 158] width 6 height 6
click at [584, 188] on icon at bounding box center [584, 191] width 6 height 6
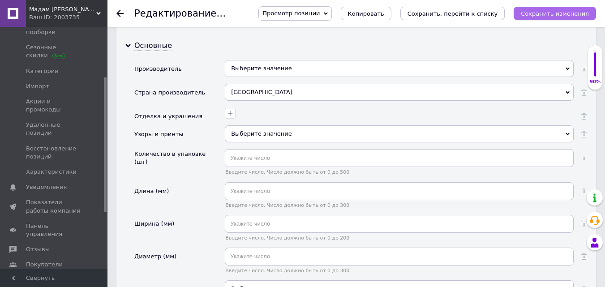
click at [554, 15] on icon "Сохранить изменения" at bounding box center [555, 13] width 68 height 7
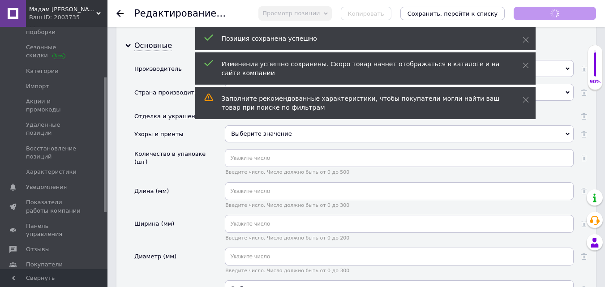
click at [120, 12] on icon at bounding box center [119, 13] width 7 height 7
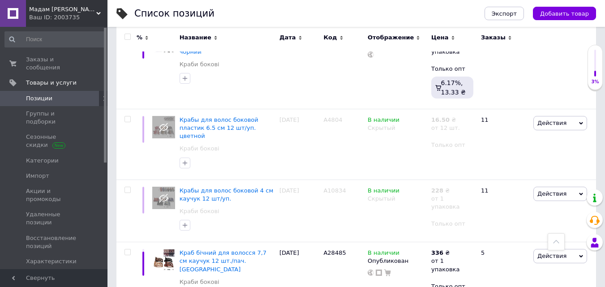
click at [37, 95] on span "Позиции" at bounding box center [39, 99] width 26 height 8
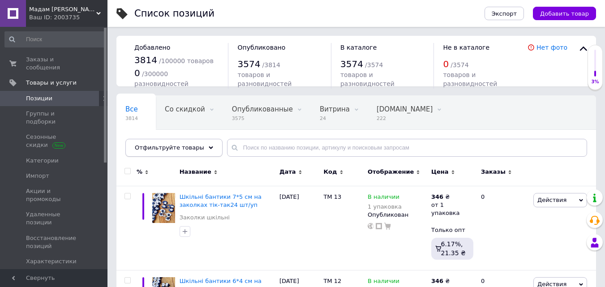
click at [209, 147] on icon at bounding box center [211, 148] width 4 height 4
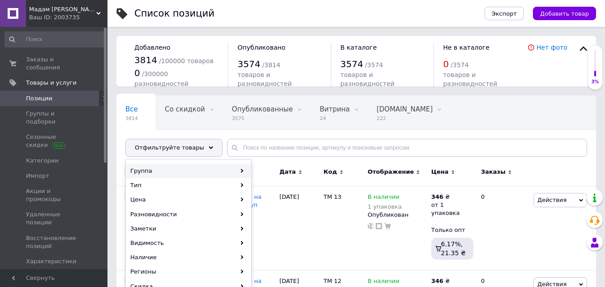
click at [238, 170] on div "Группа" at bounding box center [188, 171] width 125 height 14
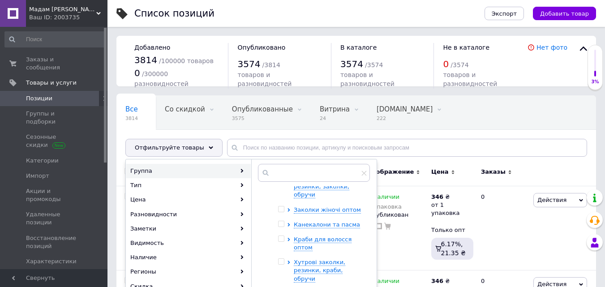
scroll to position [269, 0]
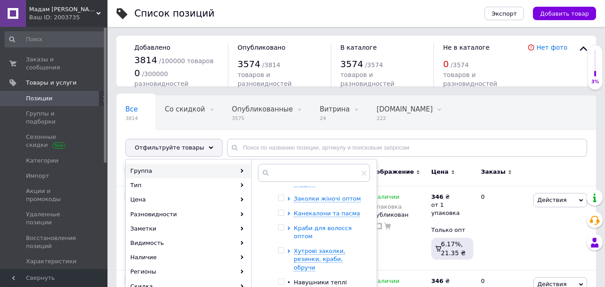
click at [303, 225] on span "Краби для волосся оптом" at bounding box center [323, 232] width 58 height 15
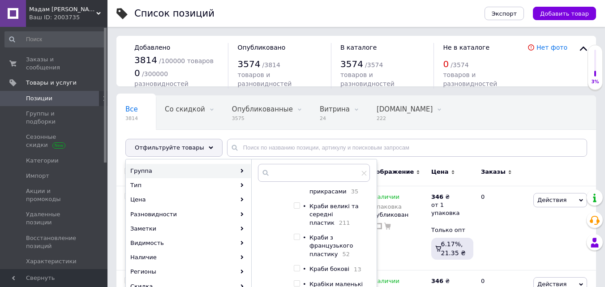
scroll to position [403, 0]
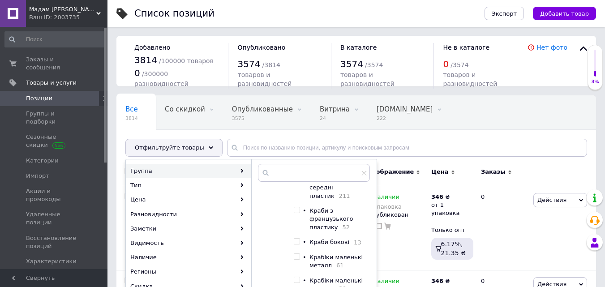
click at [298, 254] on input "checkbox" at bounding box center [297, 257] width 6 height 6
checkbox input "true"
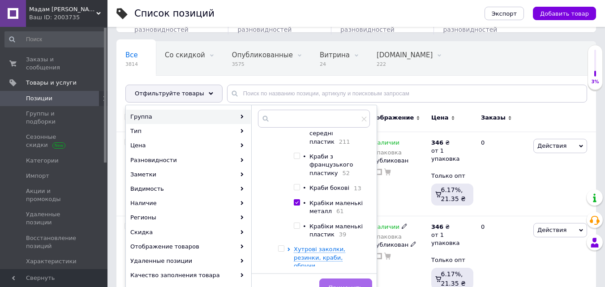
scroll to position [90, 0]
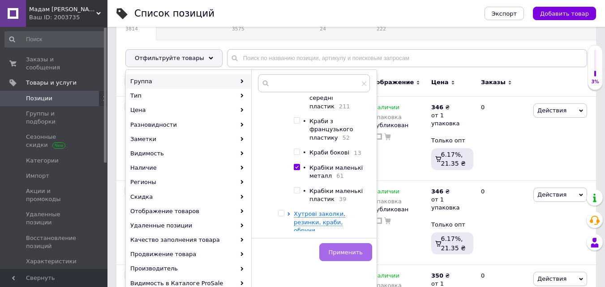
click at [345, 252] on span "Применить" at bounding box center [346, 252] width 34 height 7
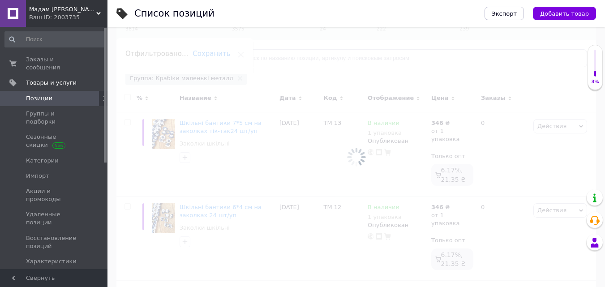
scroll to position [0, 57]
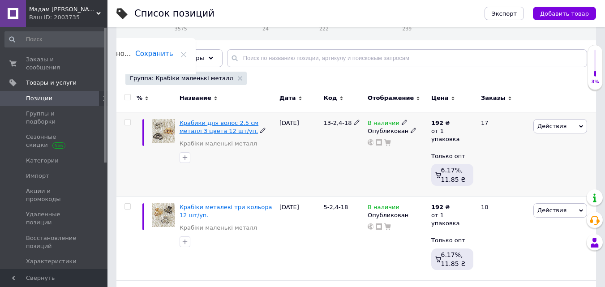
click at [206, 122] on span "Крабики для волос 2.5 см металл 3 цвета 12 шт/уп." at bounding box center [219, 127] width 79 height 15
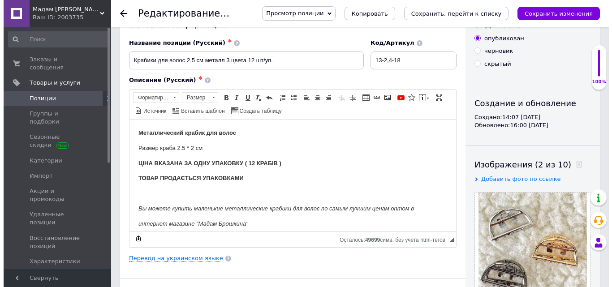
scroll to position [45, 0]
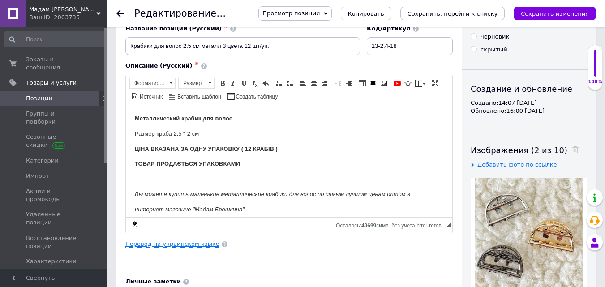
click at [174, 246] on link "Перевод на украинском языке" at bounding box center [172, 244] width 94 height 7
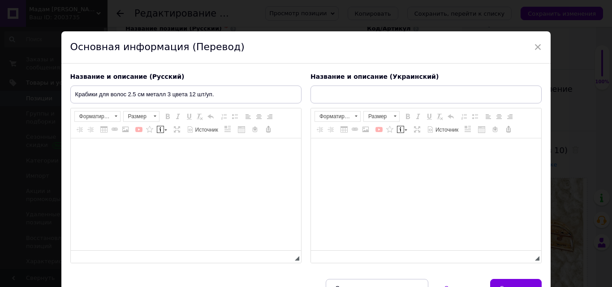
type input "Крабики для волосся 2.5 см метал 3 кольори 12 шт./пач."
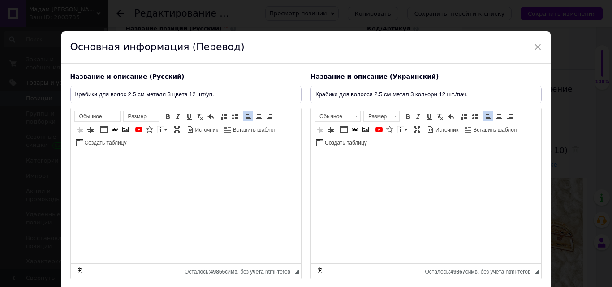
scroll to position [66, 0]
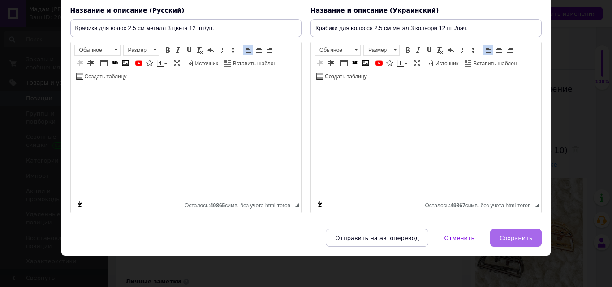
click at [519, 239] on span "Сохранить" at bounding box center [516, 238] width 33 height 7
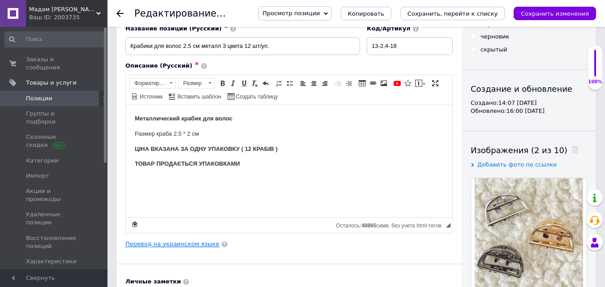
click at [157, 245] on link "Перевод на украинском языке" at bounding box center [172, 244] width 94 height 7
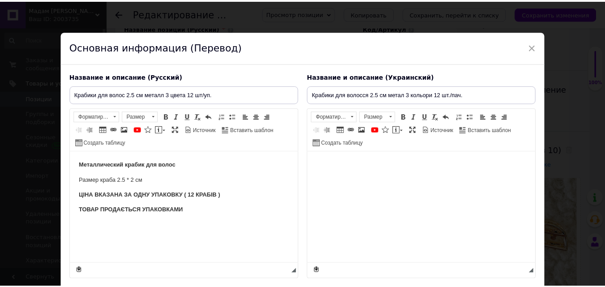
scroll to position [0, 0]
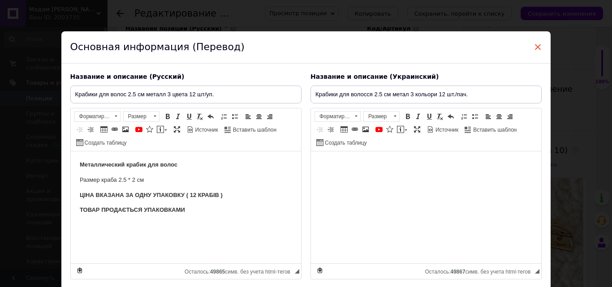
click at [535, 48] on span "×" at bounding box center [538, 46] width 8 height 15
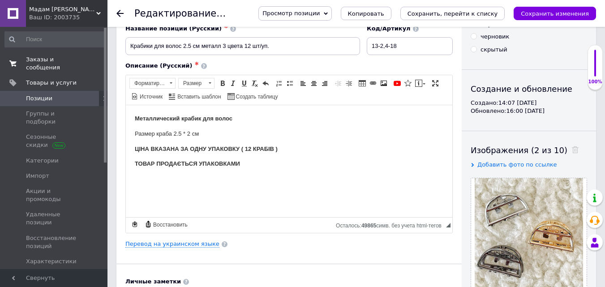
click at [37, 58] on span "Заказы и сообщения" at bounding box center [54, 64] width 57 height 16
